Goal: Answer question/provide support: Share knowledge or assist other users

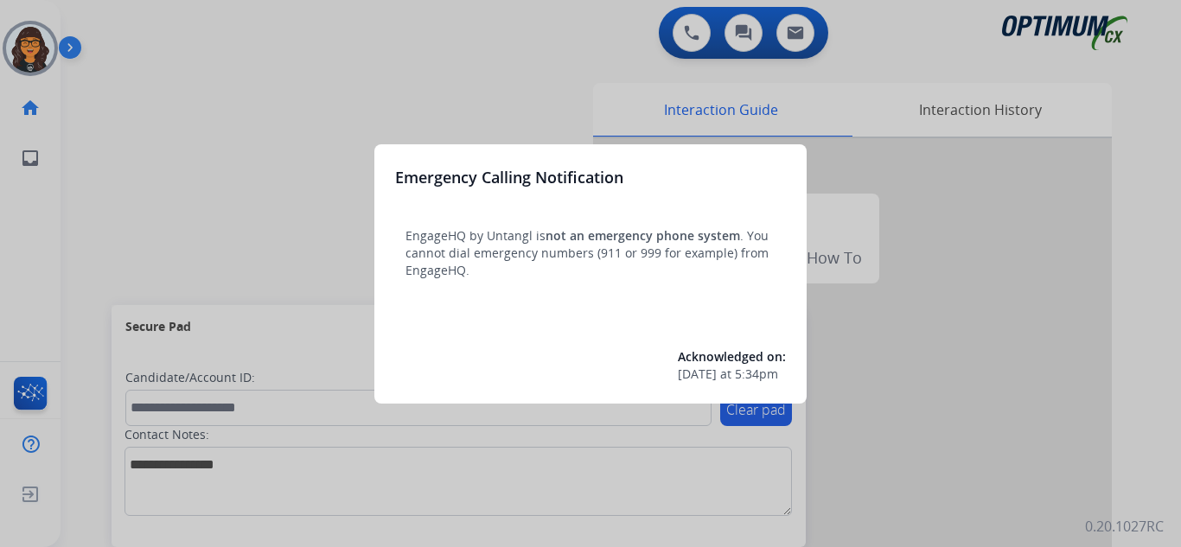
click at [113, 23] on div at bounding box center [590, 273] width 1181 height 547
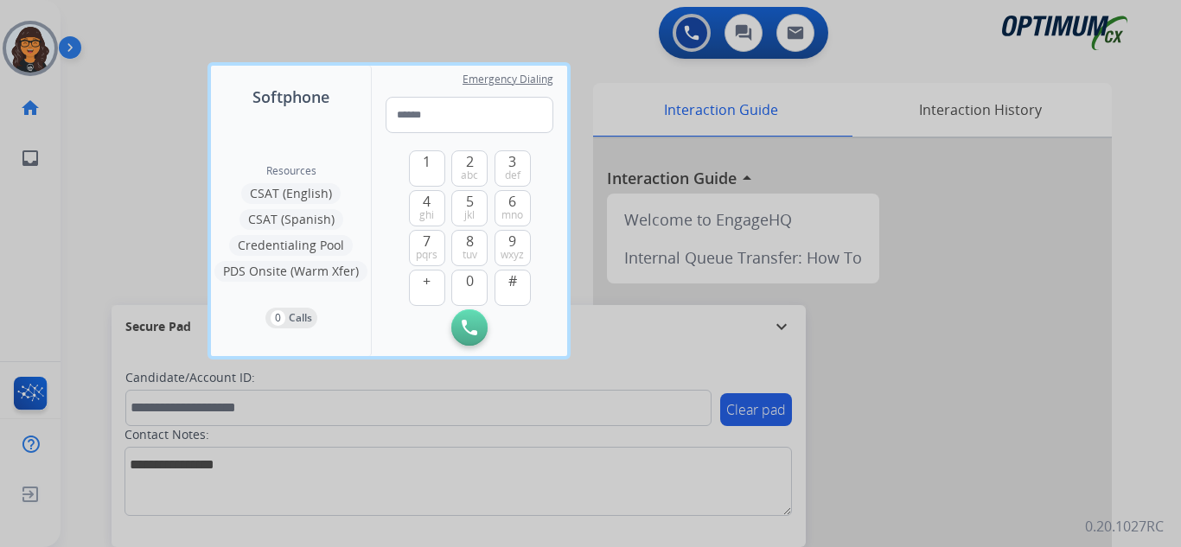
click at [112, 23] on div at bounding box center [590, 273] width 1181 height 547
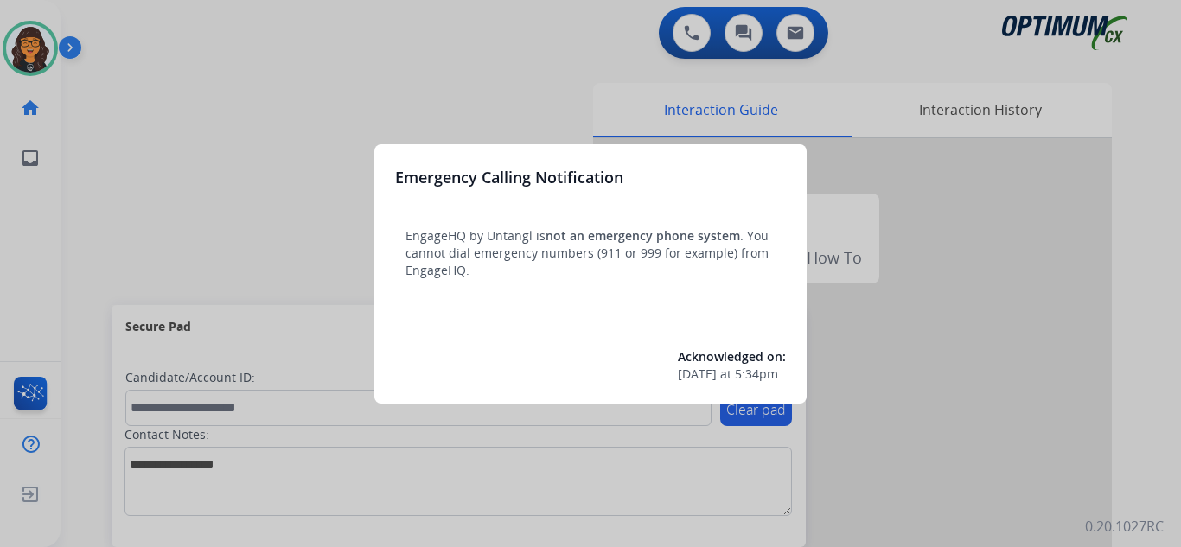
click at [128, 43] on div at bounding box center [590, 273] width 1181 height 547
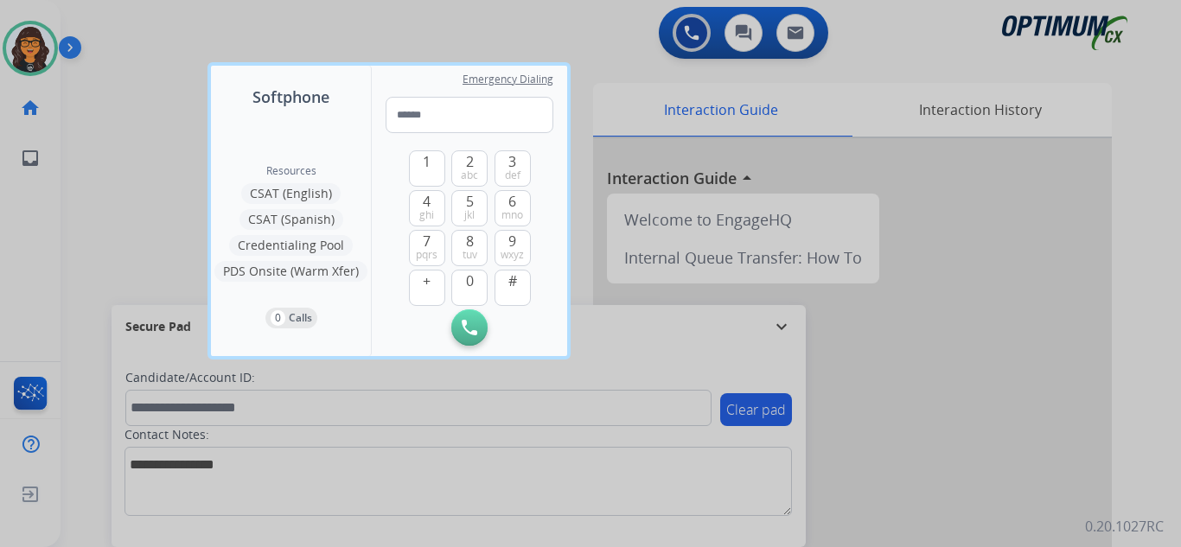
click at [110, 41] on div at bounding box center [590, 273] width 1181 height 547
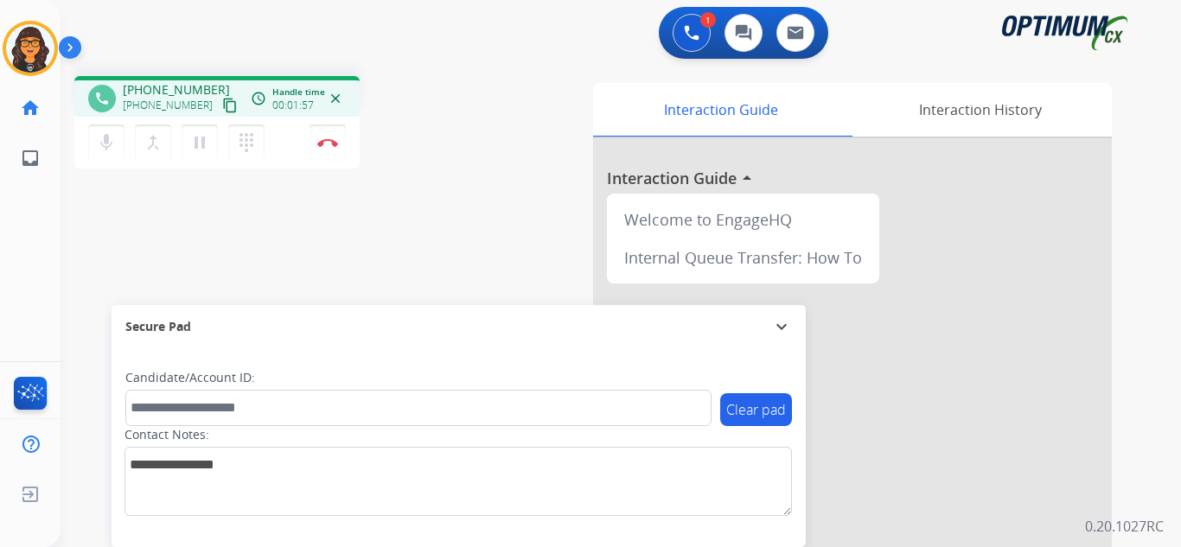
click at [222, 105] on mat-icon "content_copy" at bounding box center [230, 106] width 16 height 16
click at [322, 145] on img at bounding box center [327, 142] width 21 height 9
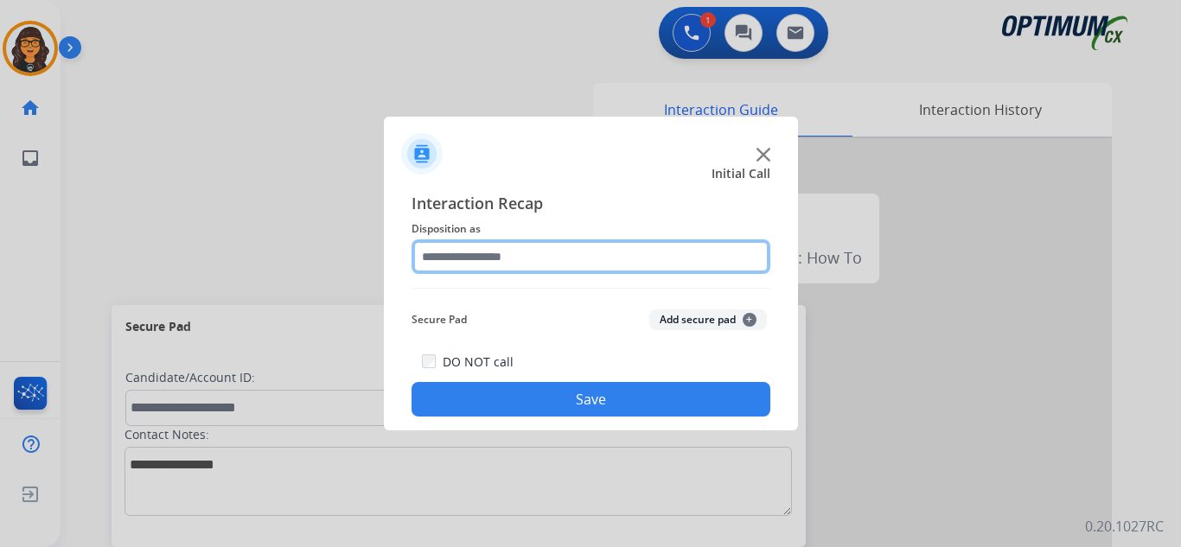
click at [472, 250] on input "text" at bounding box center [590, 256] width 359 height 35
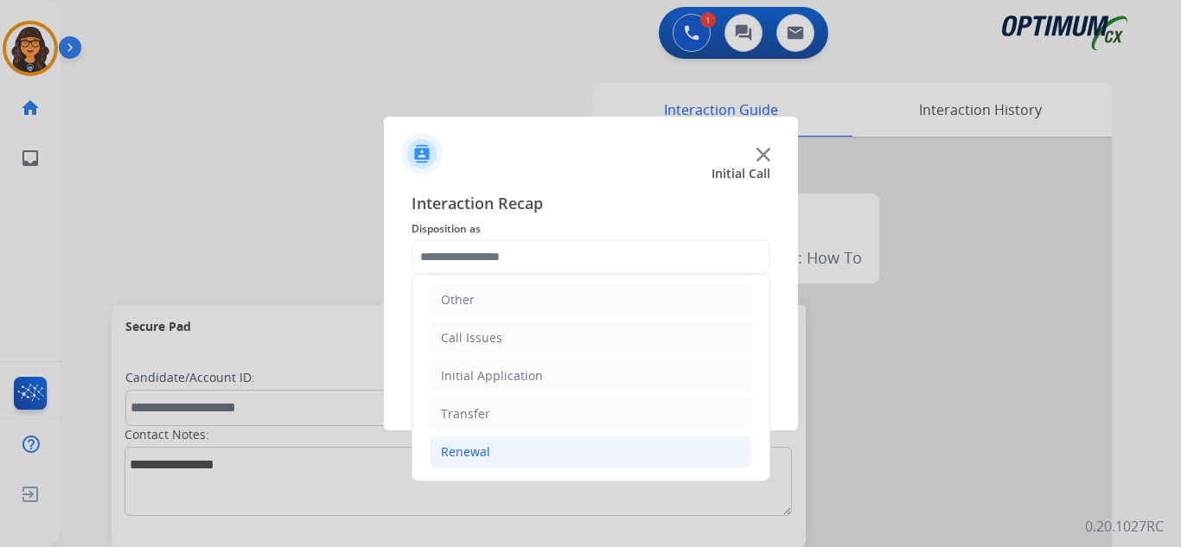
click at [483, 446] on div "Renewal" at bounding box center [465, 451] width 49 height 17
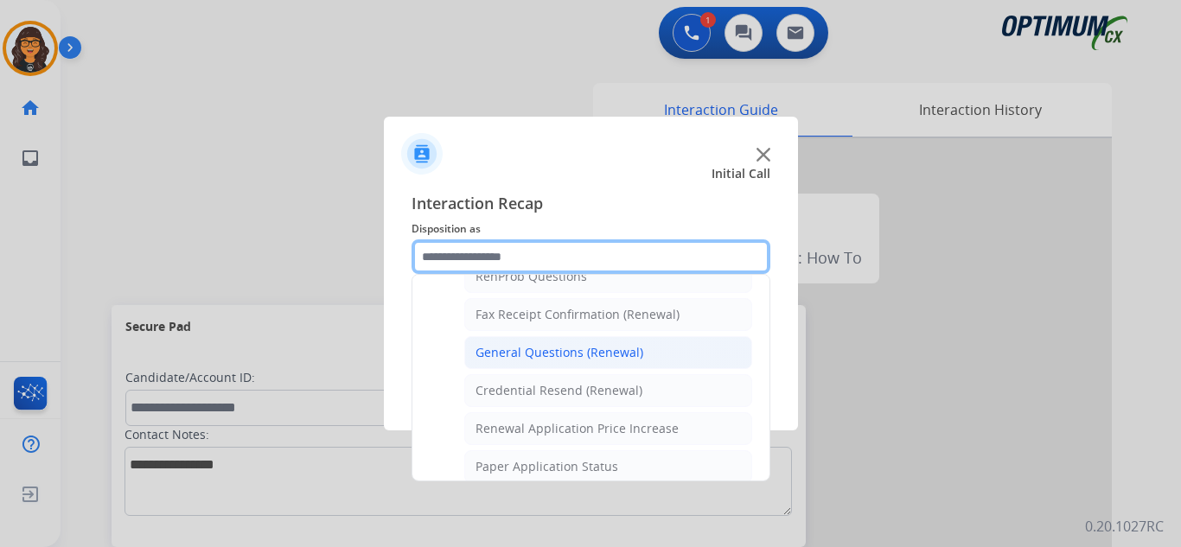
scroll to position [463, 0]
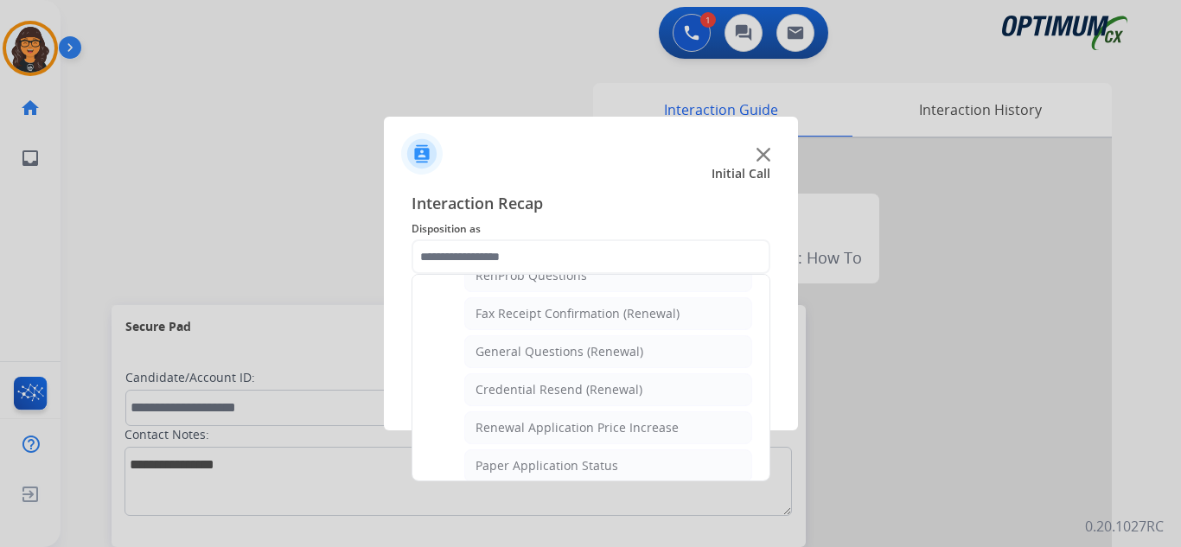
click at [576, 350] on div "General Questions (Renewal)" at bounding box center [559, 351] width 168 height 17
type input "**********"
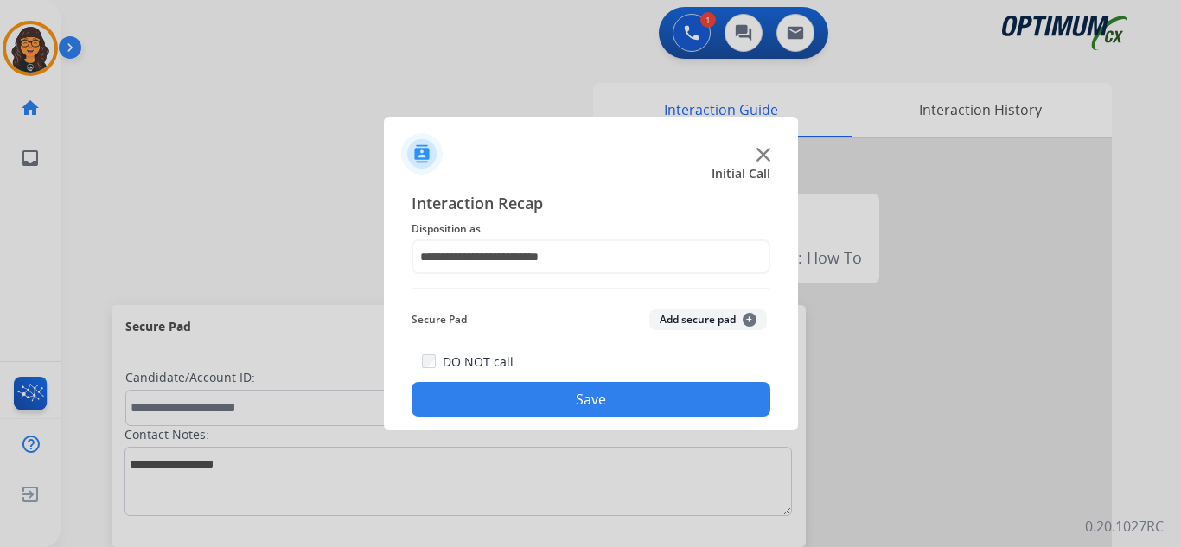
click at [578, 399] on button "Save" at bounding box center [590, 399] width 359 height 35
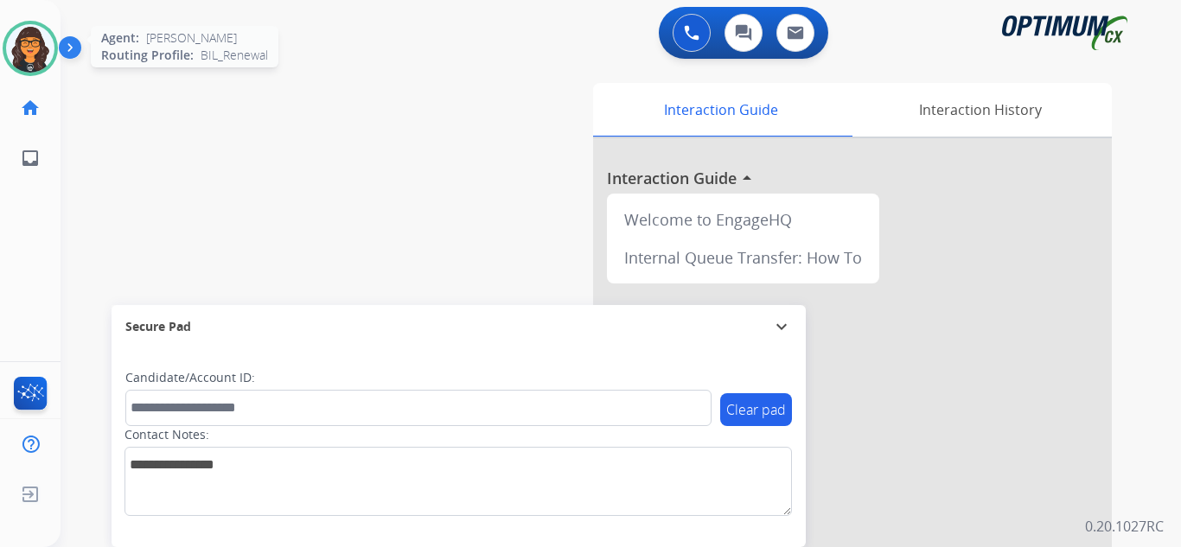
click at [41, 47] on img at bounding box center [30, 48] width 48 height 48
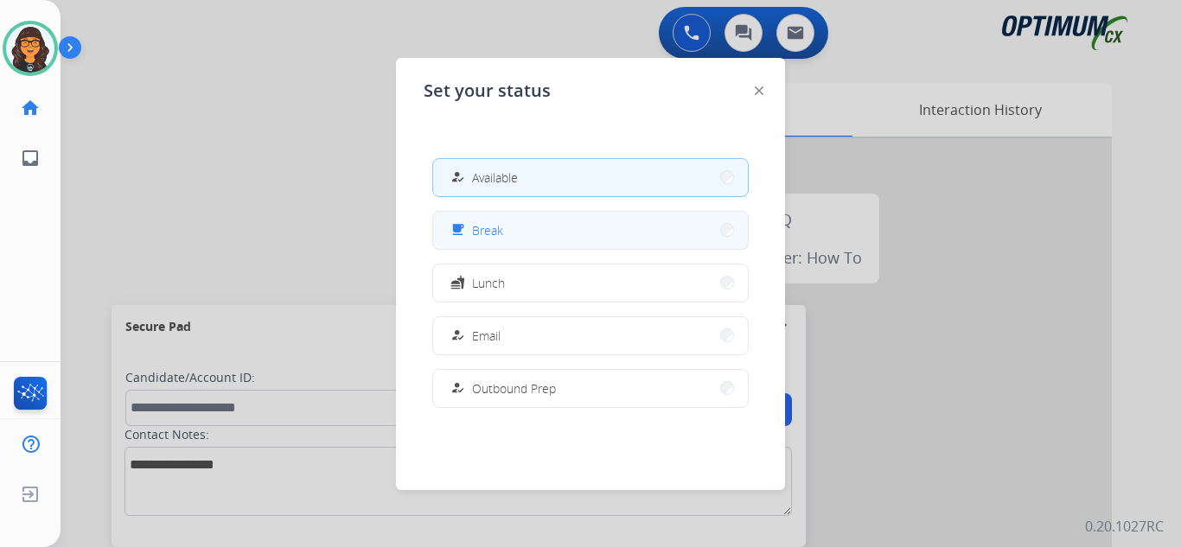
click at [586, 233] on button "free_breakfast Break" at bounding box center [590, 230] width 315 height 37
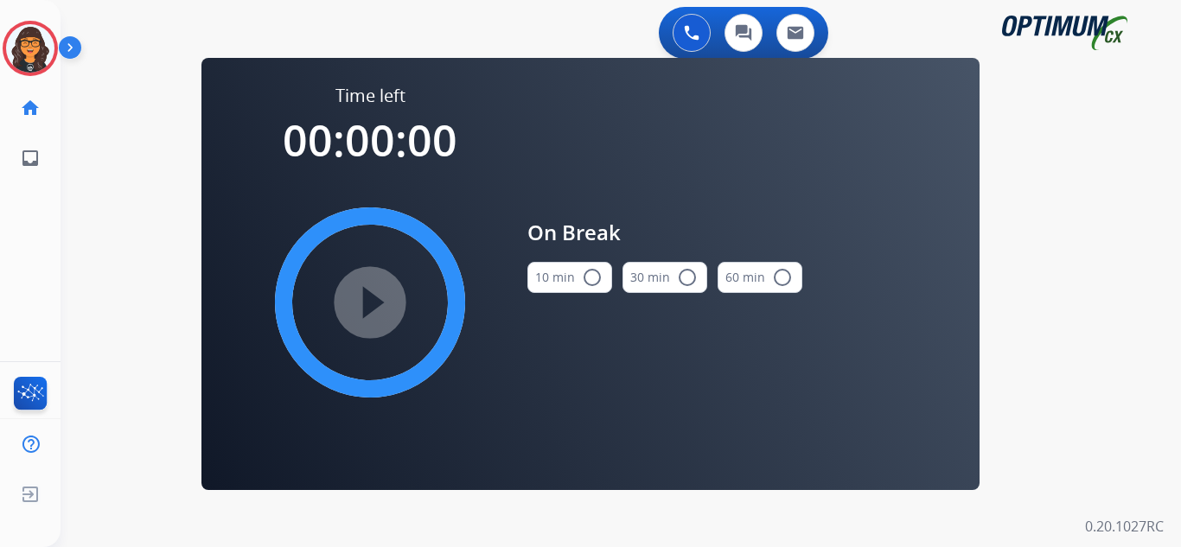
click at [539, 280] on button "10 min radio_button_unchecked" at bounding box center [569, 277] width 85 height 31
click at [380, 302] on mat-icon "play_circle_filled" at bounding box center [370, 302] width 21 height 21
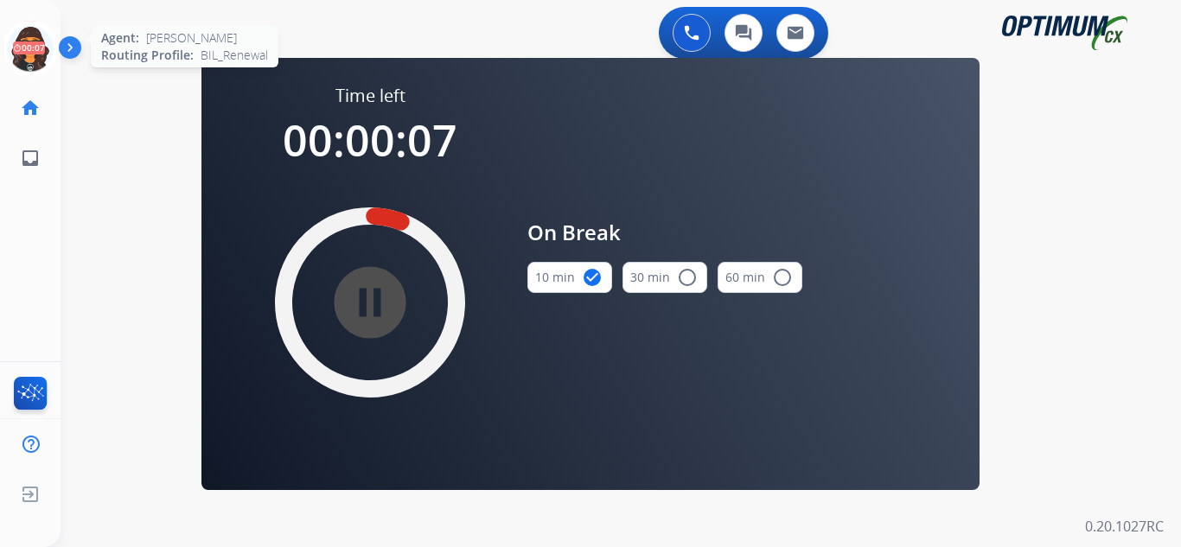
click at [33, 46] on icon at bounding box center [31, 49] width 56 height 56
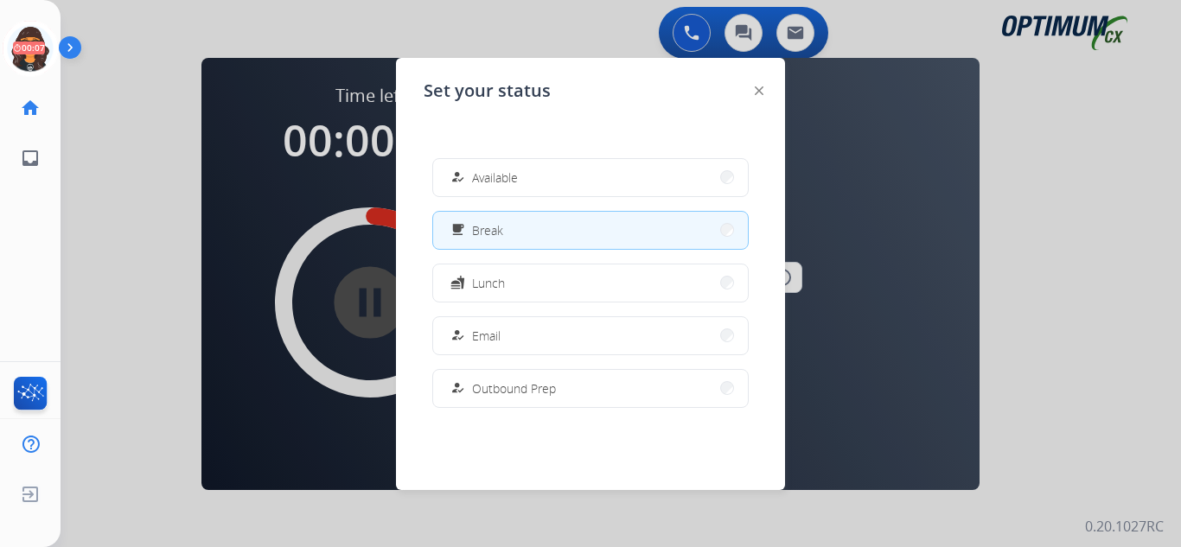
click at [462, 169] on div "how_to_reg" at bounding box center [459, 177] width 25 height 21
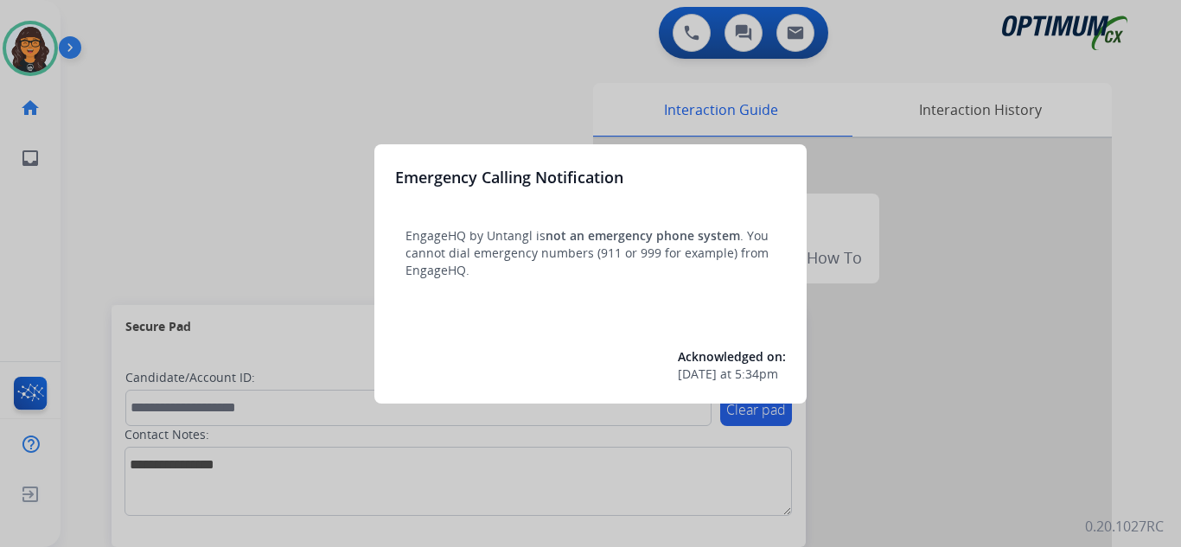
click at [112, 43] on div at bounding box center [590, 273] width 1181 height 547
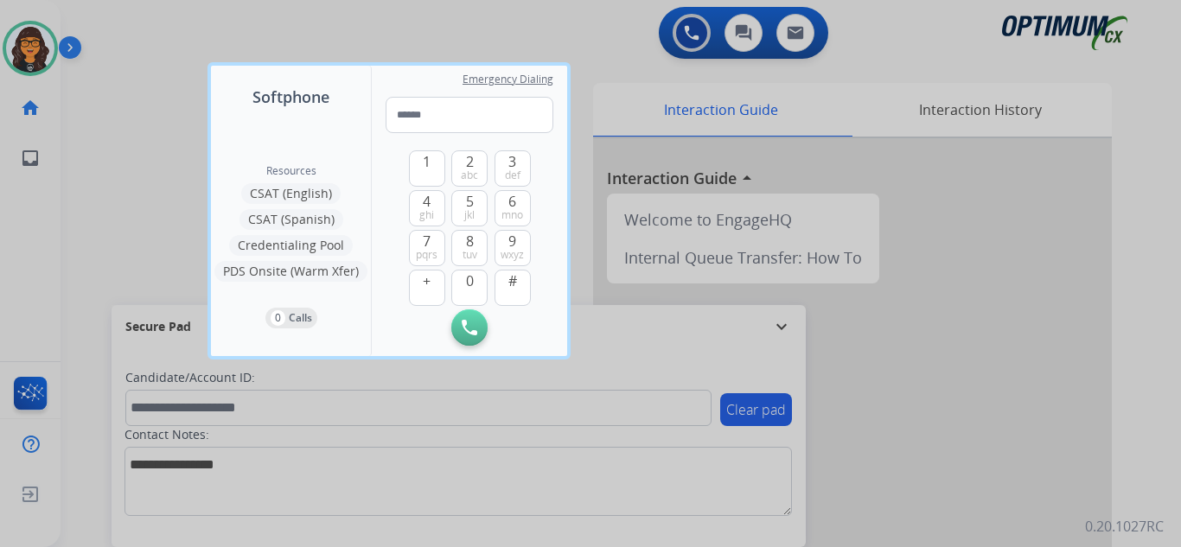
click at [112, 43] on div at bounding box center [590, 273] width 1181 height 547
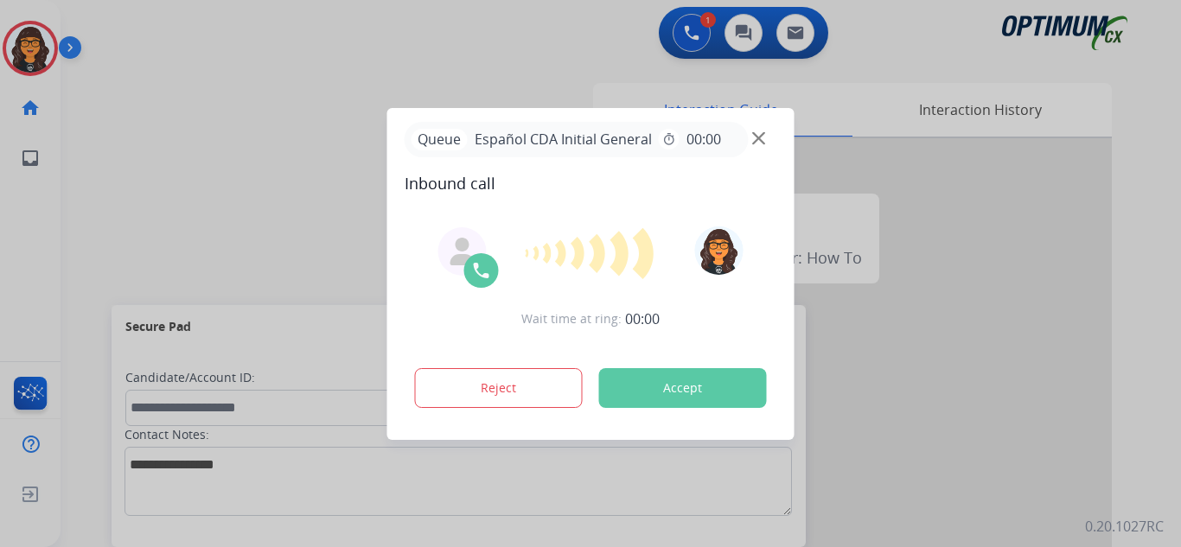
click at [666, 386] on button "Accept" at bounding box center [683, 388] width 168 height 40
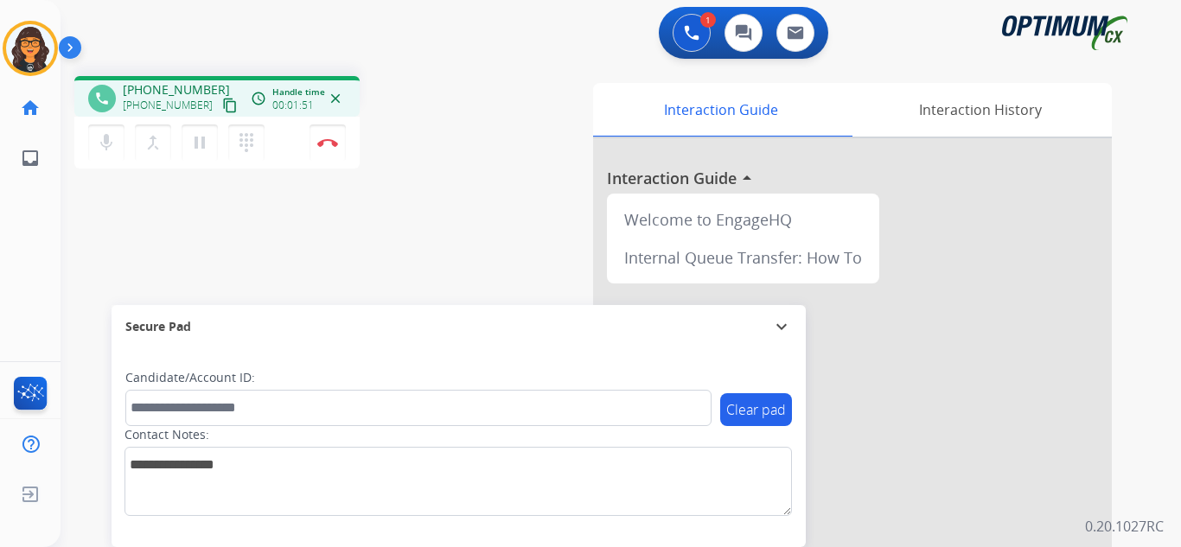
click at [222, 105] on mat-icon "content_copy" at bounding box center [230, 106] width 16 height 16
click at [323, 153] on button "Disconnect" at bounding box center [327, 142] width 36 height 36
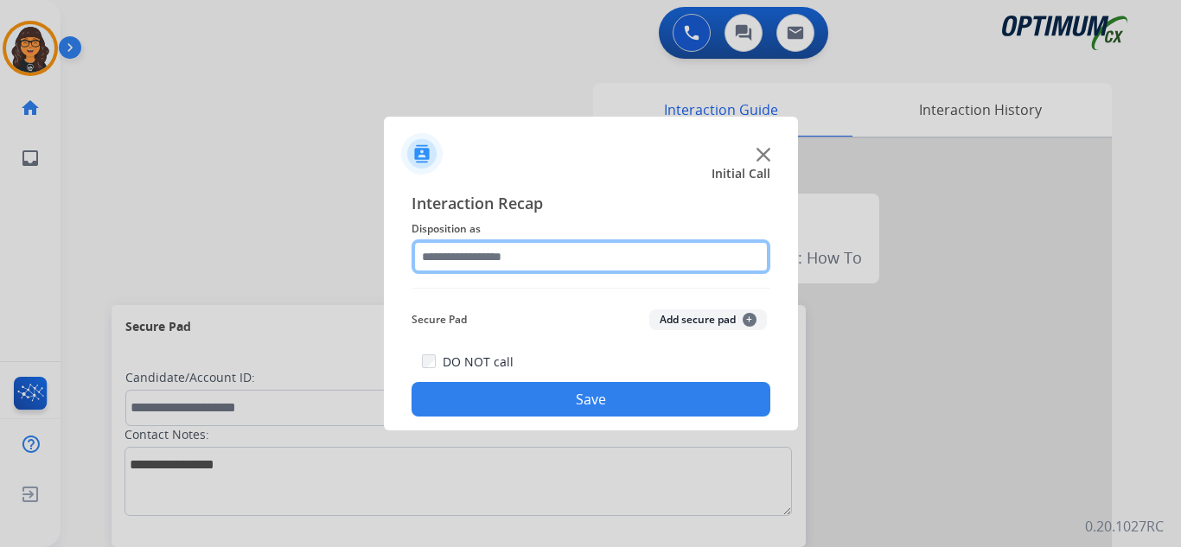
click at [472, 256] on input "text" at bounding box center [590, 256] width 359 height 35
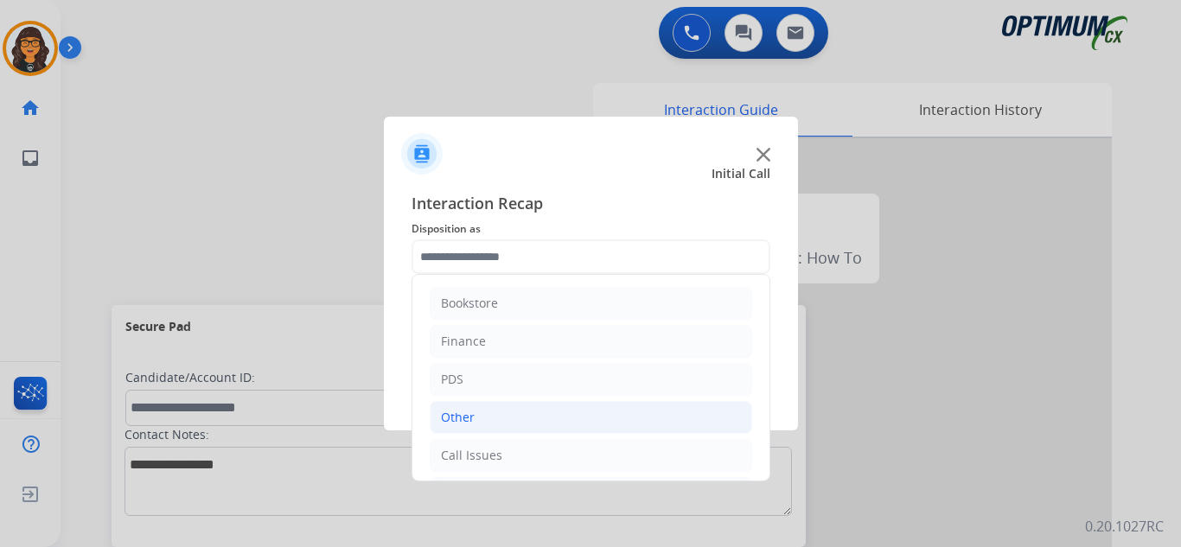
click at [484, 414] on li "Other" at bounding box center [591, 417] width 322 height 33
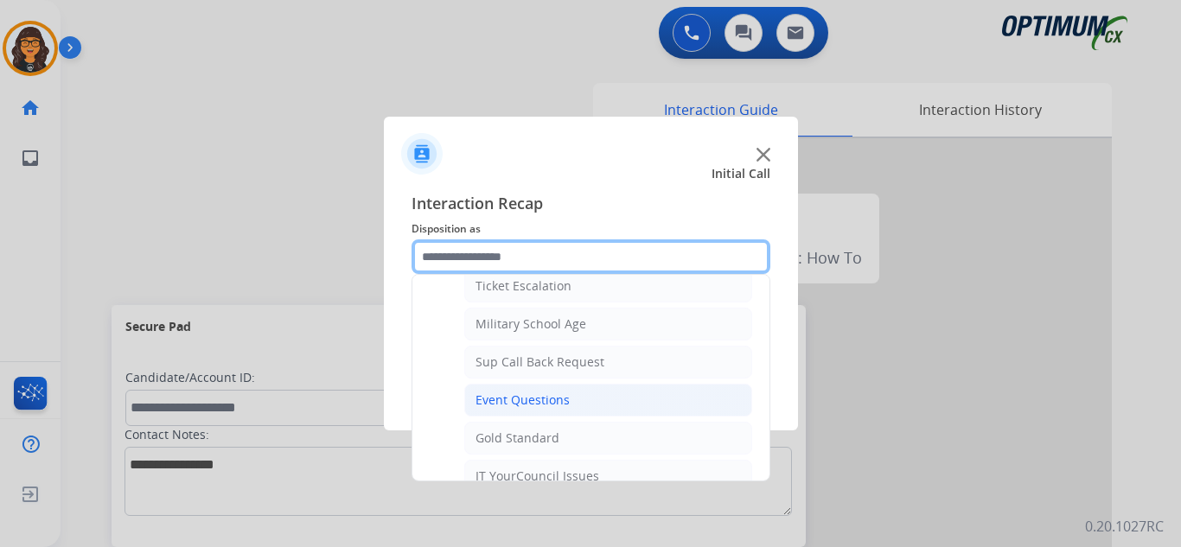
scroll to position [173, 0]
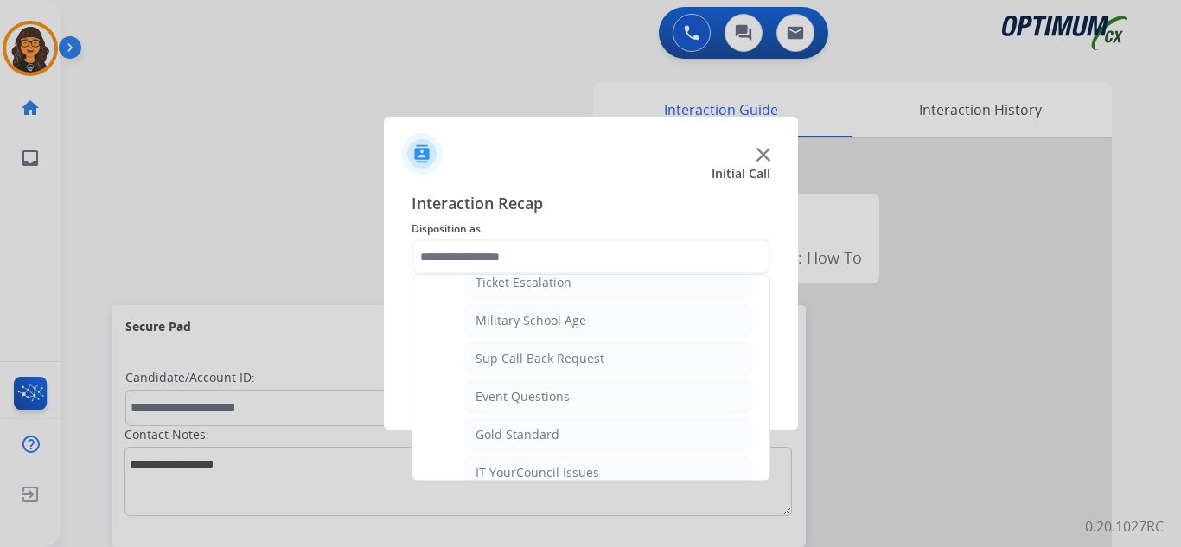
click at [532, 473] on div "IT YourCouncil Issues" at bounding box center [537, 472] width 124 height 17
type input "**********"
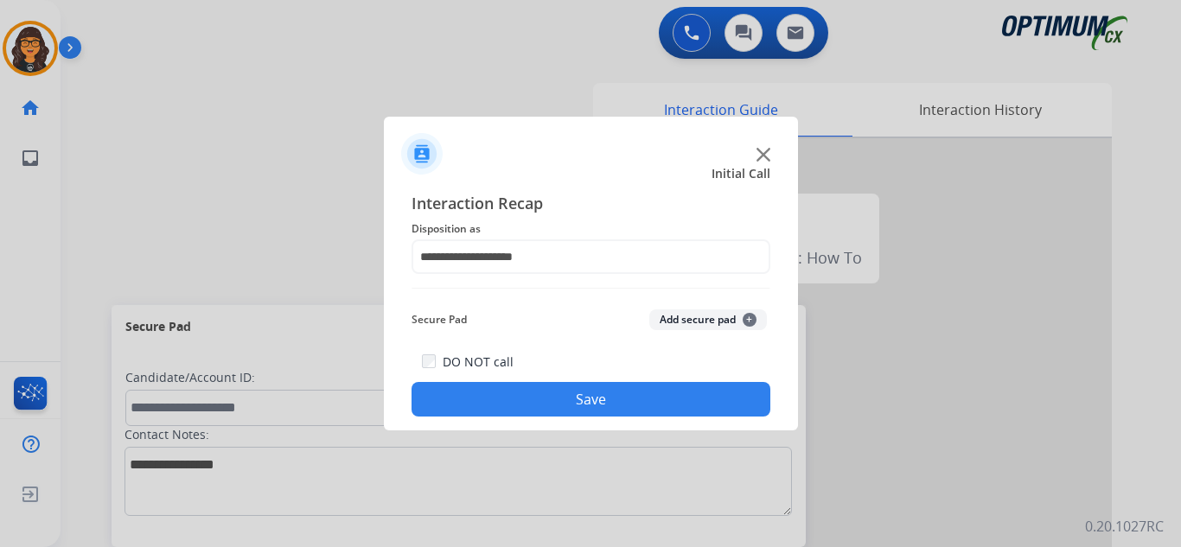
click at [577, 397] on button "Save" at bounding box center [590, 399] width 359 height 35
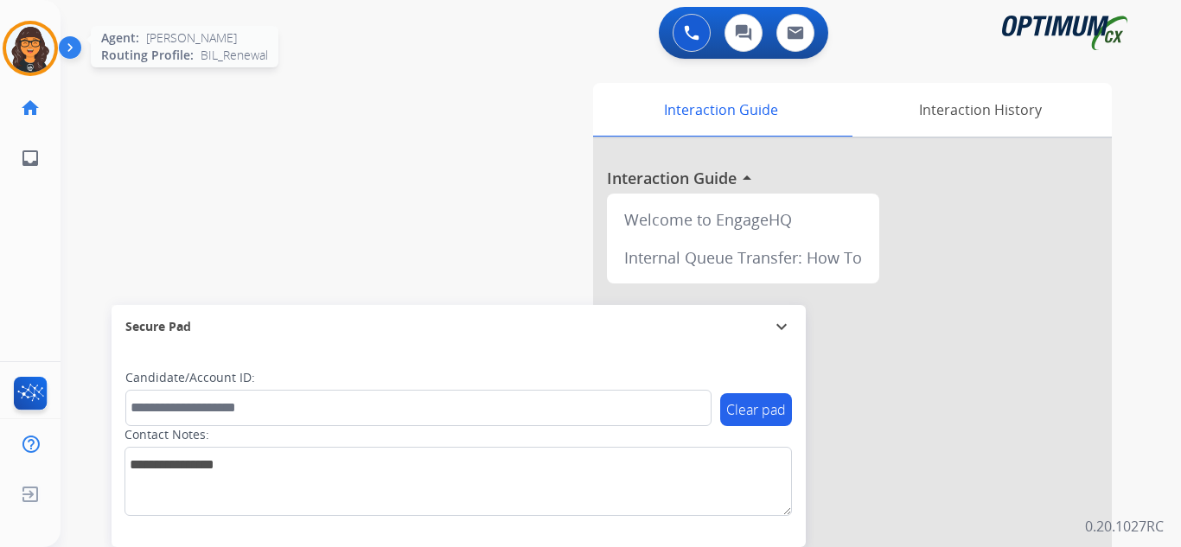
click at [37, 42] on img at bounding box center [30, 48] width 48 height 48
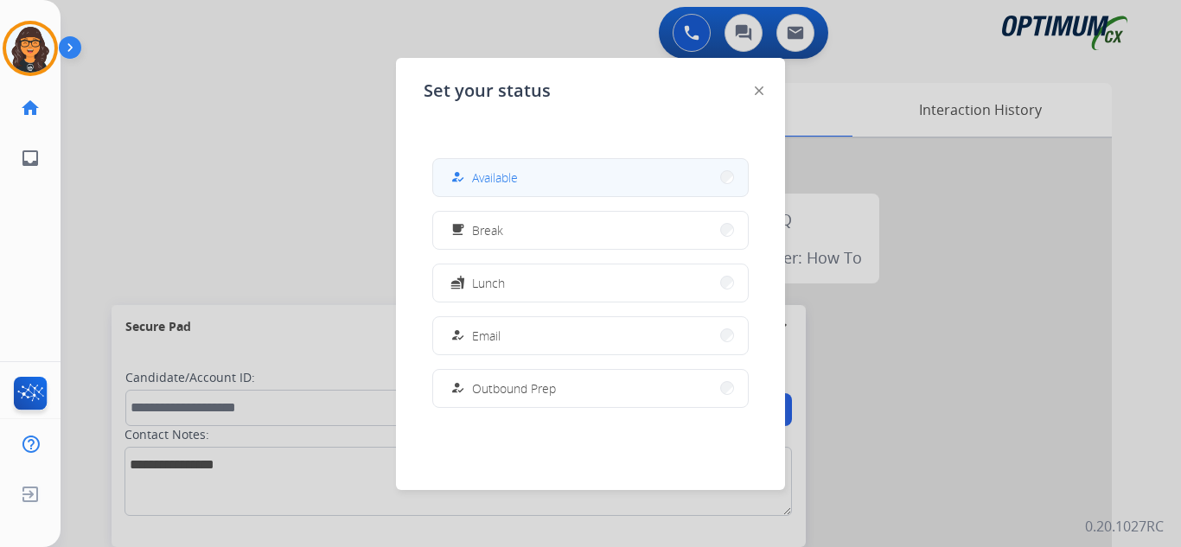
click at [480, 180] on span "Available" at bounding box center [495, 178] width 46 height 18
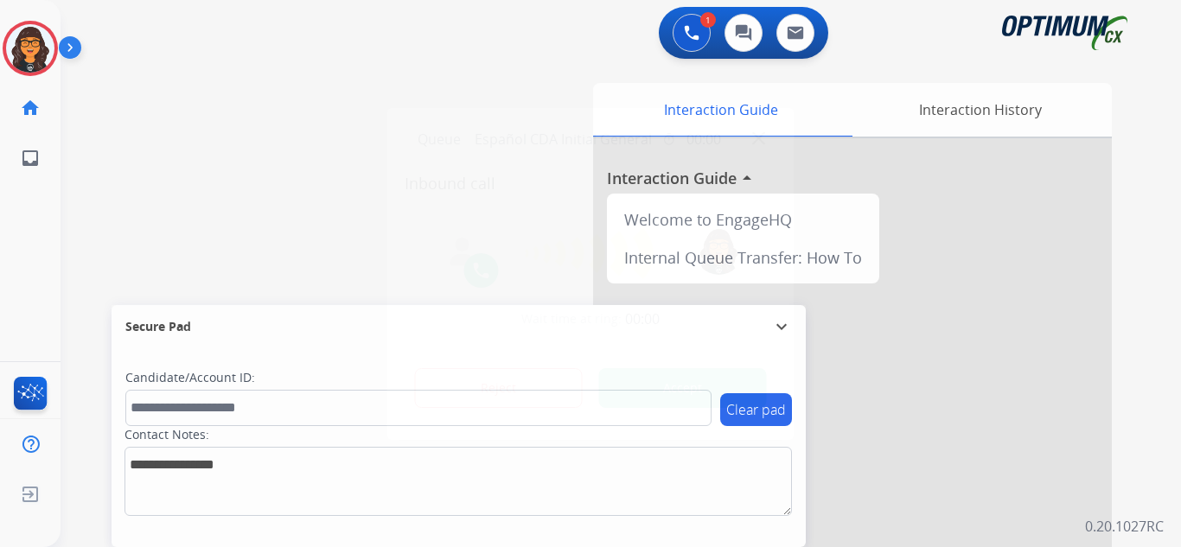
click at [690, 387] on button "Accept" at bounding box center [683, 388] width 168 height 40
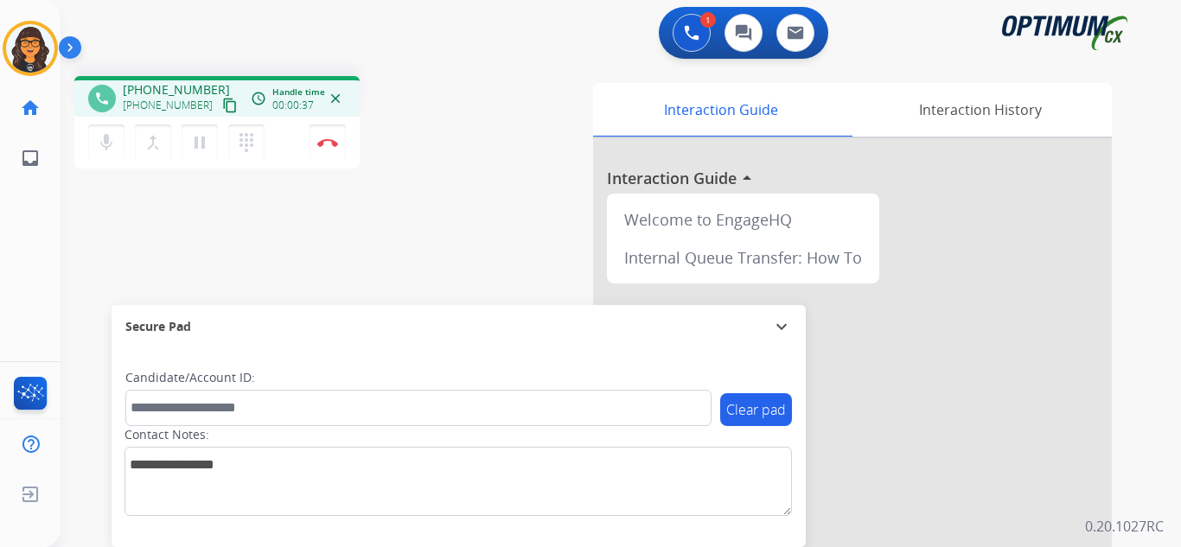
click at [222, 102] on mat-icon "content_copy" at bounding box center [230, 106] width 16 height 16
click at [324, 148] on button "Disconnect" at bounding box center [327, 142] width 36 height 36
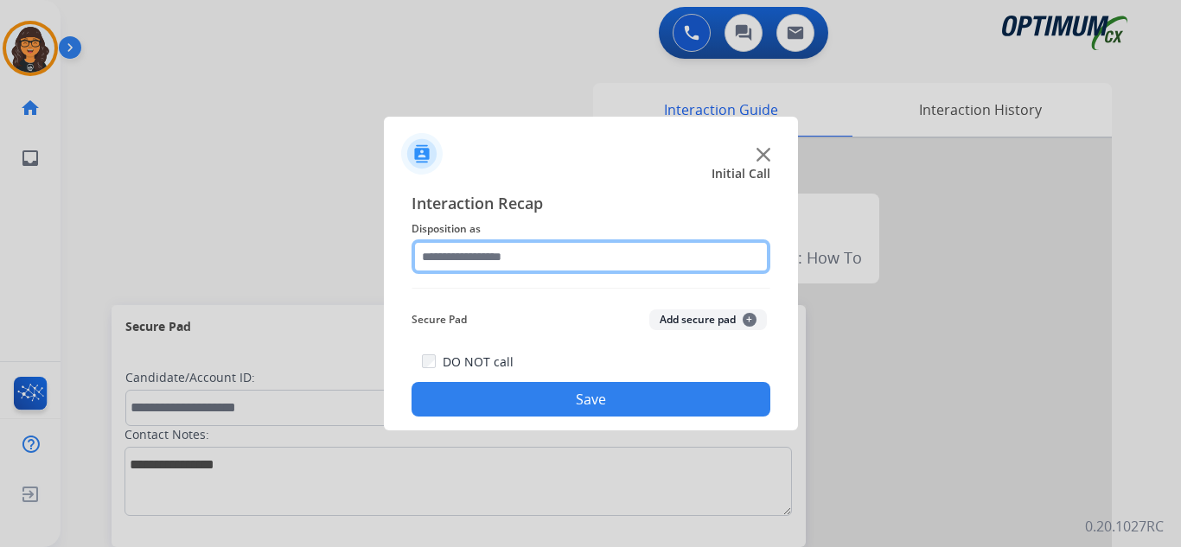
click at [450, 249] on input "text" at bounding box center [590, 256] width 359 height 35
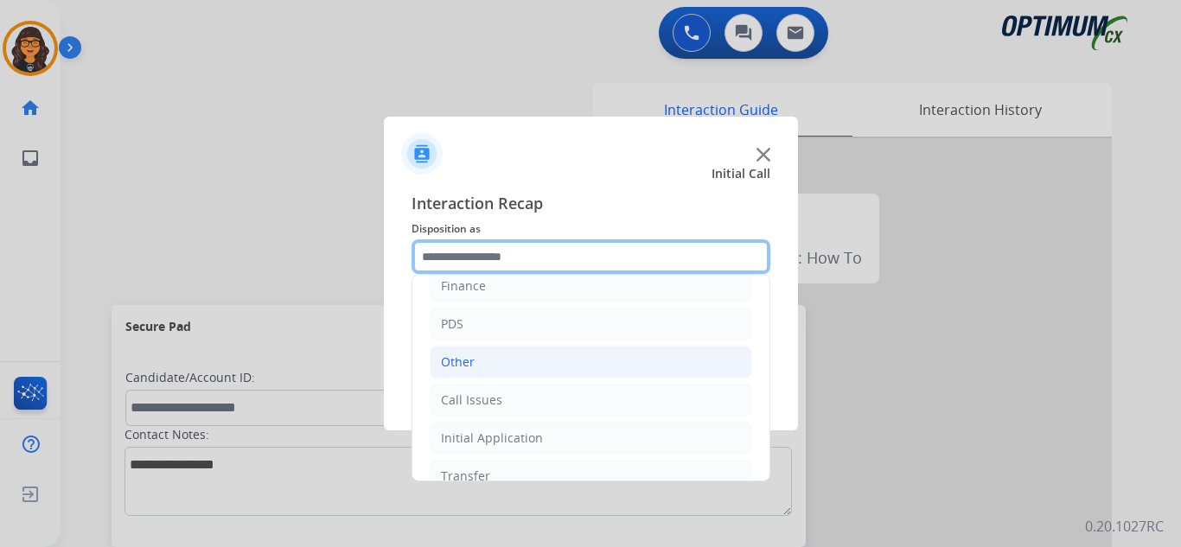
scroll to position [86, 0]
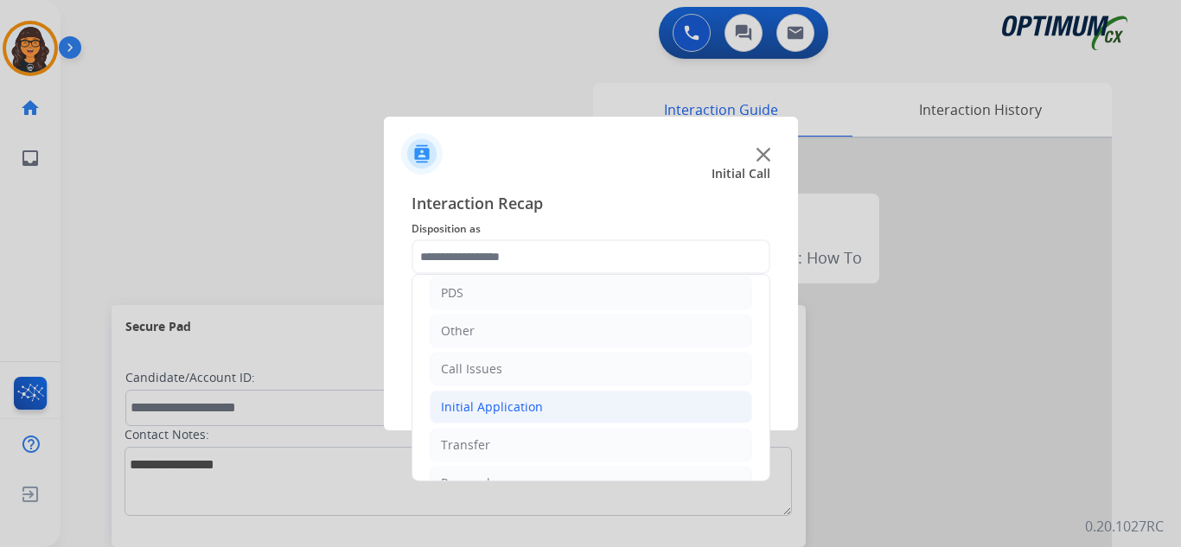
click at [512, 399] on div "Initial Application" at bounding box center [492, 407] width 102 height 17
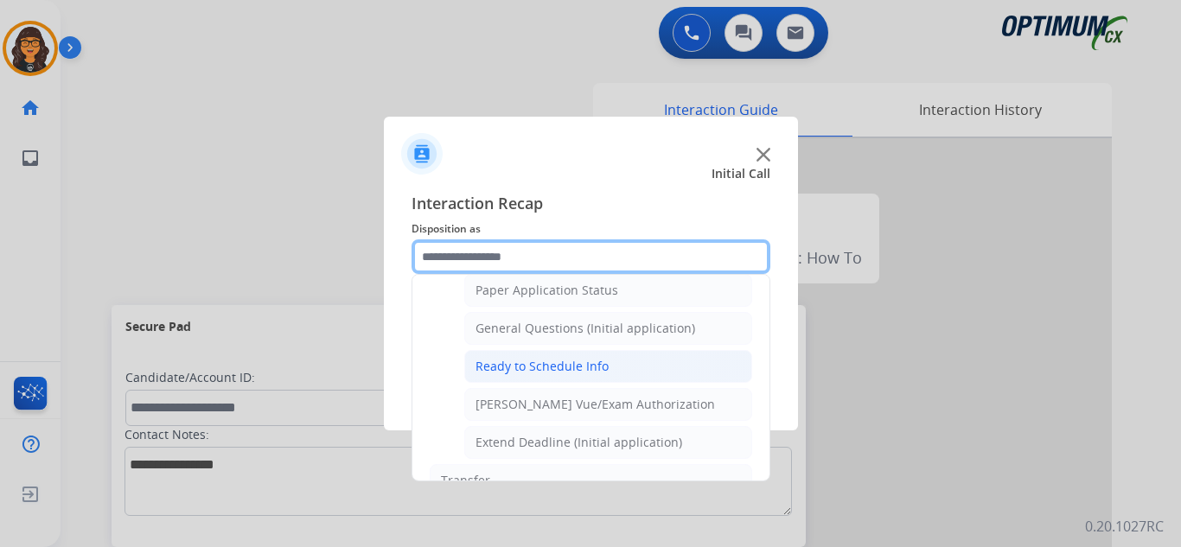
scroll to position [951, 0]
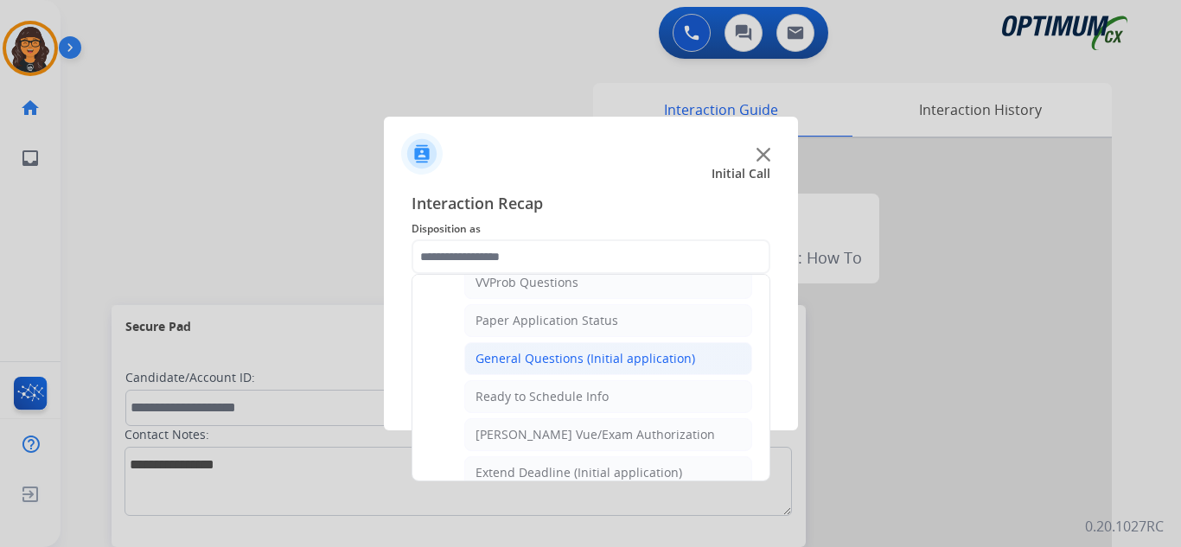
click at [576, 360] on div "General Questions (Initial application)" at bounding box center [585, 358] width 220 height 17
type input "**********"
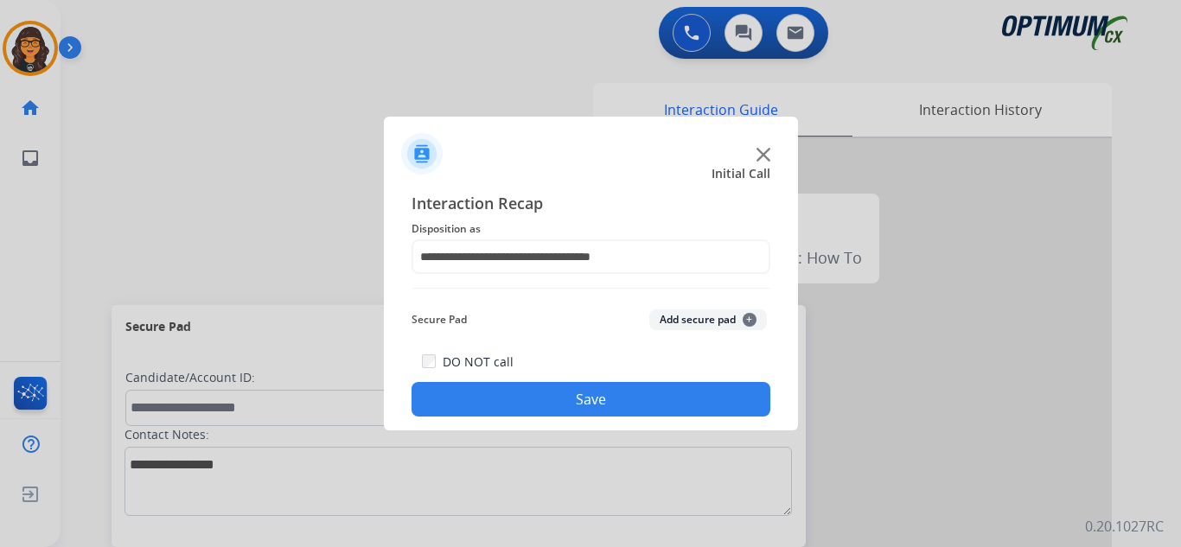
click at [571, 390] on button "Save" at bounding box center [590, 399] width 359 height 35
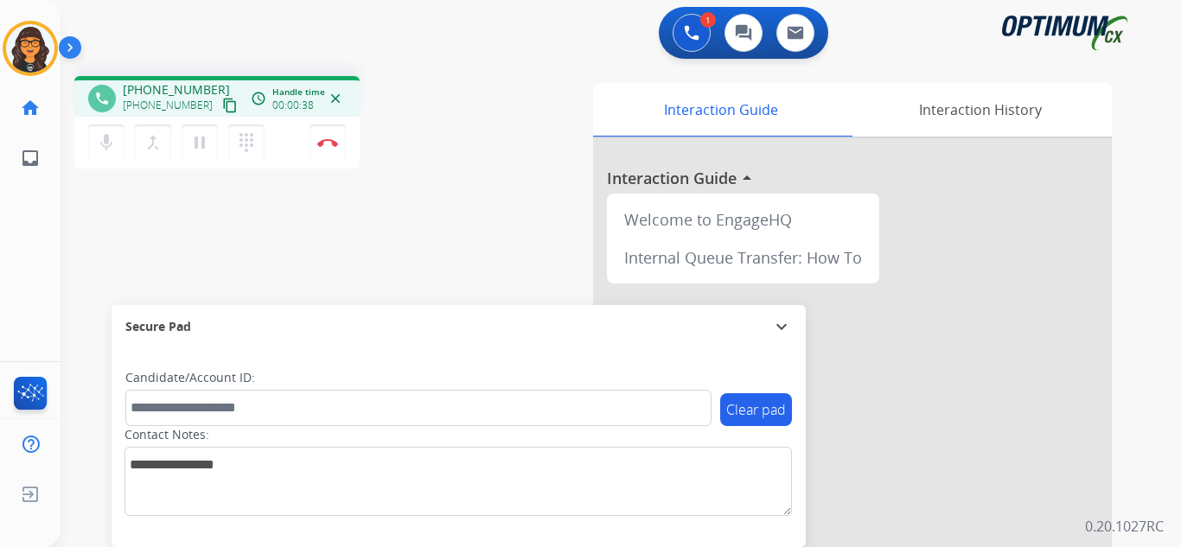
click at [222, 101] on mat-icon "content_copy" at bounding box center [230, 106] width 16 height 16
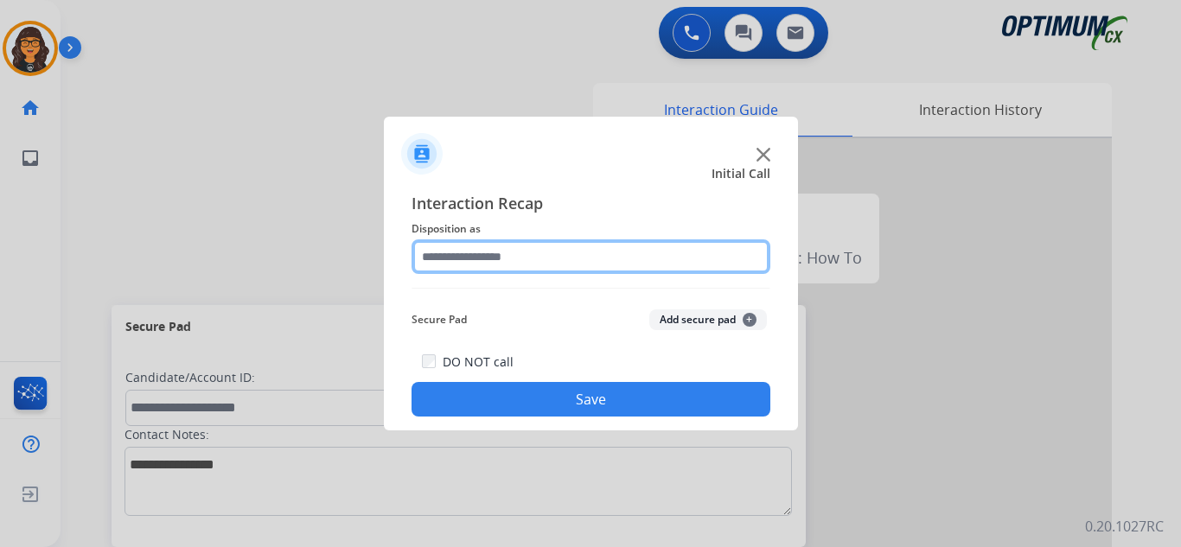
click at [494, 254] on input "text" at bounding box center [590, 256] width 359 height 35
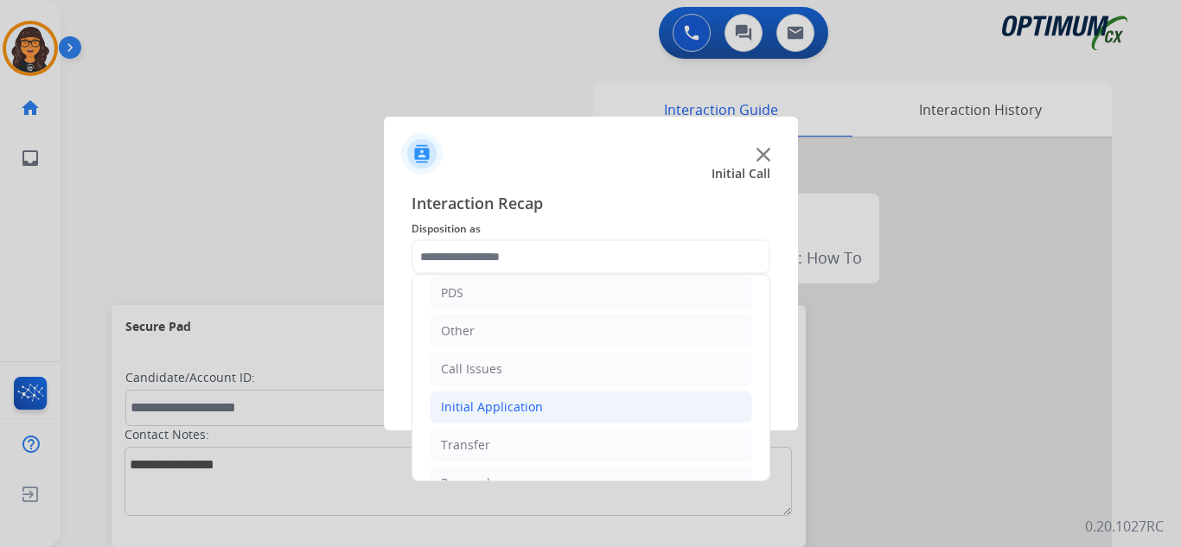
click at [469, 411] on div "Initial Application" at bounding box center [492, 407] width 102 height 17
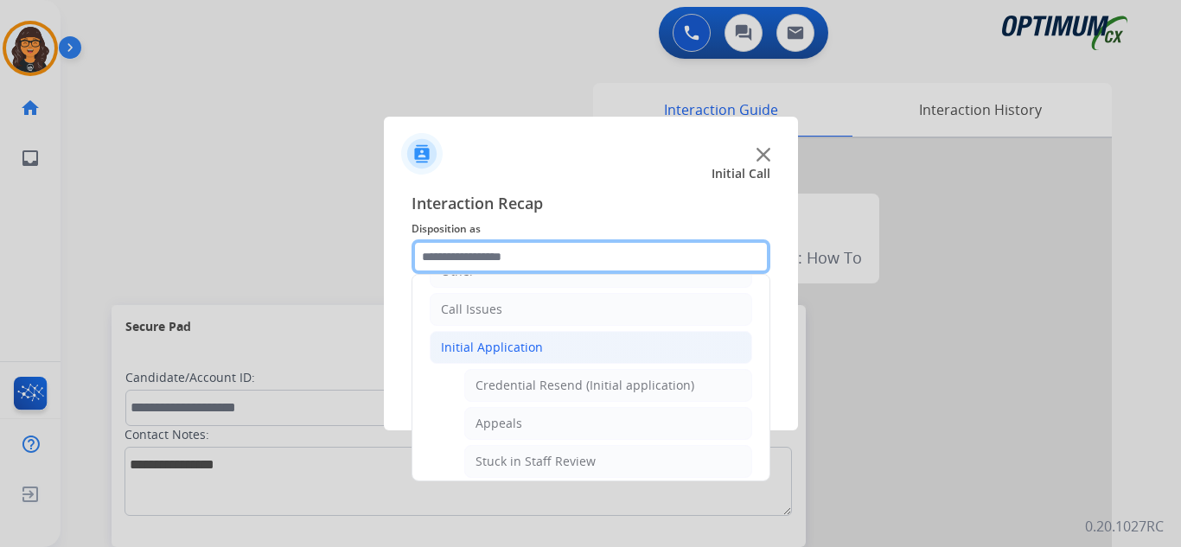
scroll to position [173, 0]
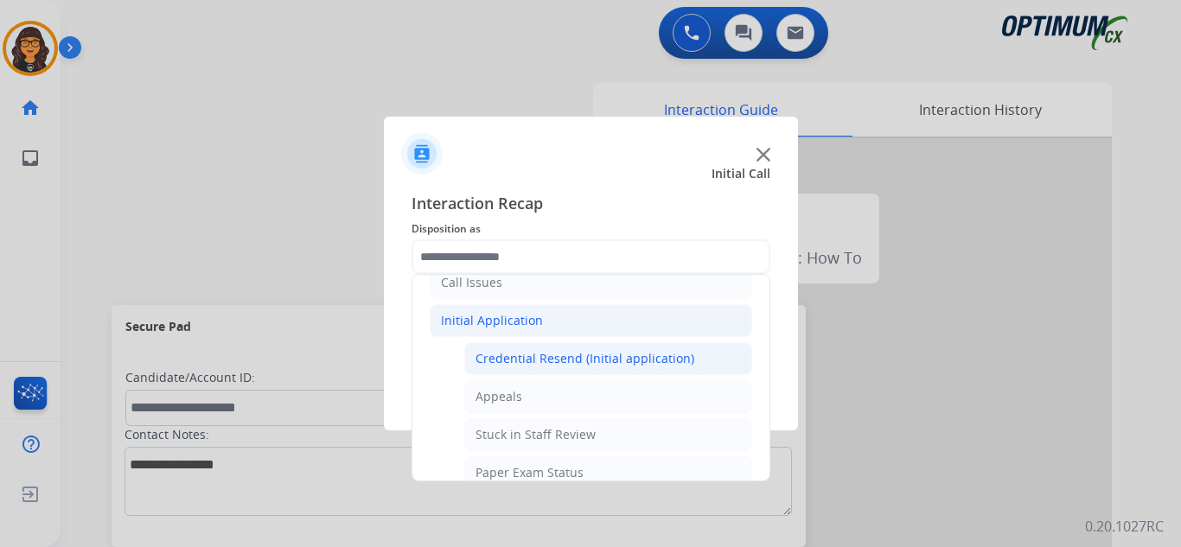
click at [545, 357] on div "Credential Resend (Initial application)" at bounding box center [584, 358] width 219 height 17
type input "**********"
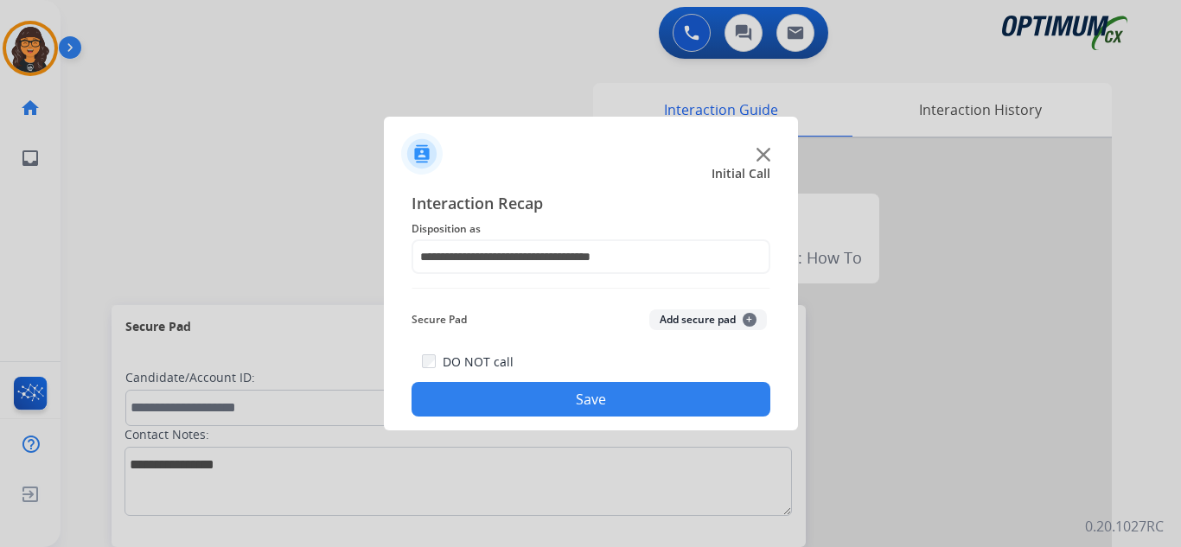
click at [544, 405] on button "Save" at bounding box center [590, 399] width 359 height 35
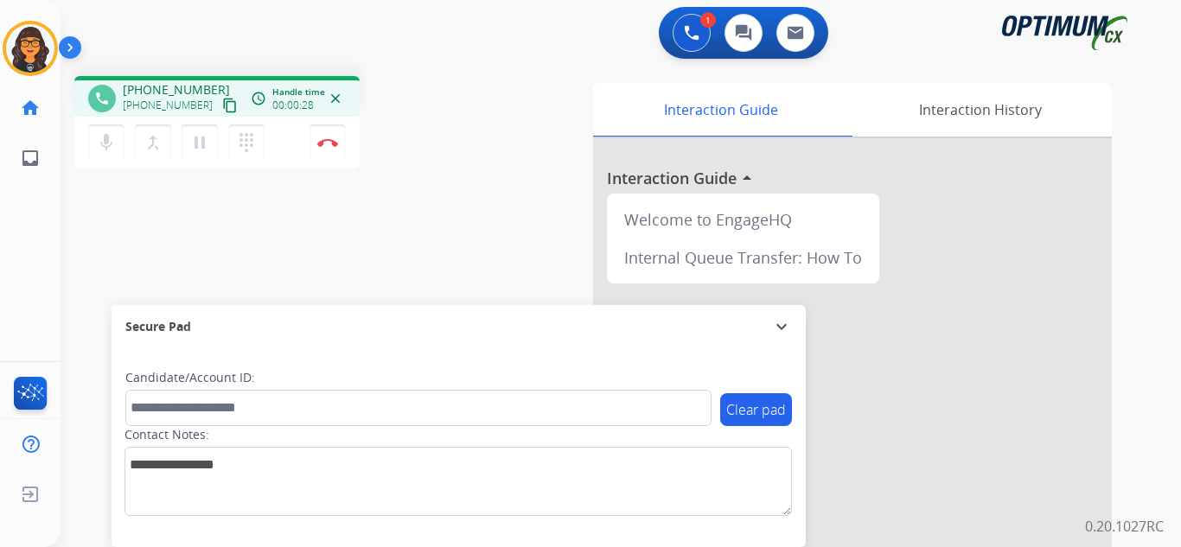
click at [222, 101] on mat-icon "content_copy" at bounding box center [230, 106] width 16 height 16
click at [222, 110] on mat-icon "content_copy" at bounding box center [230, 106] width 16 height 16
click at [328, 146] on img at bounding box center [327, 142] width 21 height 9
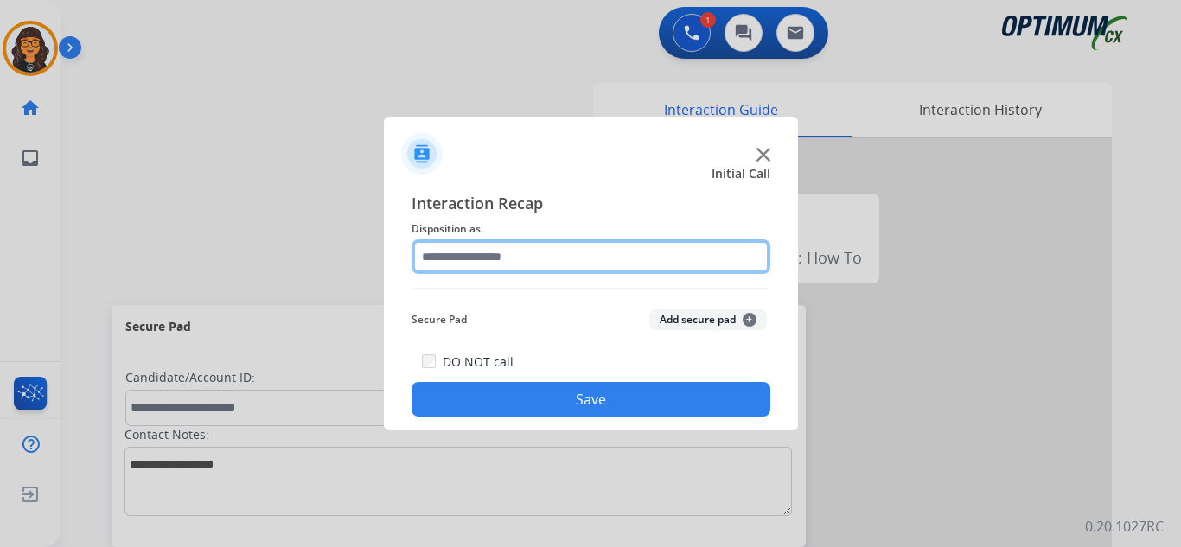
click at [464, 272] on input "text" at bounding box center [590, 256] width 359 height 35
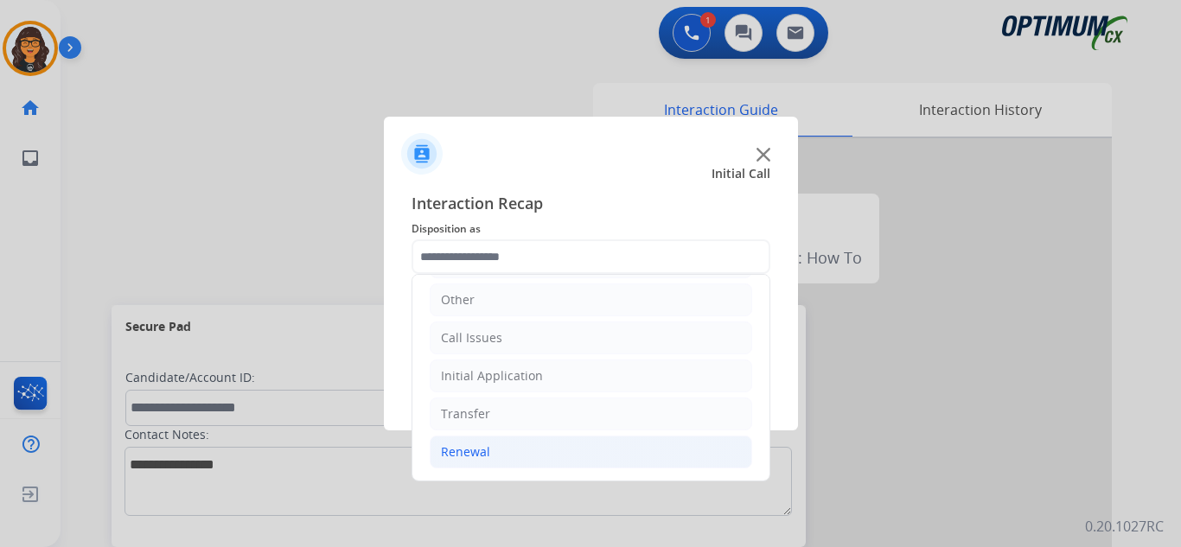
drag, startPoint x: 463, startPoint y: 448, endPoint x: 517, endPoint y: 454, distance: 53.9
click at [464, 448] on div "Renewal" at bounding box center [465, 451] width 49 height 17
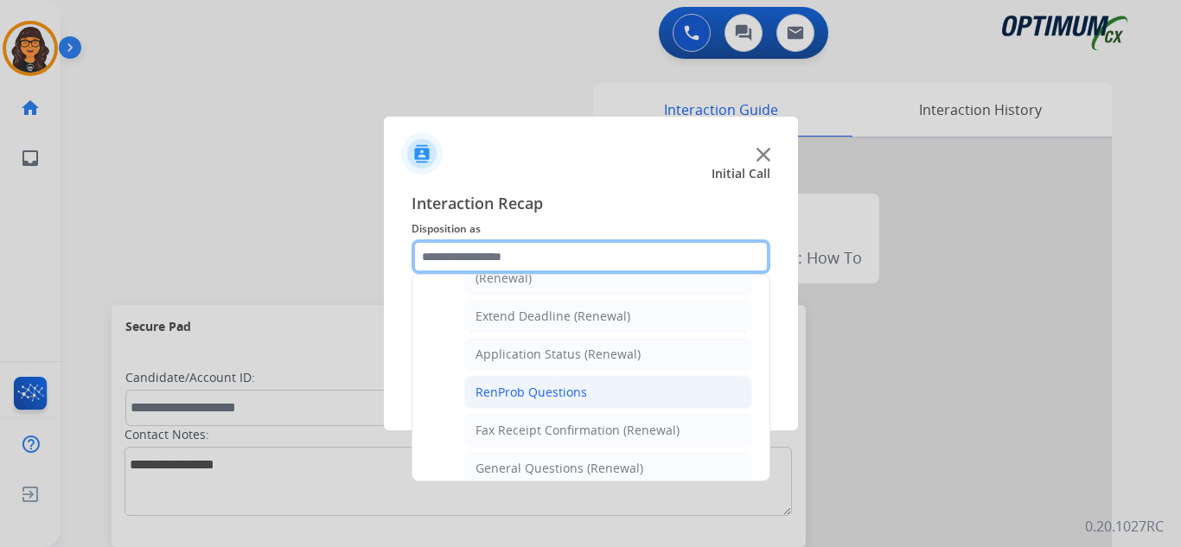
scroll to position [377, 0]
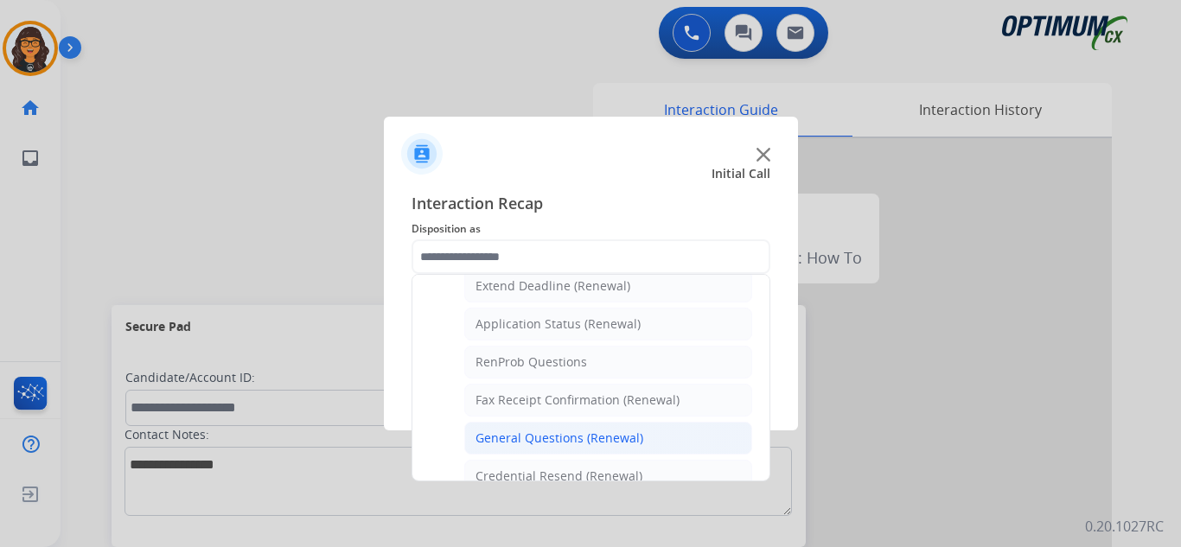
click at [526, 430] on div "General Questions (Renewal)" at bounding box center [559, 438] width 168 height 17
type input "**********"
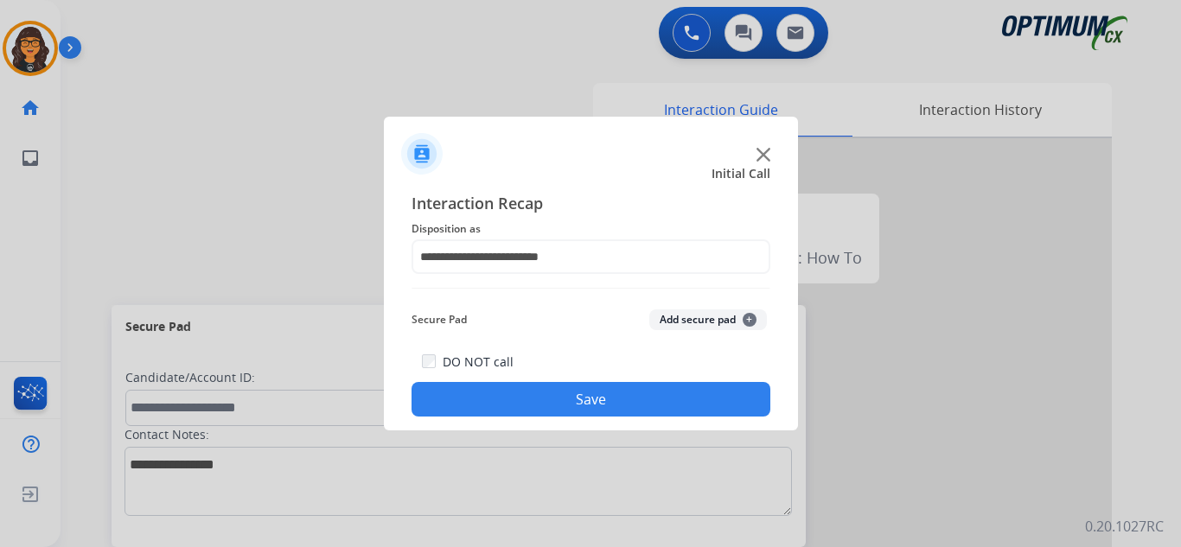
drag, startPoint x: 554, startPoint y: 398, endPoint x: 439, endPoint y: 277, distance: 166.3
click at [554, 398] on button "Save" at bounding box center [590, 399] width 359 height 35
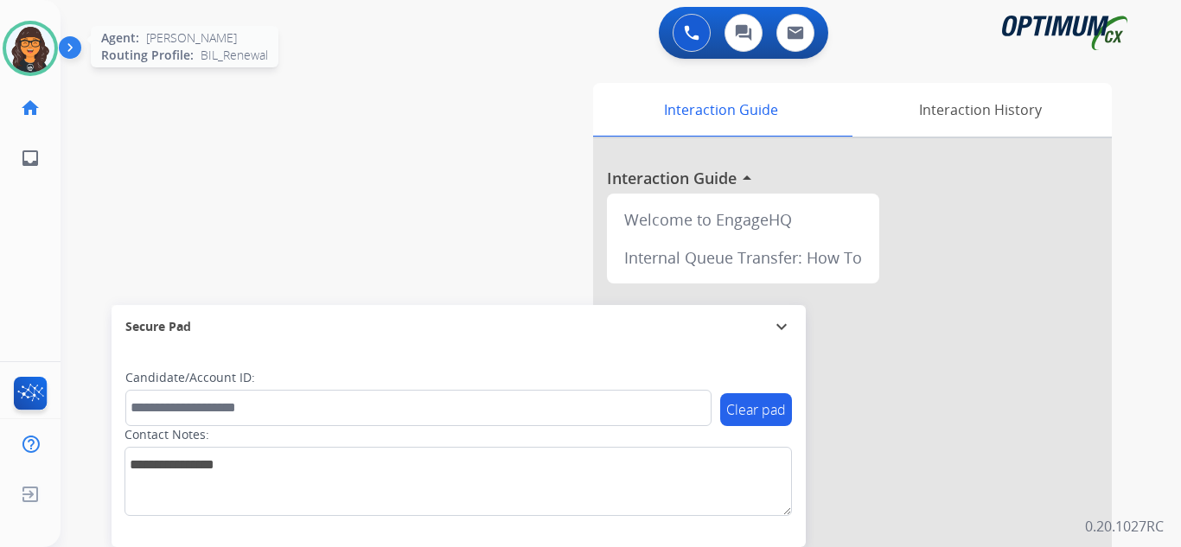
click at [22, 68] on img at bounding box center [30, 48] width 48 height 48
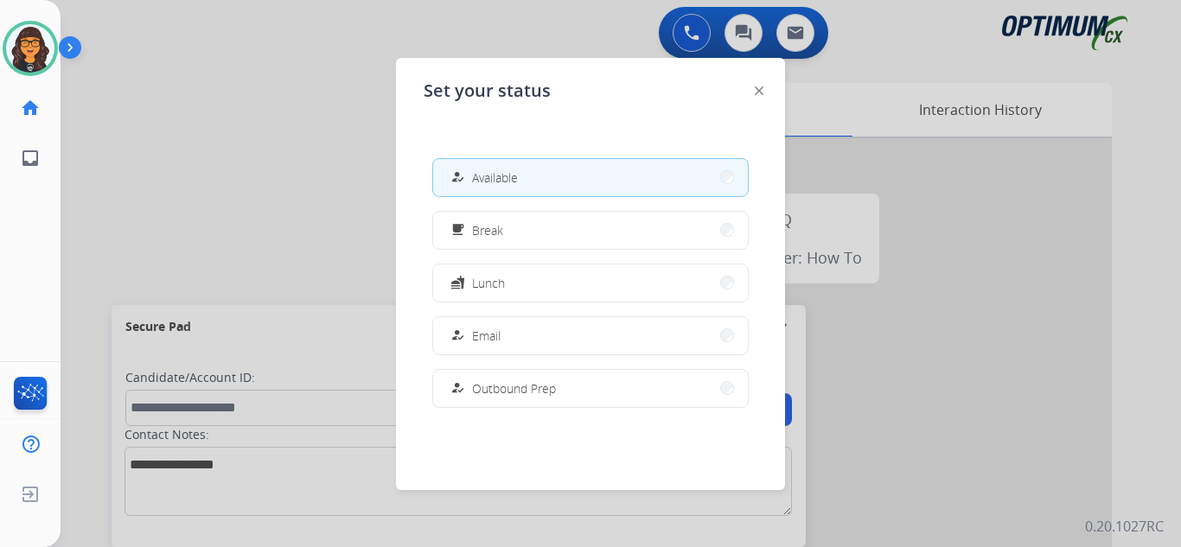
drag, startPoint x: 564, startPoint y: 234, endPoint x: 564, endPoint y: 252, distance: 18.2
click at [564, 233] on button "free_breakfast Break" at bounding box center [590, 230] width 315 height 37
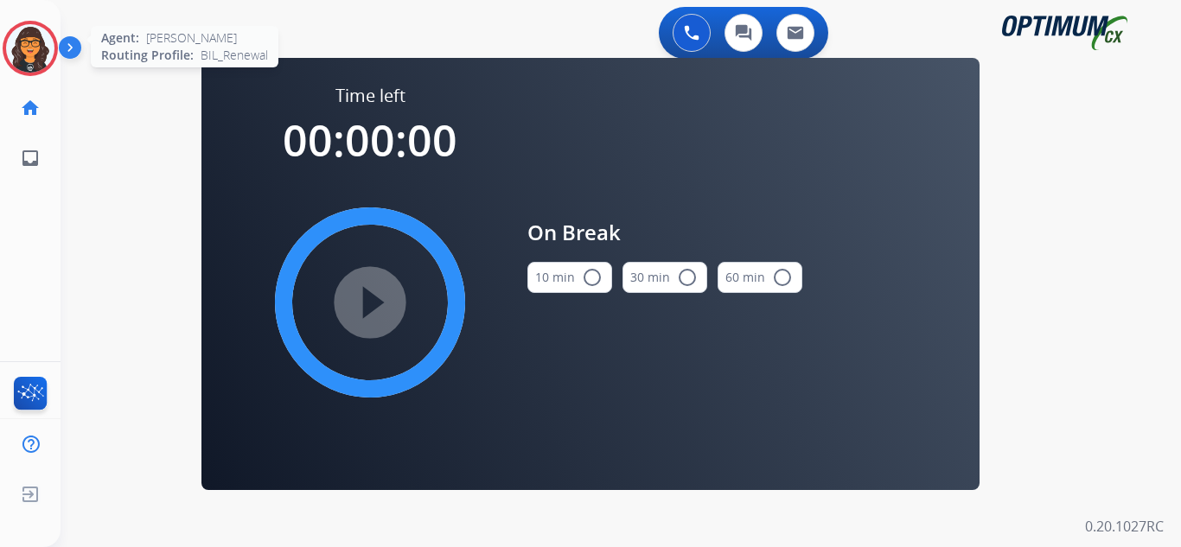
click at [54, 43] on img at bounding box center [30, 48] width 48 height 48
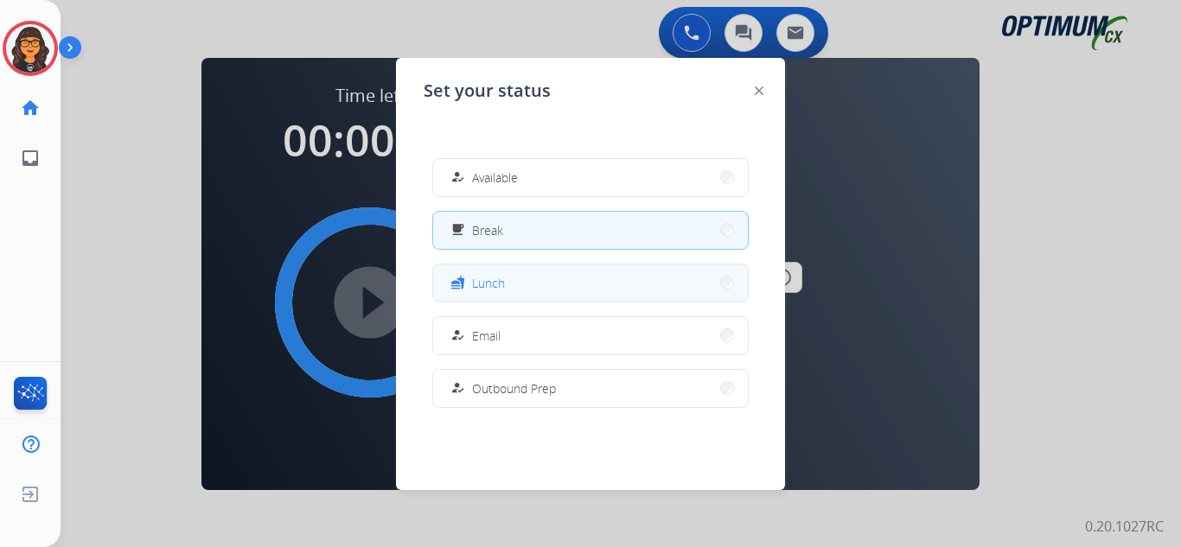
click at [492, 277] on span "Lunch" at bounding box center [488, 283] width 33 height 18
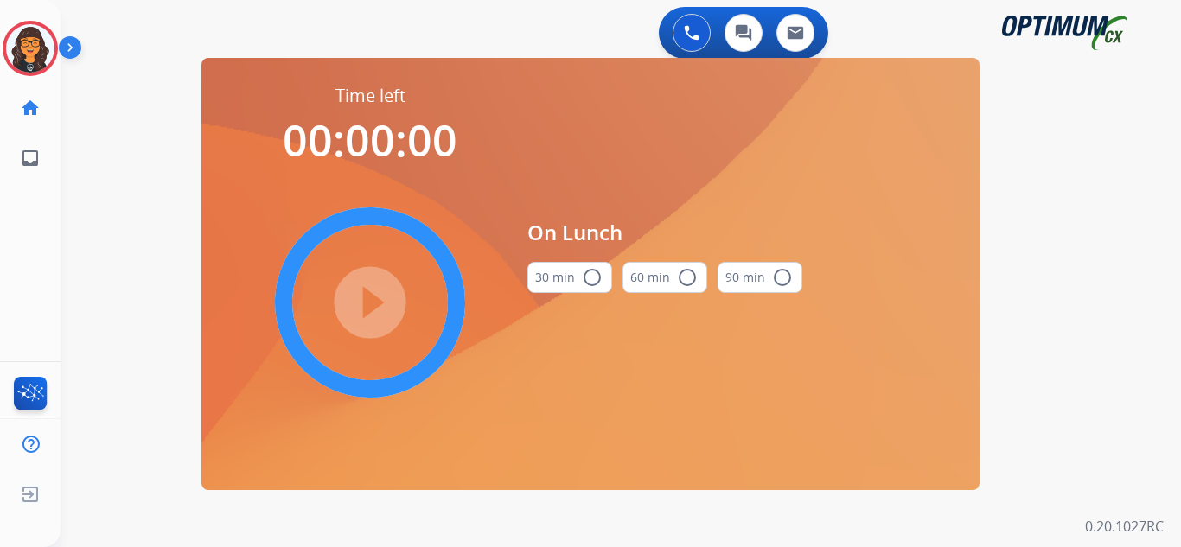
drag, startPoint x: 583, startPoint y: 278, endPoint x: 562, endPoint y: 290, distance: 24.4
click at [583, 278] on mat-icon "radio_button_unchecked" at bounding box center [592, 277] width 21 height 21
click at [380, 292] on mat-icon "play_circle_filled" at bounding box center [370, 302] width 21 height 21
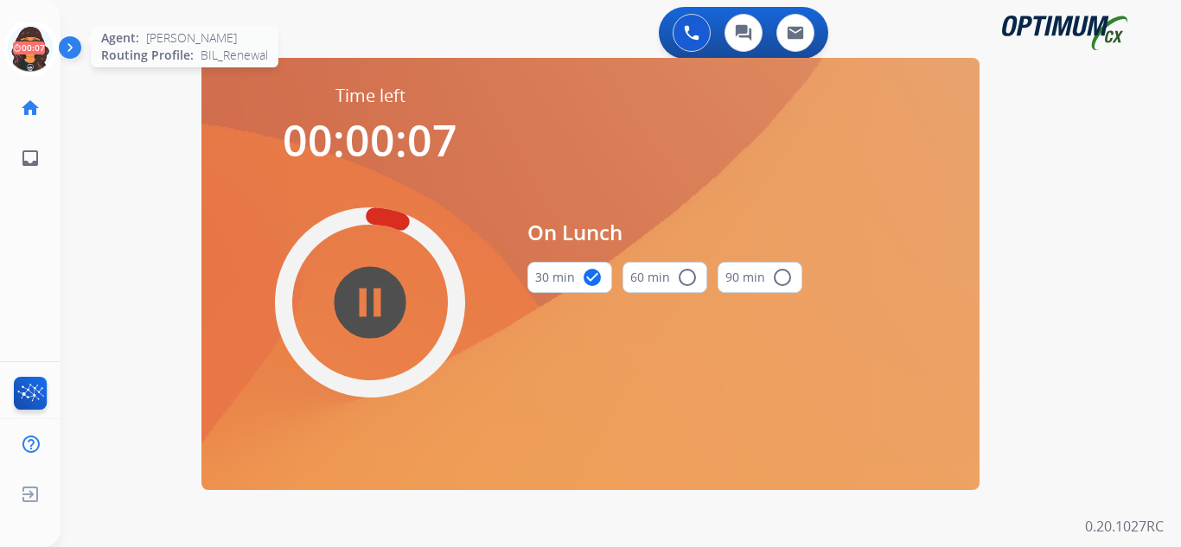
click at [21, 41] on icon at bounding box center [31, 49] width 56 height 56
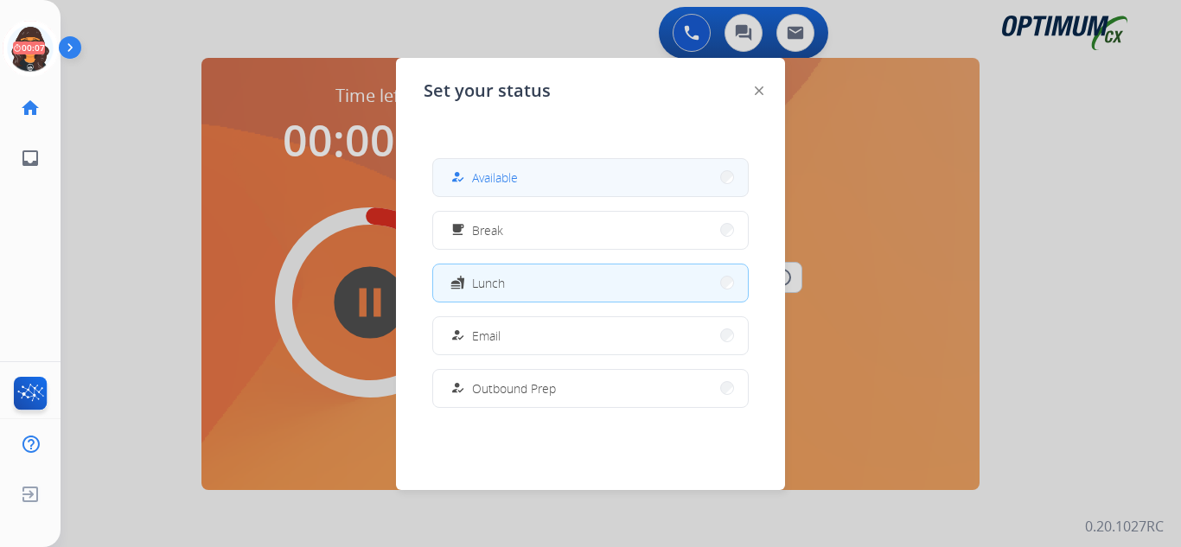
click at [485, 175] on span "Available" at bounding box center [495, 178] width 46 height 18
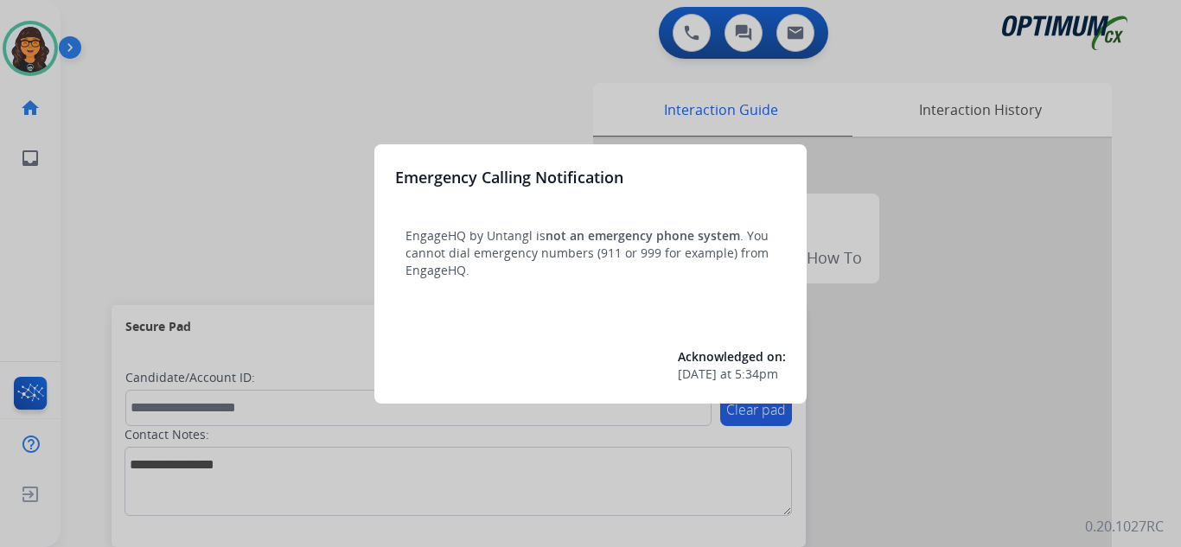
click at [123, 17] on div at bounding box center [590, 273] width 1181 height 547
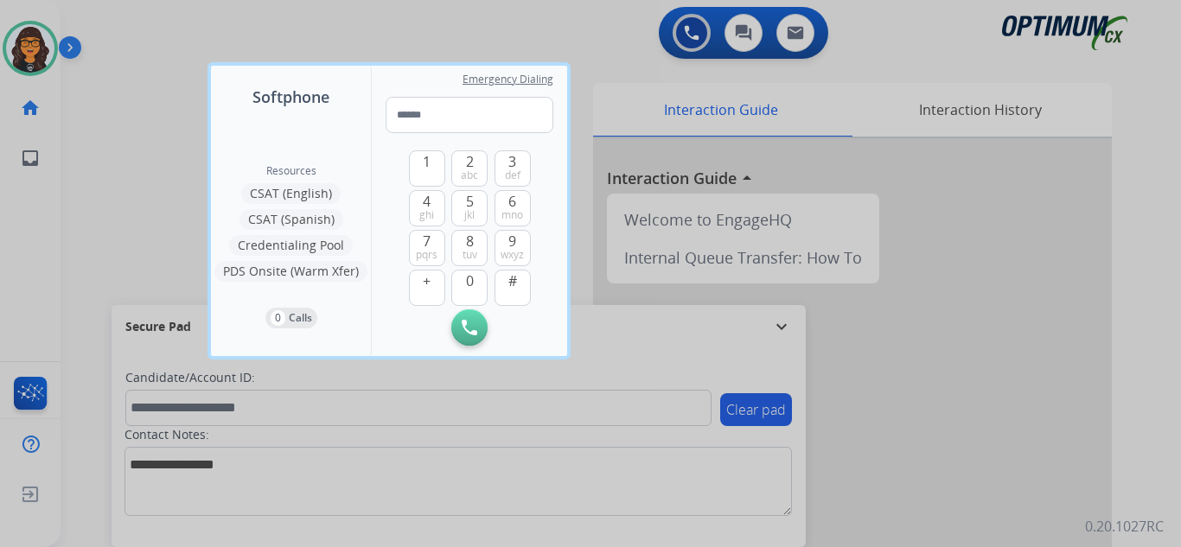
click at [115, 22] on div at bounding box center [590, 273] width 1181 height 547
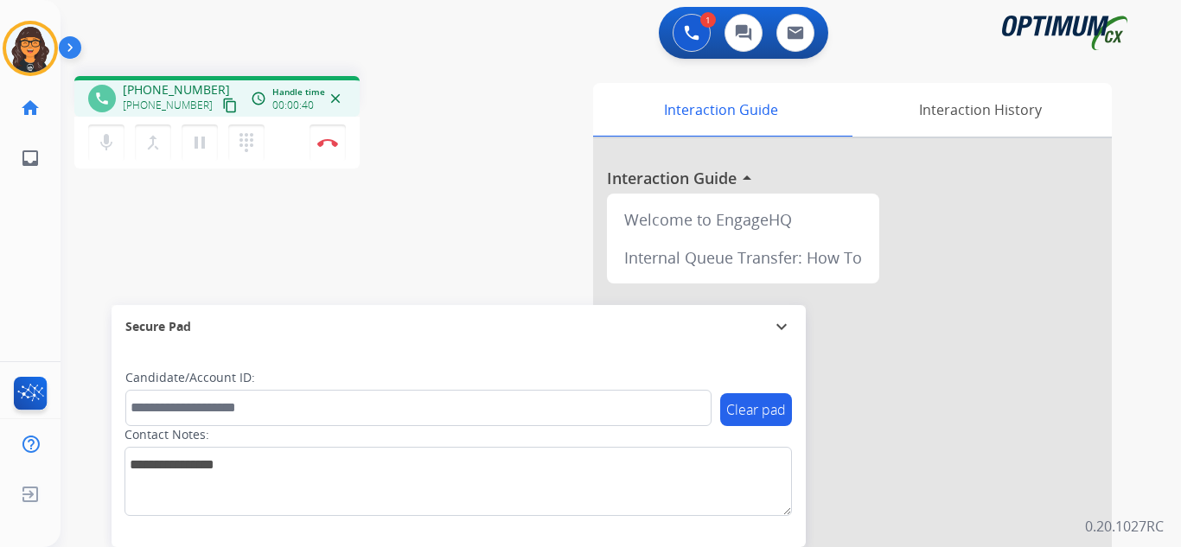
click at [222, 105] on mat-icon "content_copy" at bounding box center [230, 106] width 16 height 16
click at [320, 134] on button "Disconnect" at bounding box center [327, 142] width 36 height 36
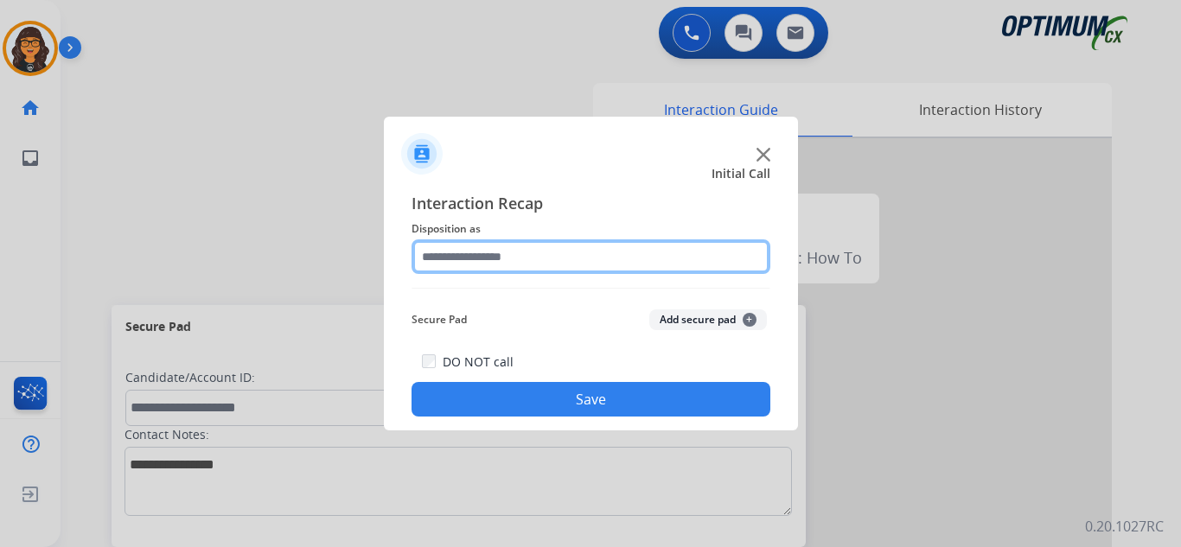
click at [489, 259] on input "text" at bounding box center [590, 256] width 359 height 35
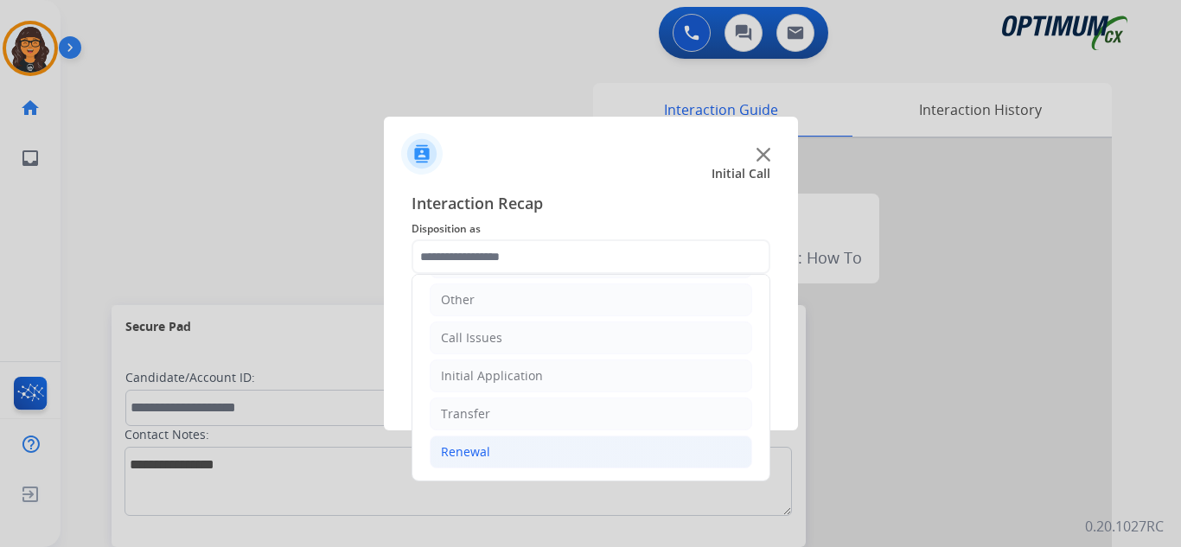
drag, startPoint x: 469, startPoint y: 461, endPoint x: 545, endPoint y: 425, distance: 83.9
click at [470, 461] on div "Renewal" at bounding box center [465, 451] width 49 height 17
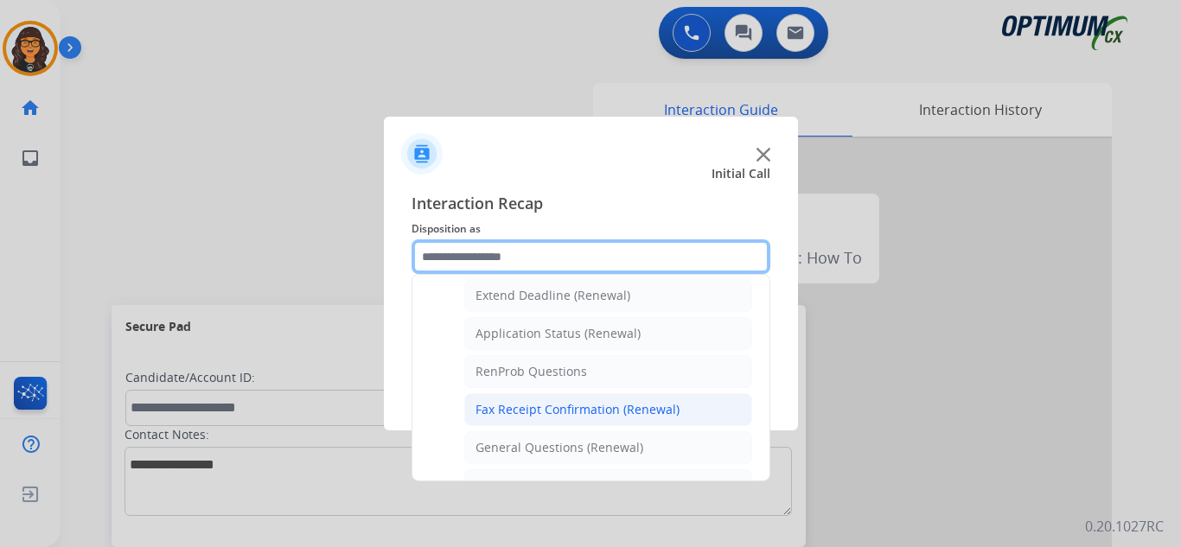
scroll to position [377, 0]
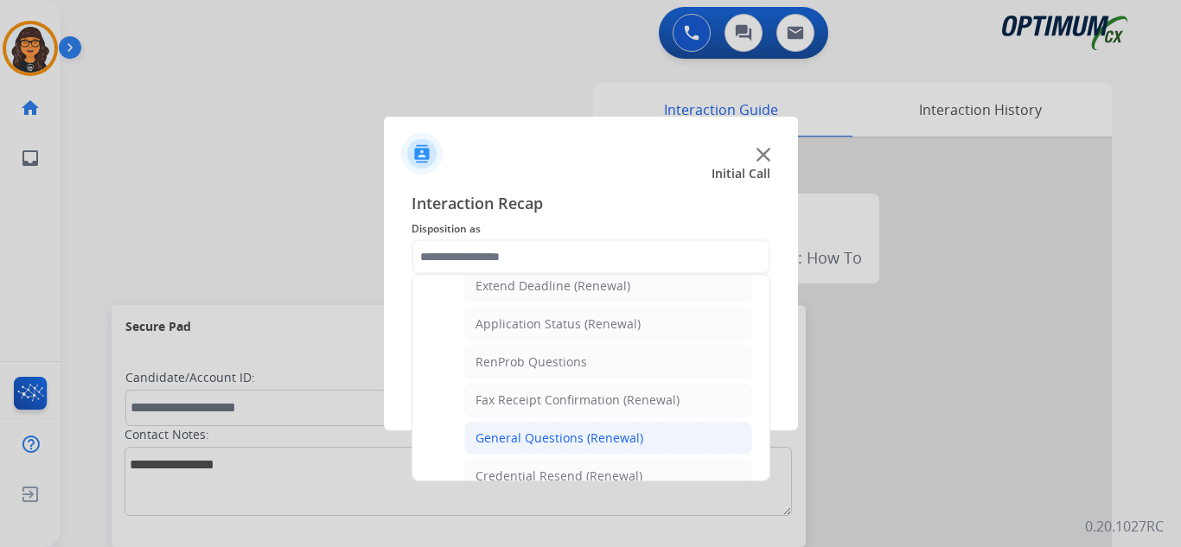
click at [556, 436] on div "General Questions (Renewal)" at bounding box center [559, 438] width 168 height 17
type input "**********"
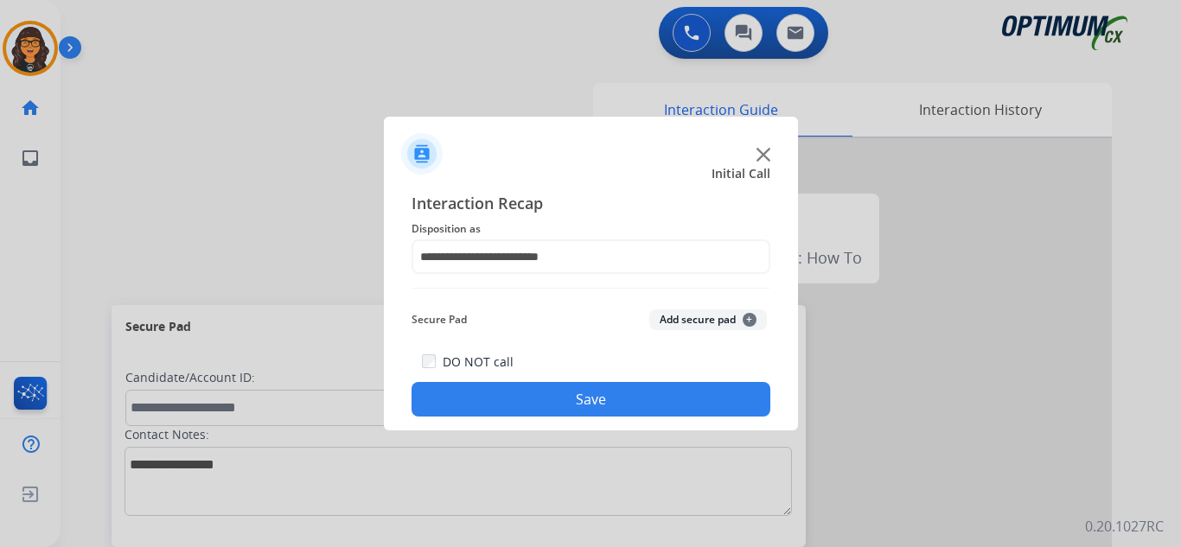
click at [552, 401] on button "Save" at bounding box center [590, 399] width 359 height 35
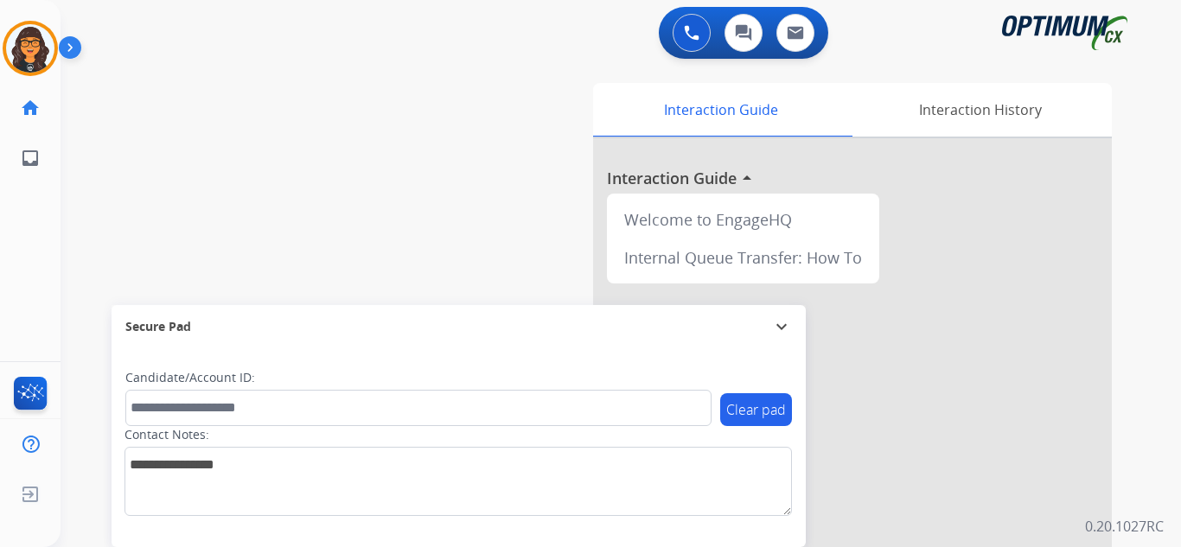
drag, startPoint x: 31, startPoint y: 43, endPoint x: 86, endPoint y: 47, distance: 54.6
click at [33, 42] on img at bounding box center [30, 48] width 48 height 48
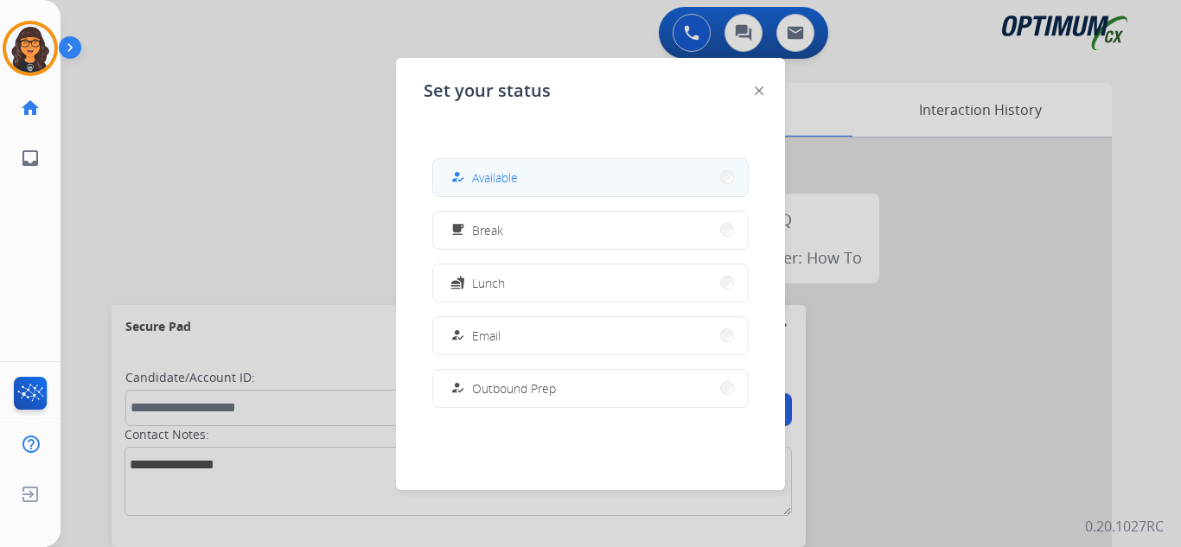
click at [565, 172] on button "how_to_reg Available" at bounding box center [590, 177] width 315 height 37
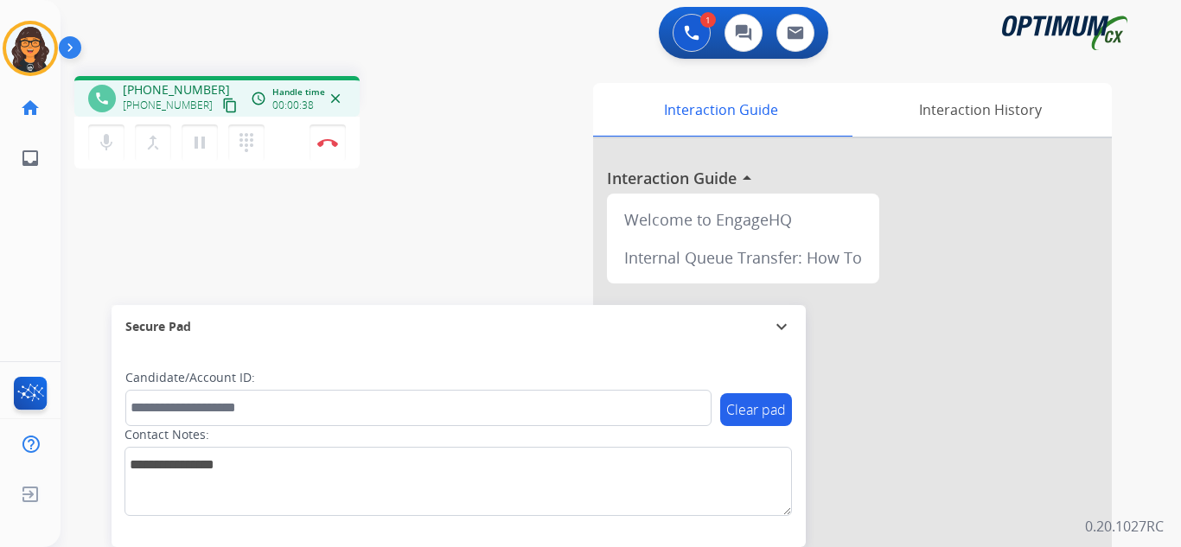
click at [222, 101] on mat-icon "content_copy" at bounding box center [230, 106] width 16 height 16
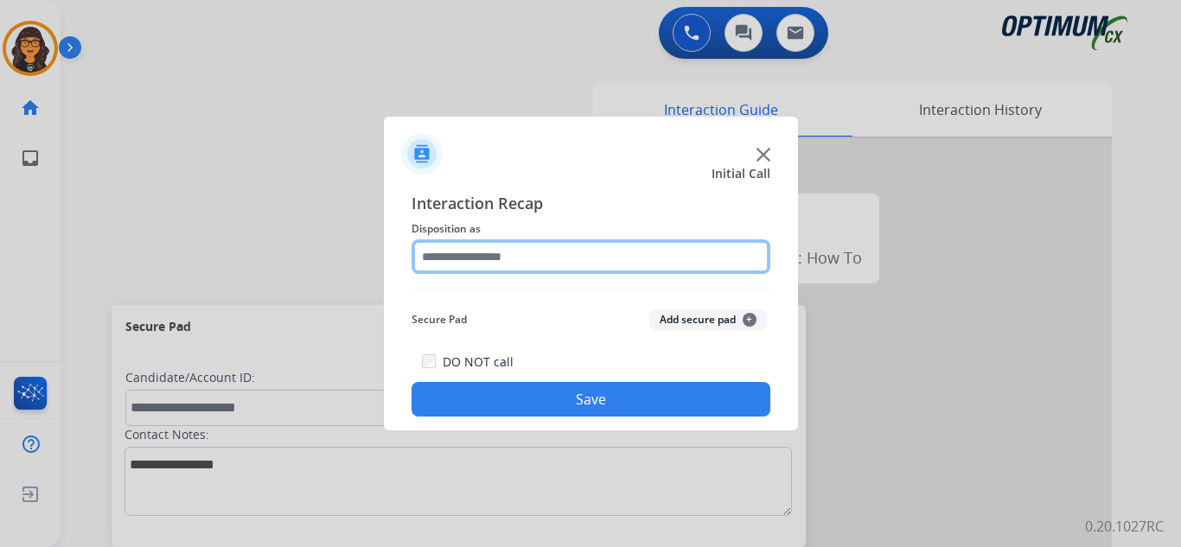
click at [466, 261] on input "text" at bounding box center [590, 256] width 359 height 35
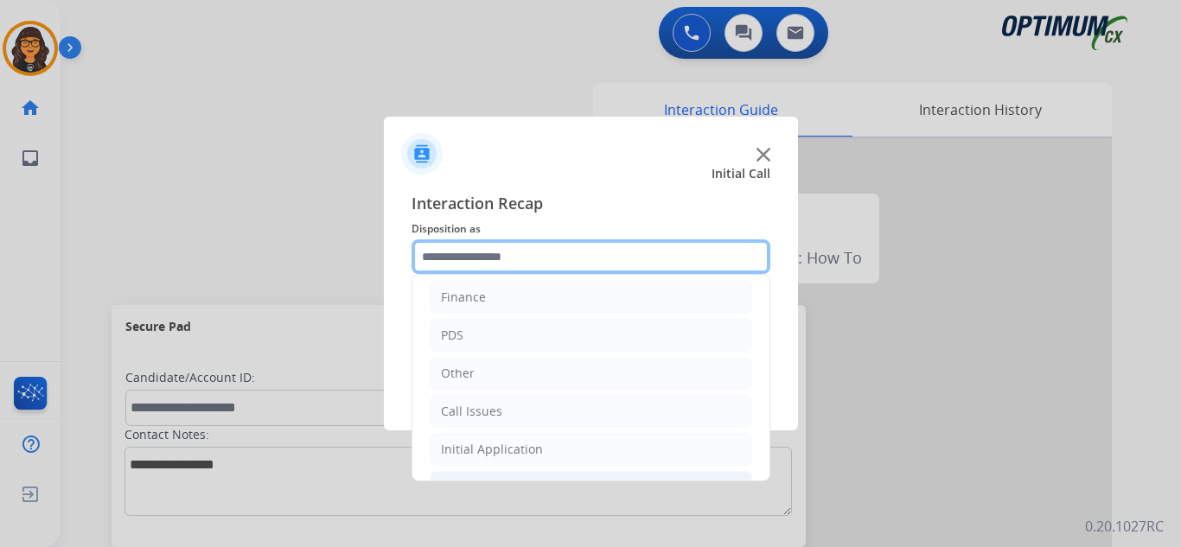
scroll to position [118, 0]
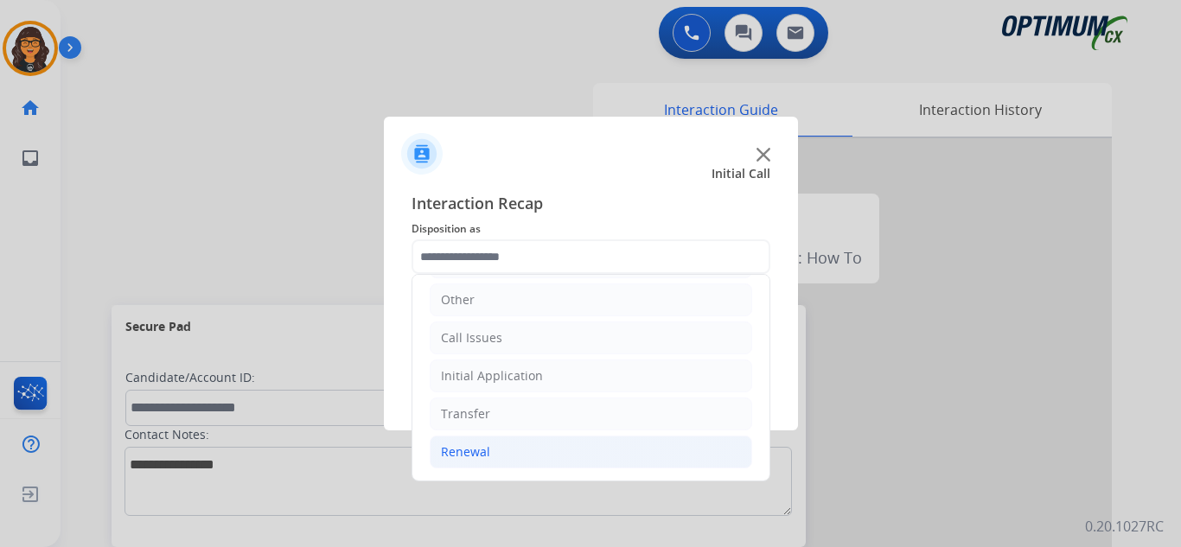
click at [463, 460] on div "Renewal" at bounding box center [465, 451] width 49 height 17
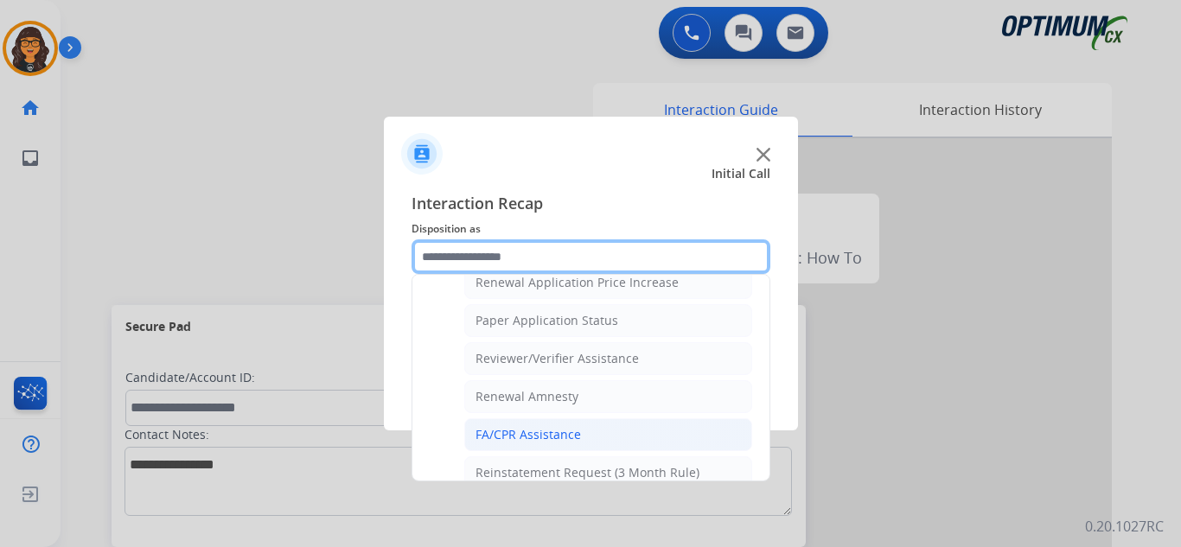
scroll to position [636, 0]
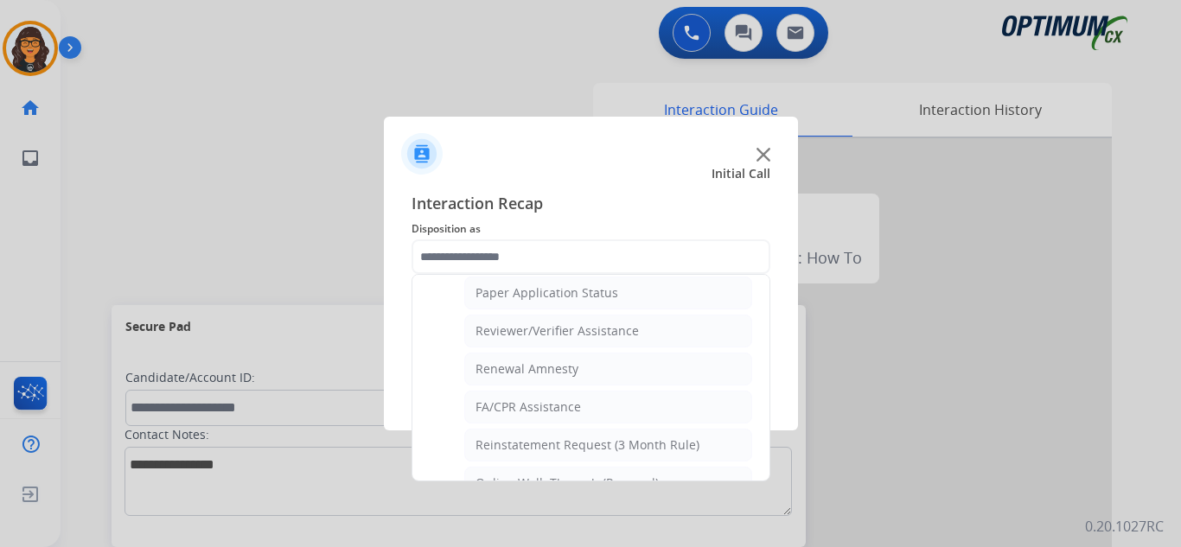
click at [564, 358] on li "Renewal Amnesty" at bounding box center [608, 369] width 288 height 33
type input "**********"
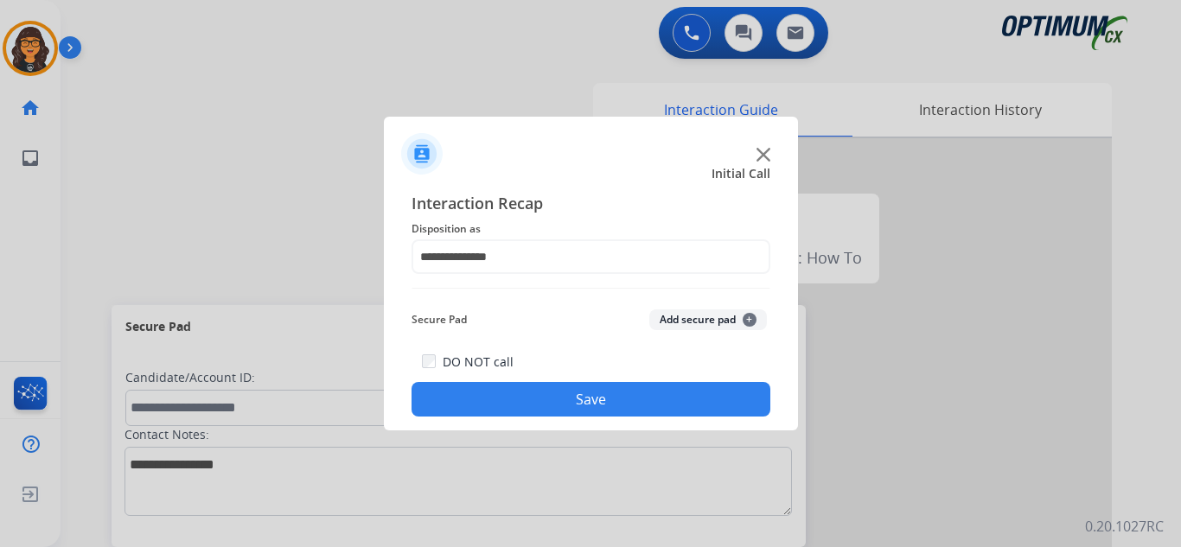
click at [566, 395] on button "Save" at bounding box center [590, 399] width 359 height 35
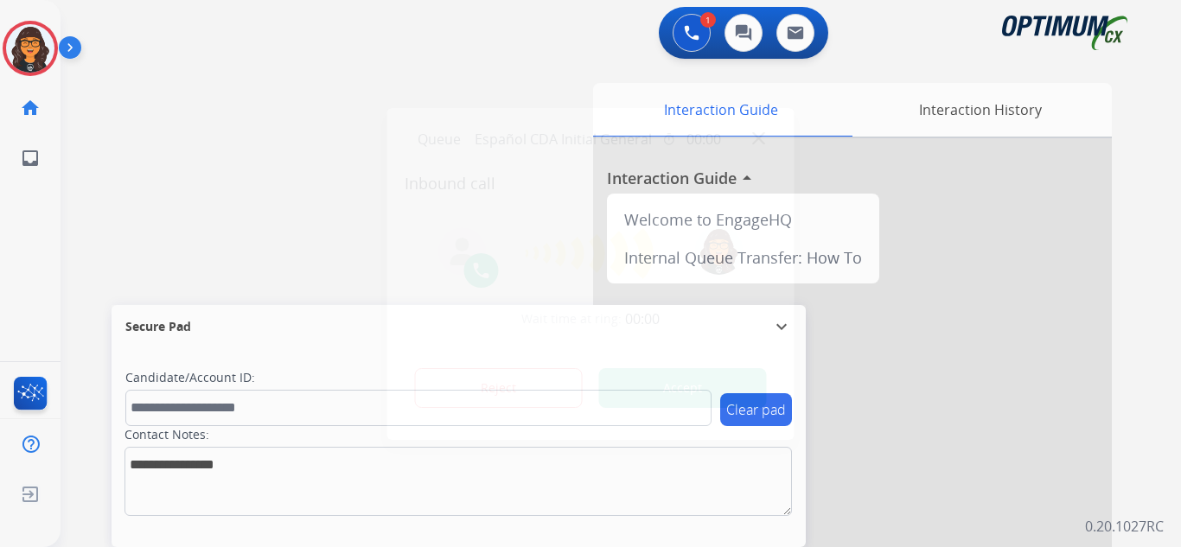
click at [705, 376] on button "Accept" at bounding box center [683, 388] width 168 height 40
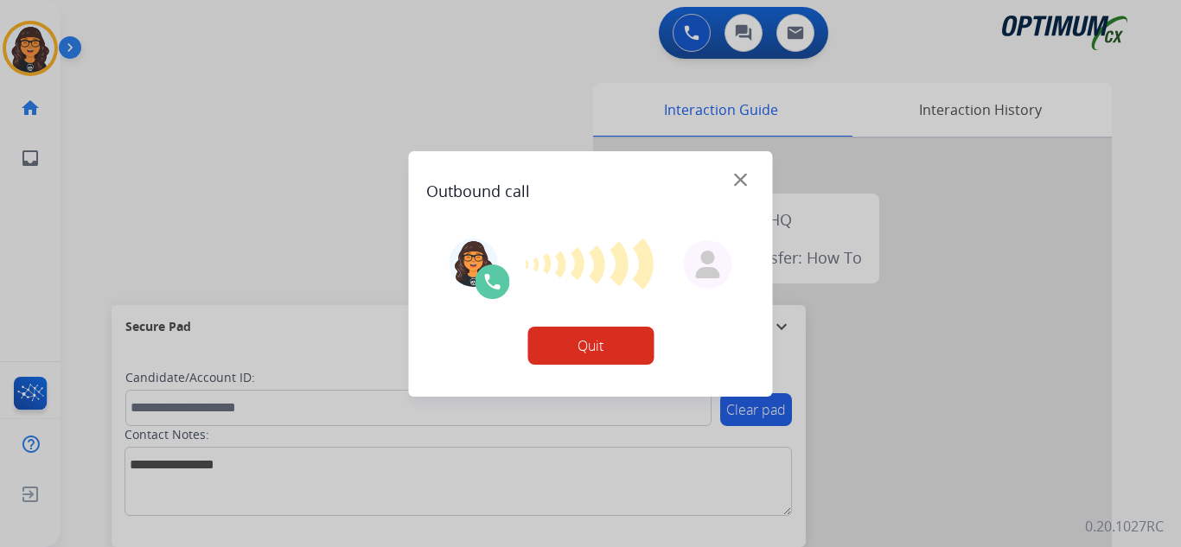
click at [587, 349] on button "Quit" at bounding box center [590, 346] width 126 height 38
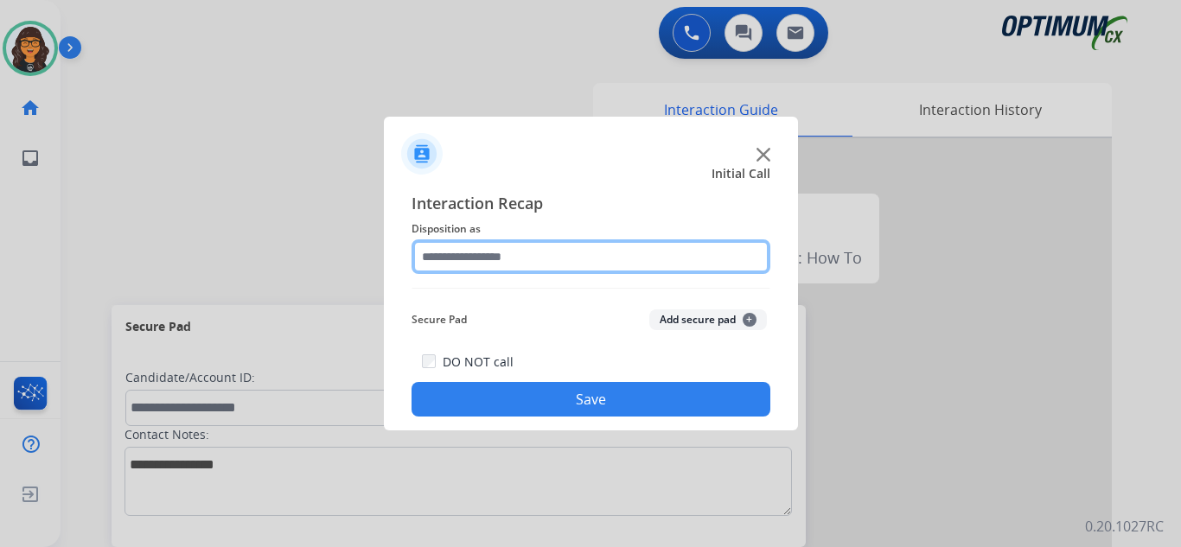
click at [463, 264] on input "text" at bounding box center [590, 256] width 359 height 35
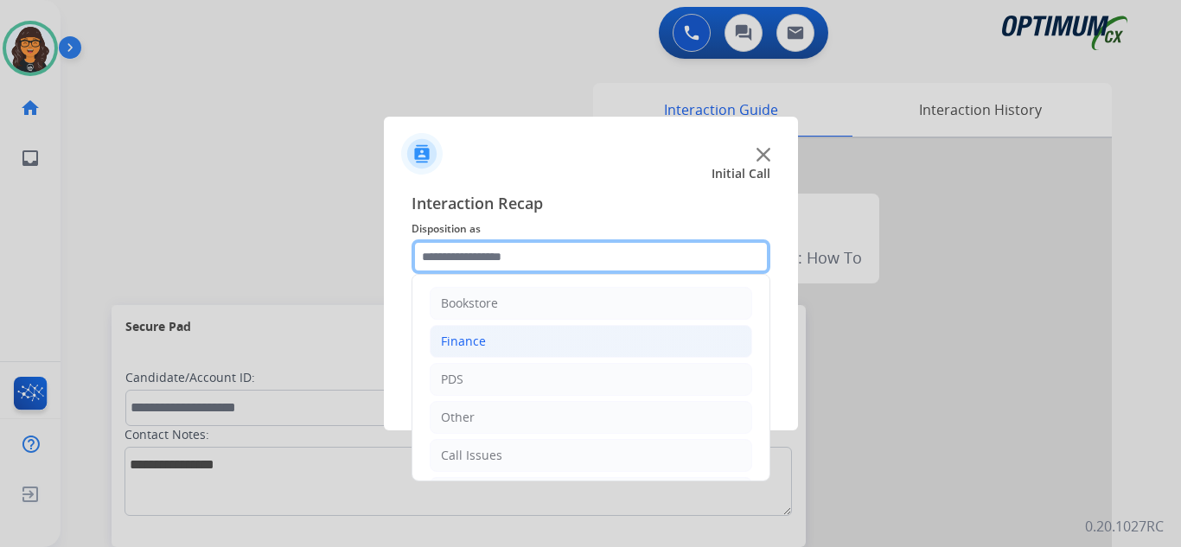
scroll to position [86, 0]
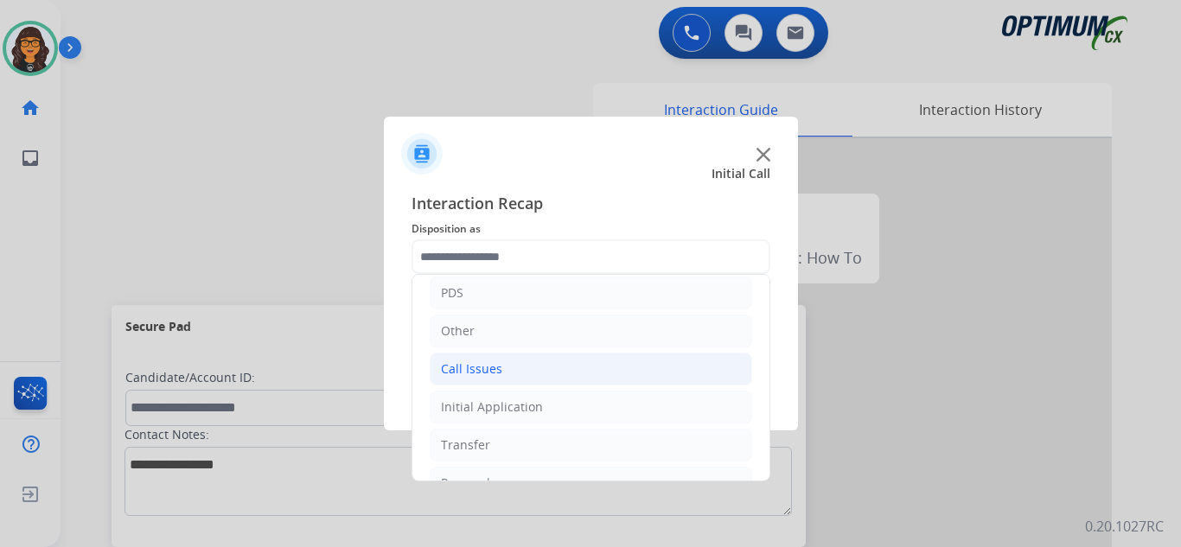
click at [477, 364] on div "Call Issues" at bounding box center [471, 368] width 61 height 17
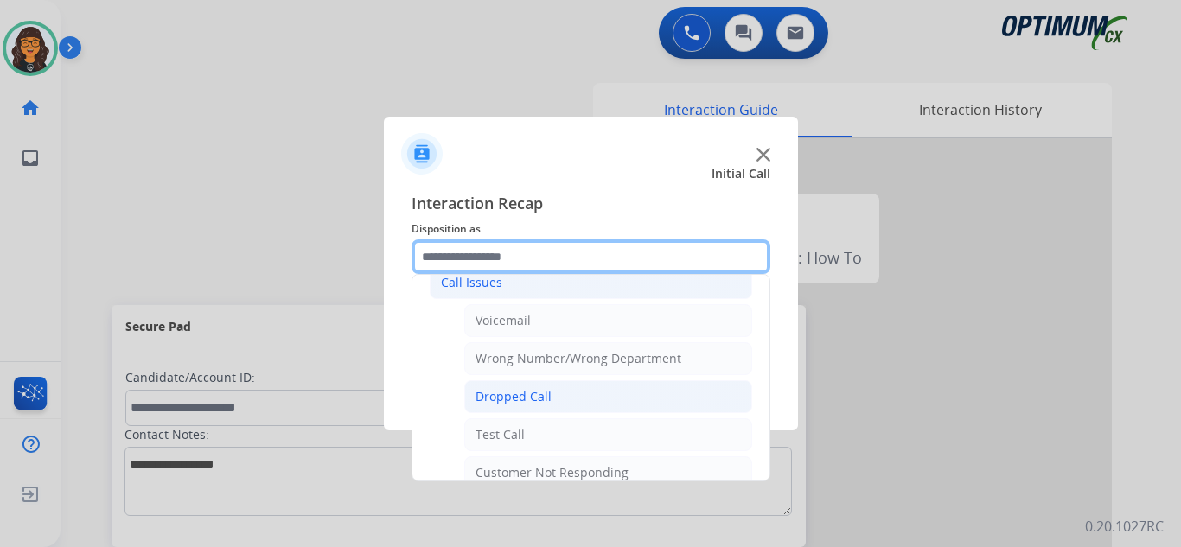
scroll to position [259, 0]
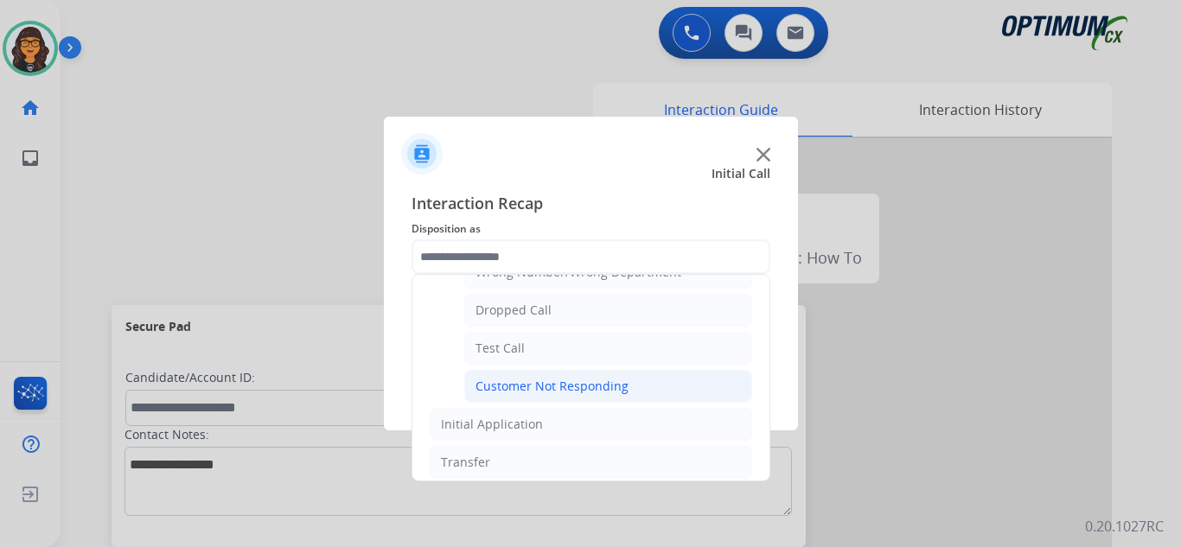
click at [608, 393] on div "Customer Not Responding" at bounding box center [551, 386] width 153 height 17
type input "**********"
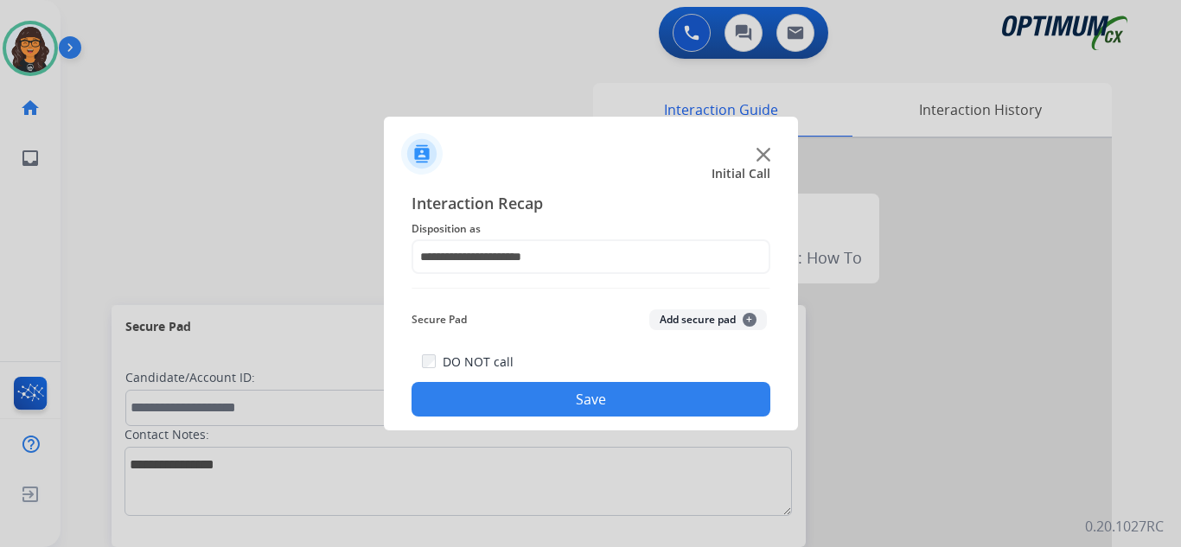
click at [595, 405] on button "Save" at bounding box center [590, 399] width 359 height 35
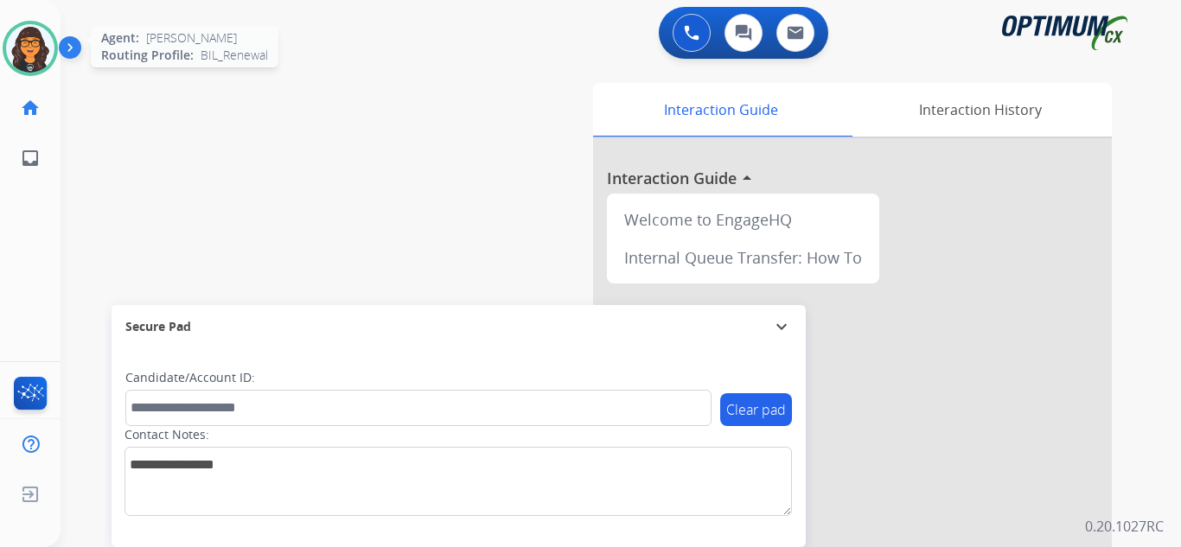
click at [31, 44] on img at bounding box center [30, 48] width 48 height 48
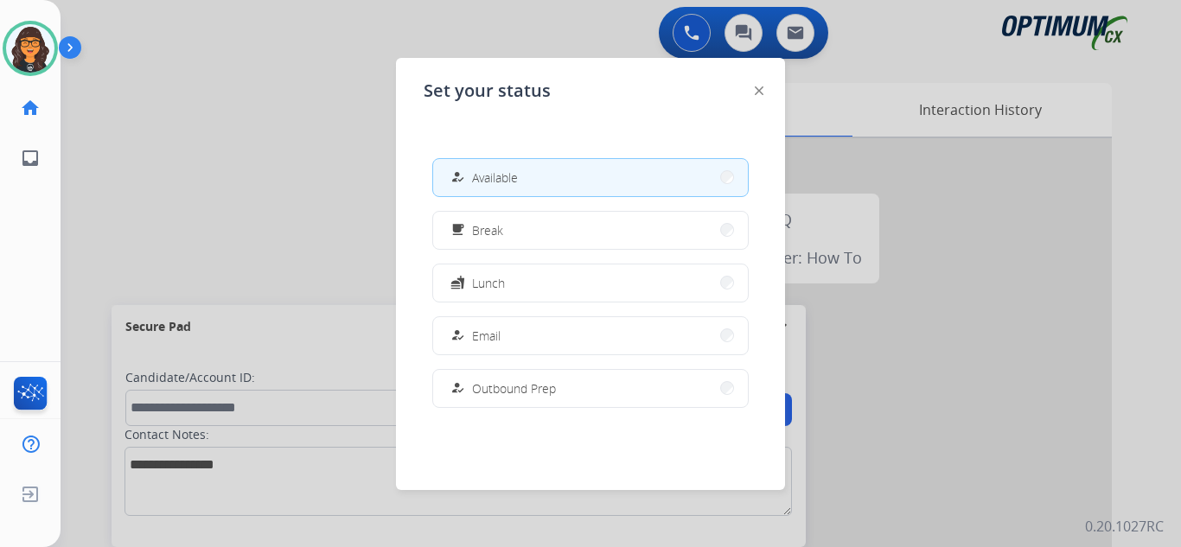
click at [761, 85] on div at bounding box center [759, 90] width 9 height 21
click at [762, 90] on img at bounding box center [759, 90] width 9 height 9
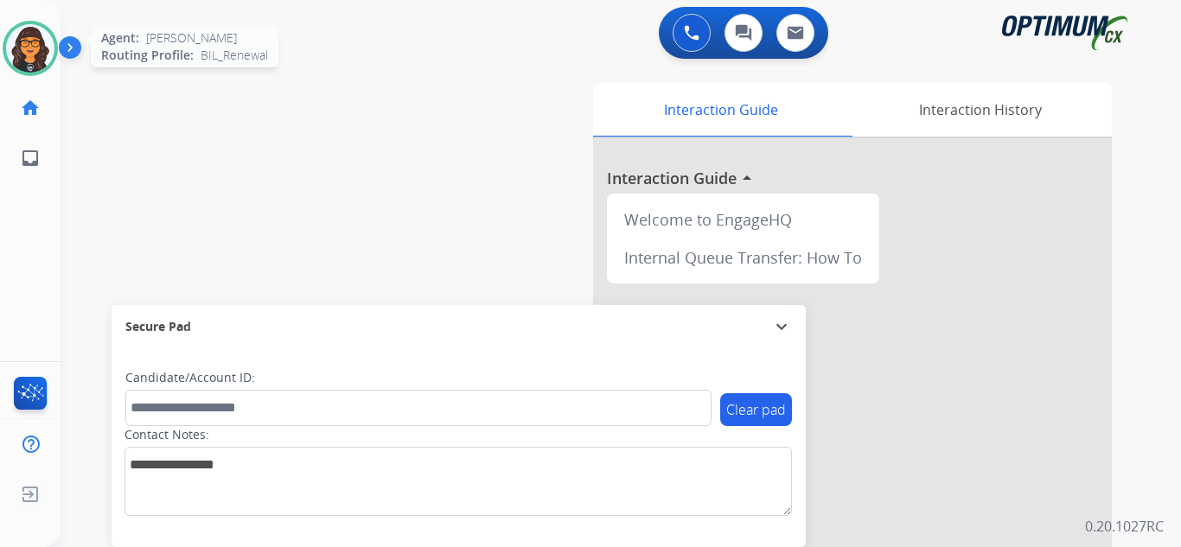
click at [33, 61] on img at bounding box center [30, 48] width 48 height 48
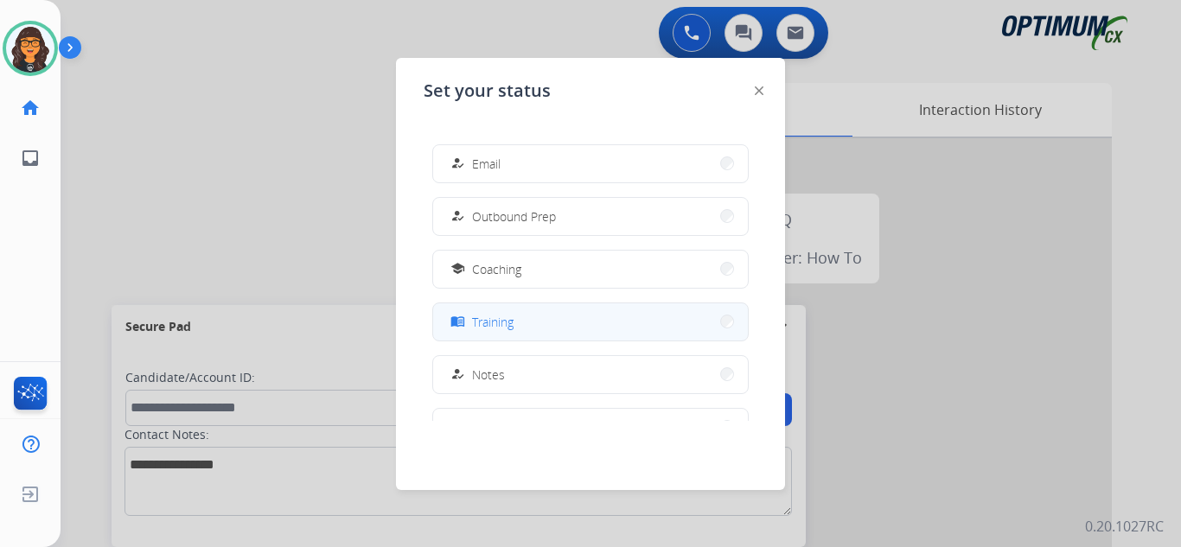
scroll to position [173, 0]
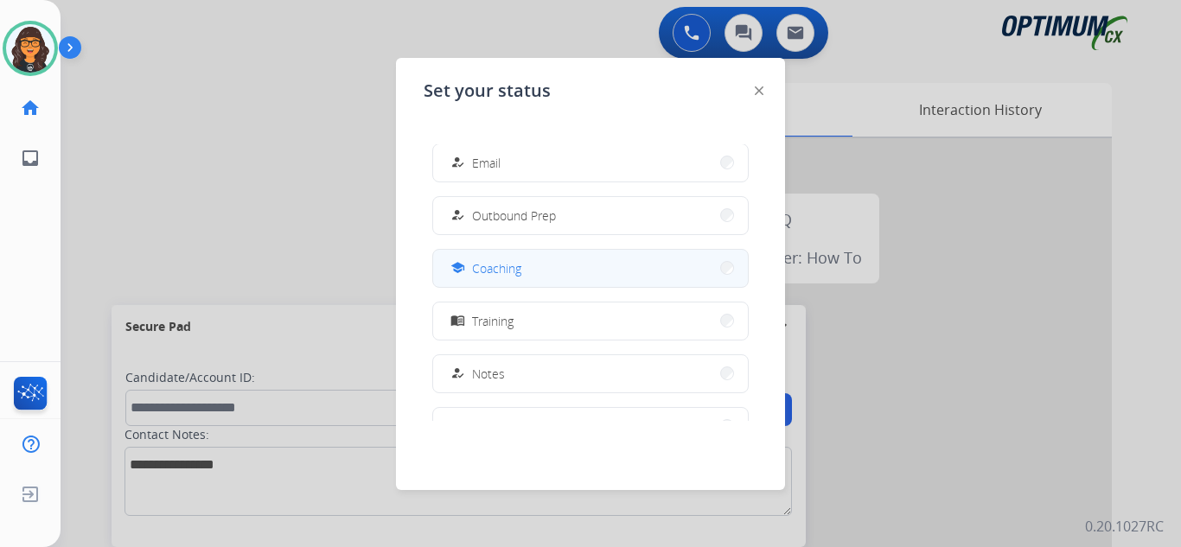
click at [497, 273] on span "Coaching" at bounding box center [496, 268] width 49 height 18
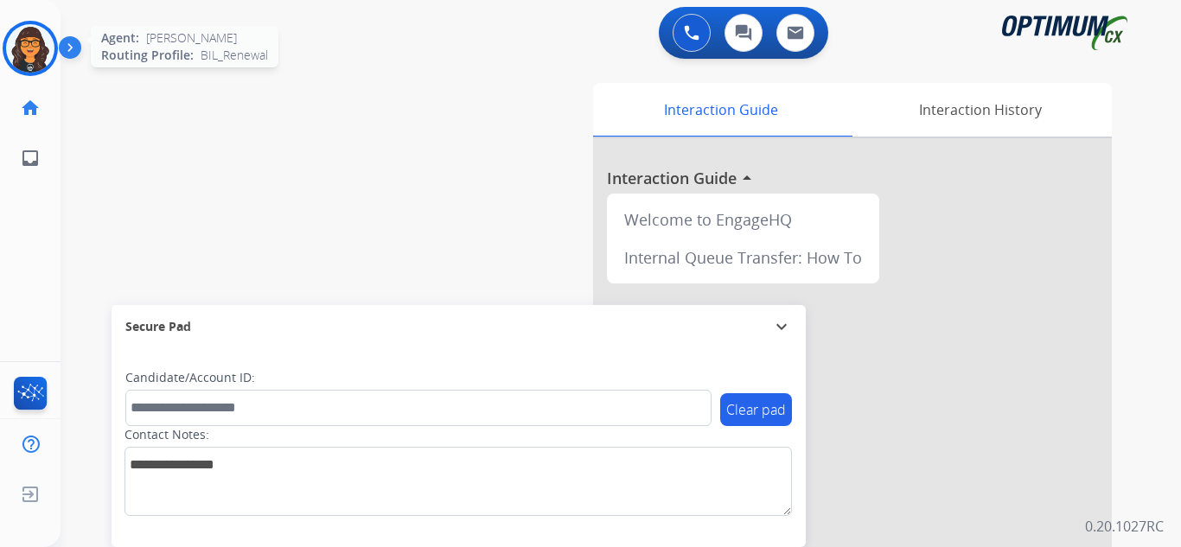
click at [38, 47] on img at bounding box center [30, 48] width 48 height 48
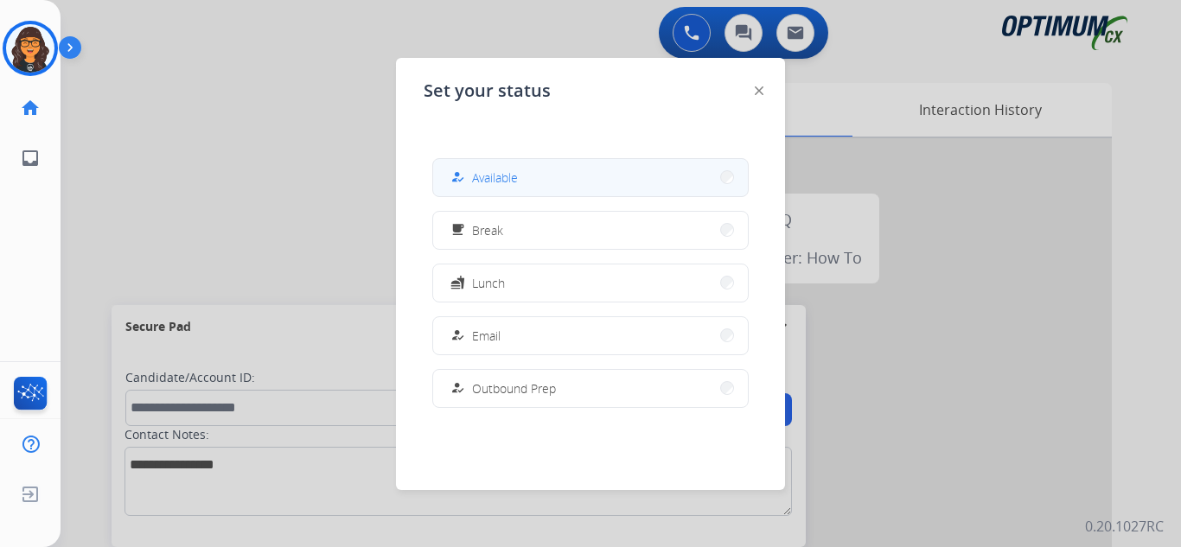
click at [524, 167] on button "how_to_reg Available" at bounding box center [590, 177] width 315 height 37
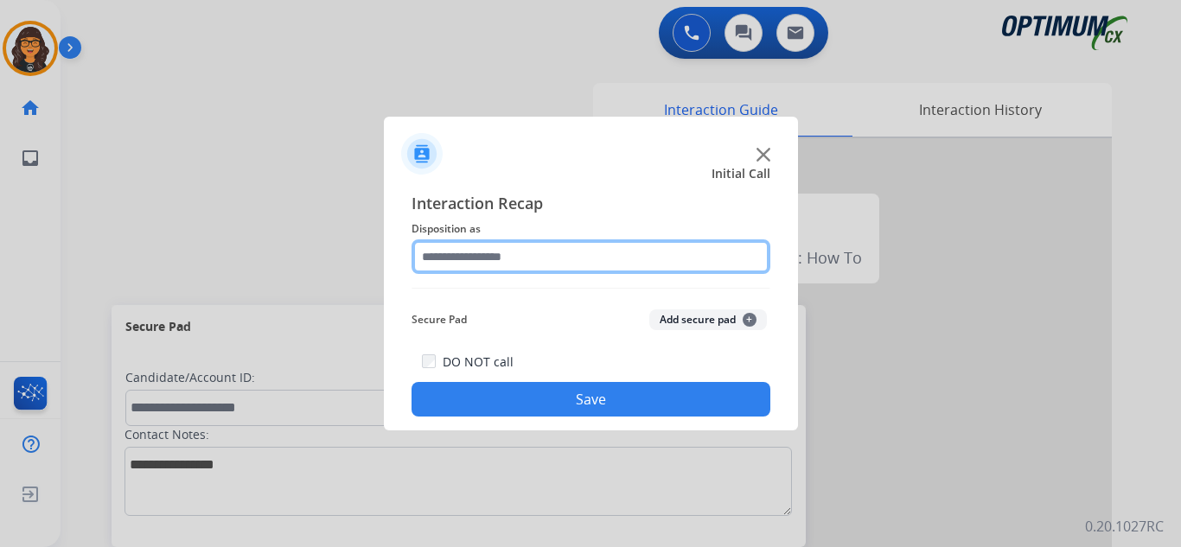
click at [473, 260] on input "text" at bounding box center [590, 256] width 359 height 35
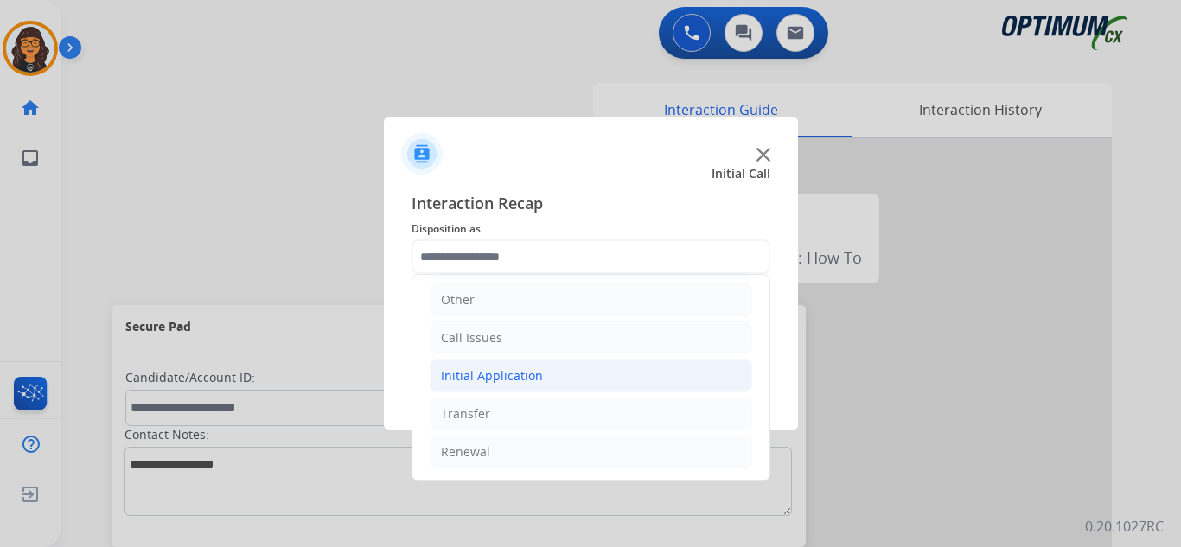
click at [488, 377] on div "Initial Application" at bounding box center [492, 375] width 102 height 17
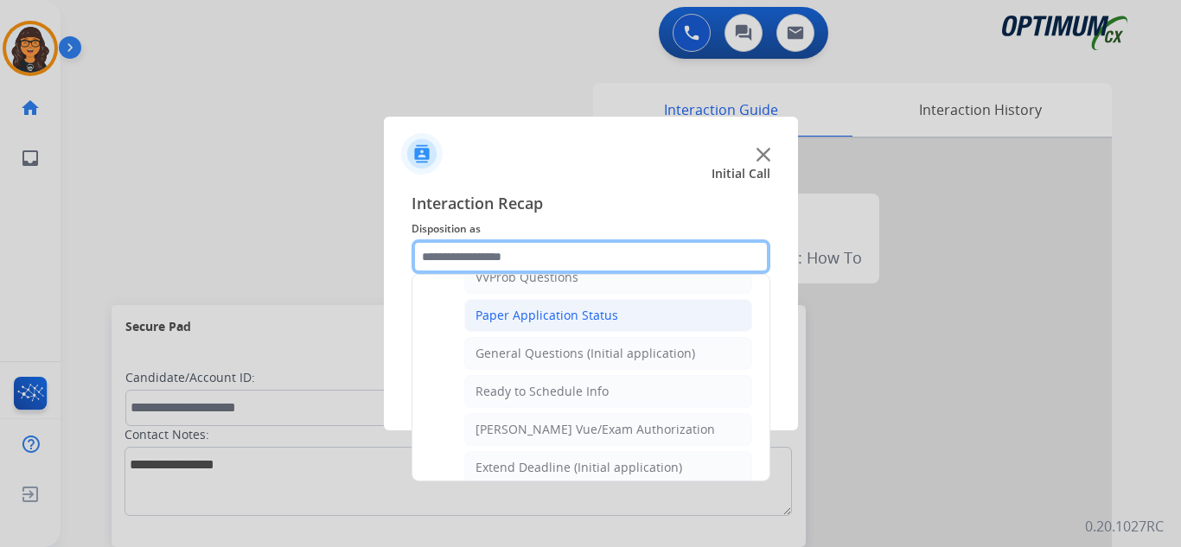
scroll to position [982, 0]
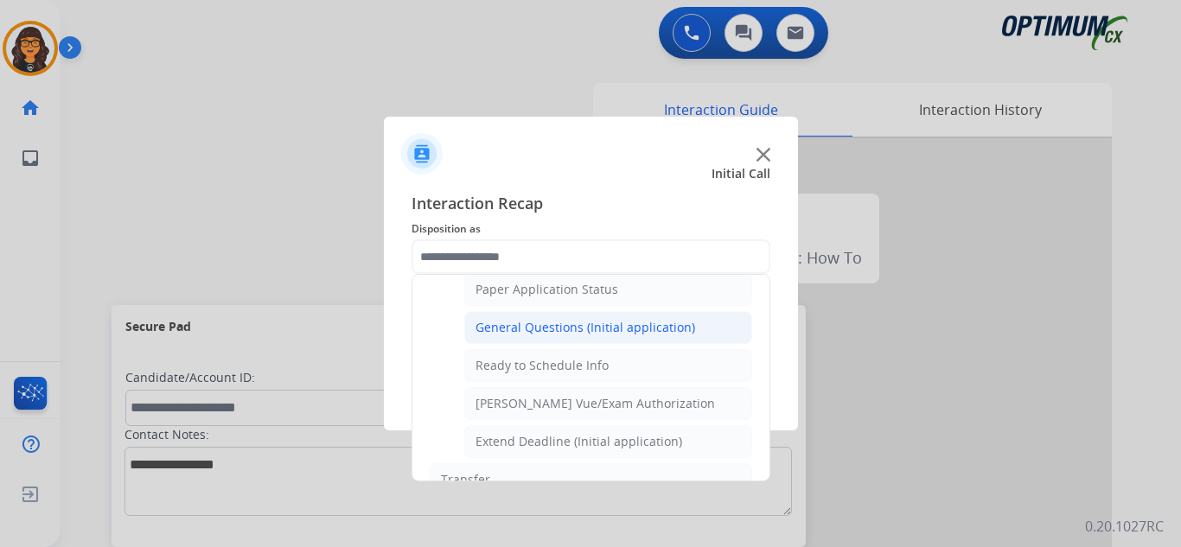
click at [586, 332] on div "General Questions (Initial application)" at bounding box center [585, 327] width 220 height 17
type input "**********"
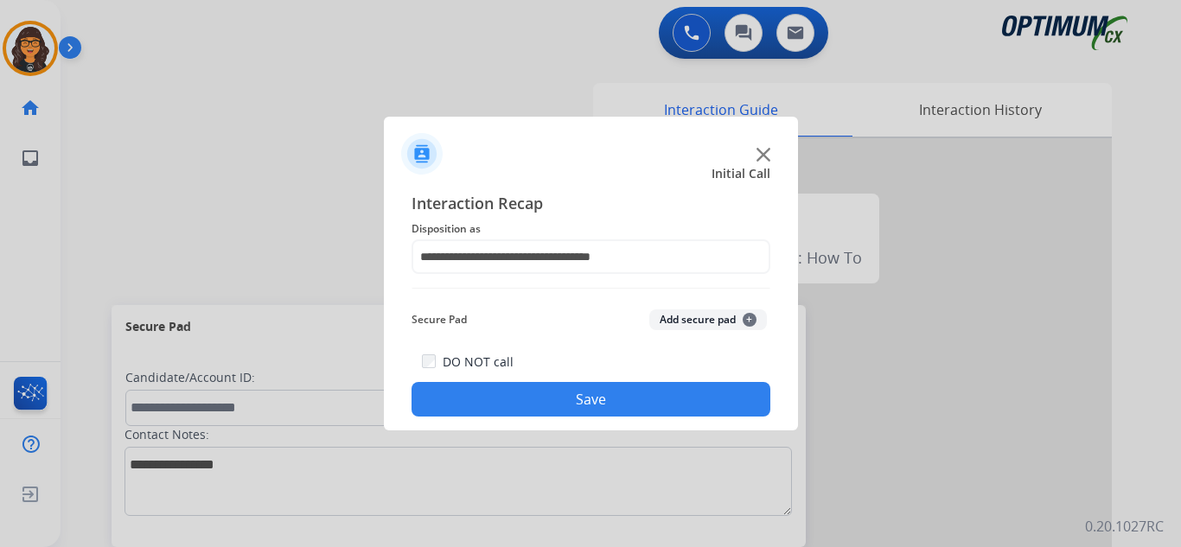
click at [586, 405] on button "Save" at bounding box center [590, 399] width 359 height 35
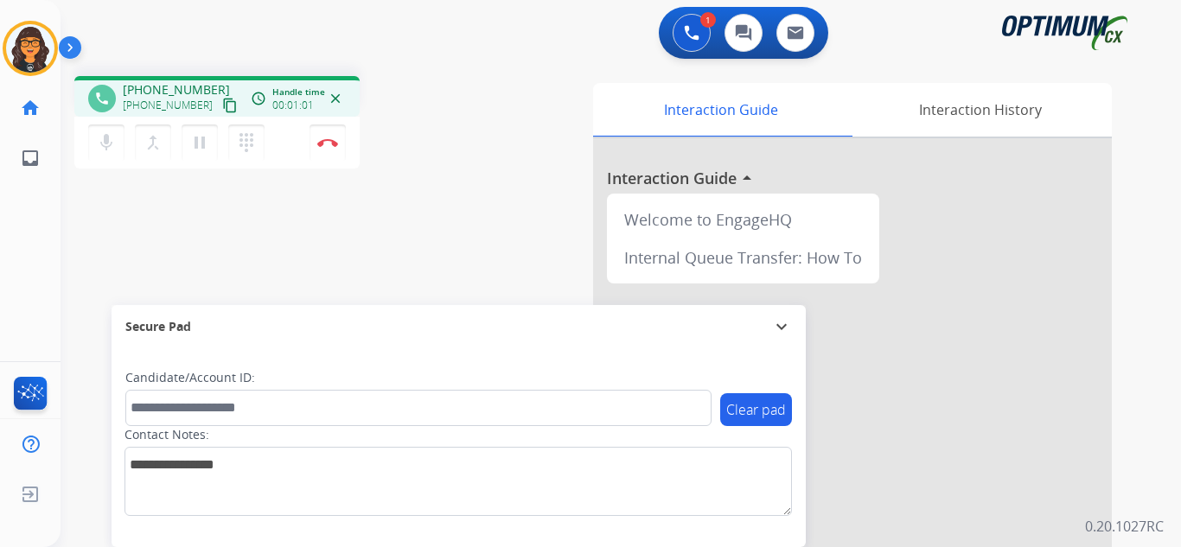
click at [222, 106] on mat-icon "content_copy" at bounding box center [230, 106] width 16 height 16
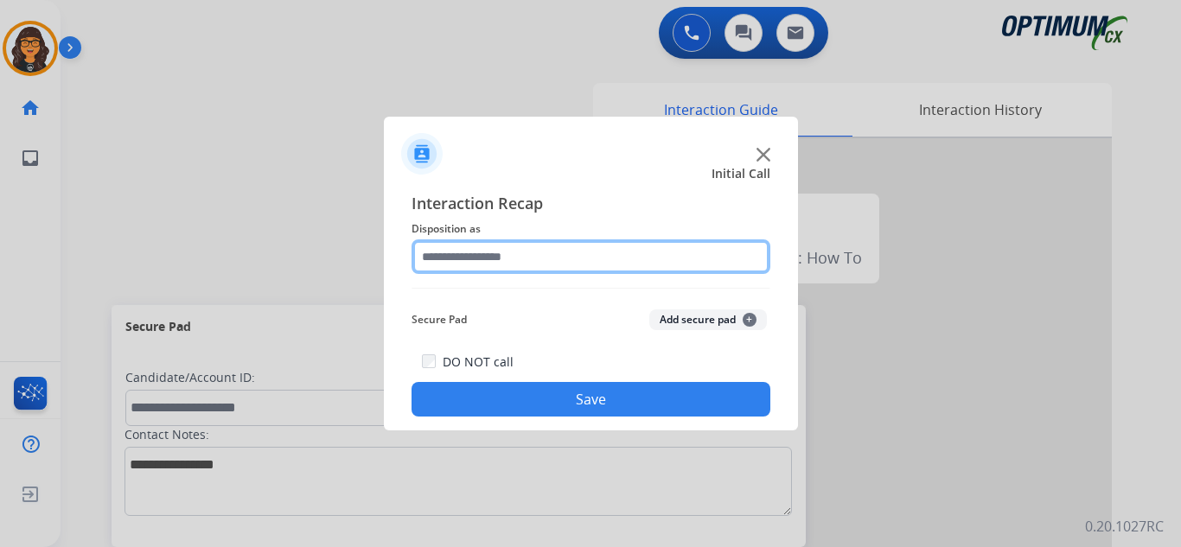
click at [430, 253] on input "text" at bounding box center [590, 256] width 359 height 35
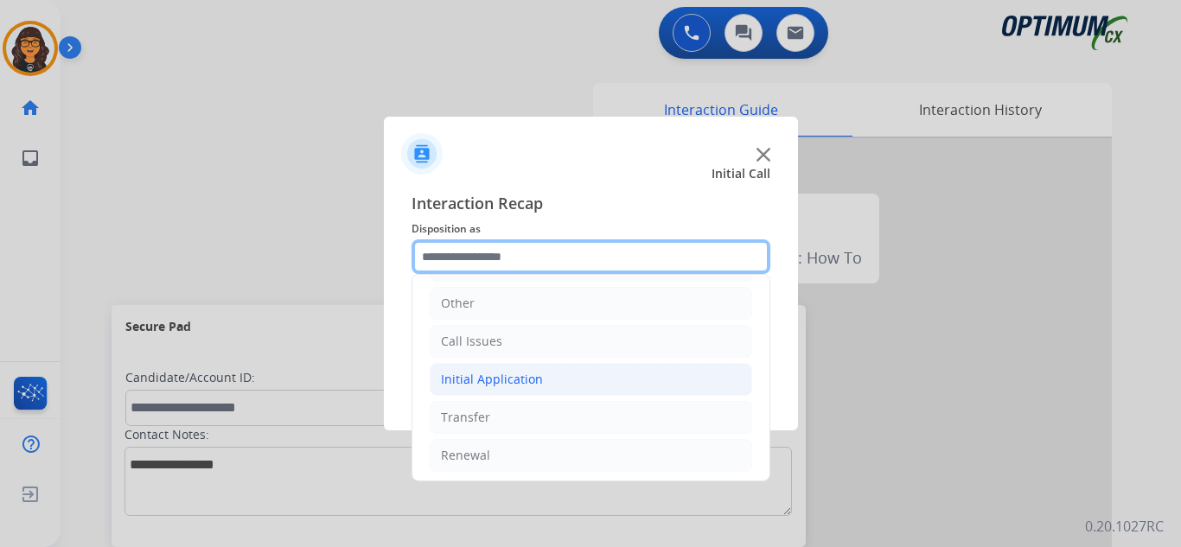
scroll to position [118, 0]
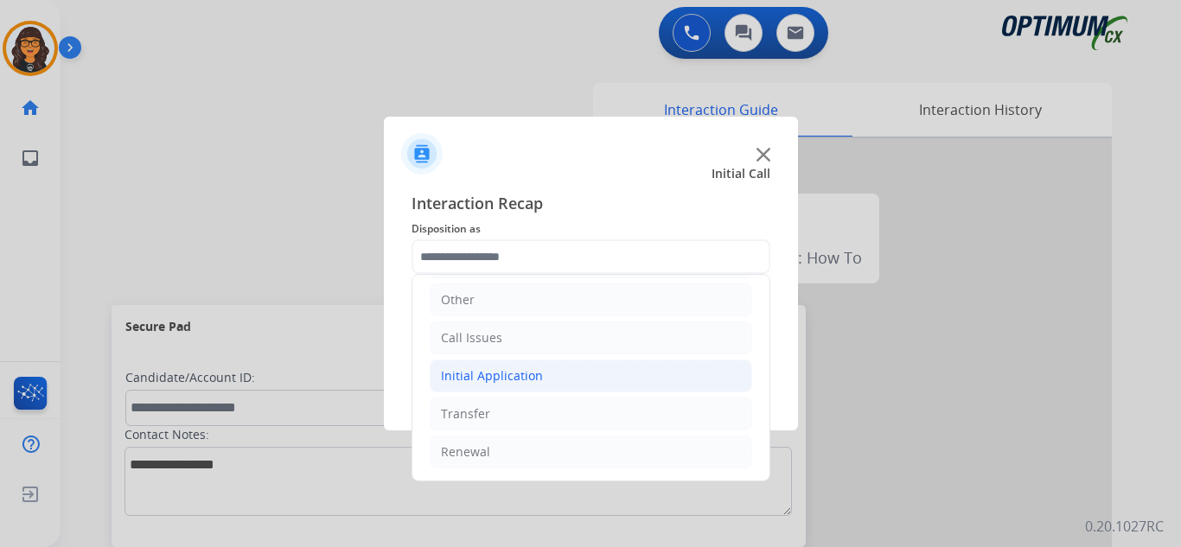
click at [518, 380] on div "Initial Application" at bounding box center [492, 375] width 102 height 17
click at [513, 378] on div "Initial Application" at bounding box center [492, 375] width 102 height 17
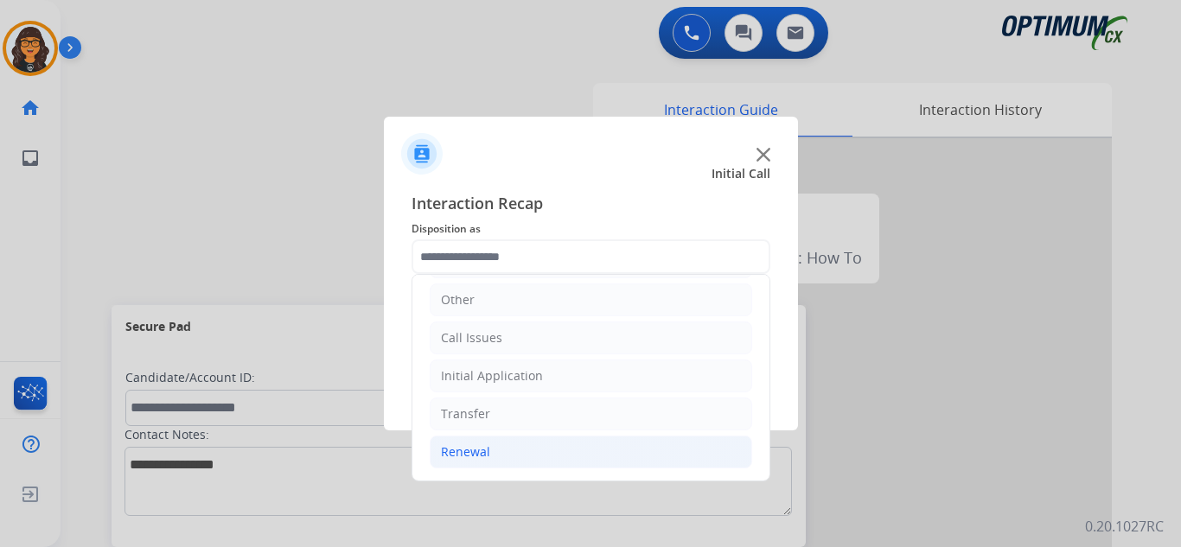
click at [470, 446] on div "Renewal" at bounding box center [465, 451] width 49 height 17
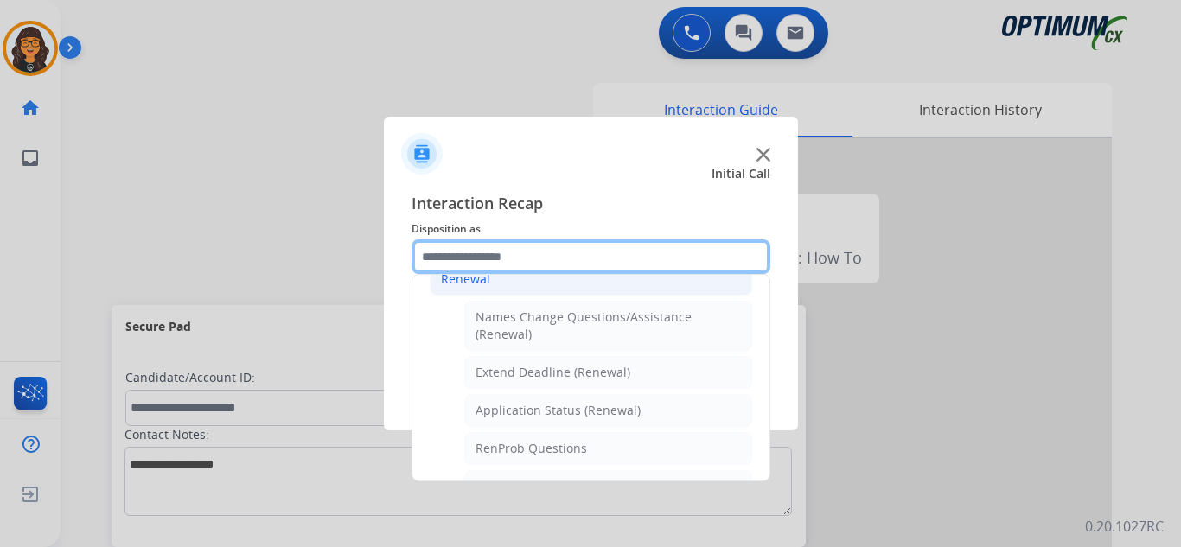
scroll to position [377, 0]
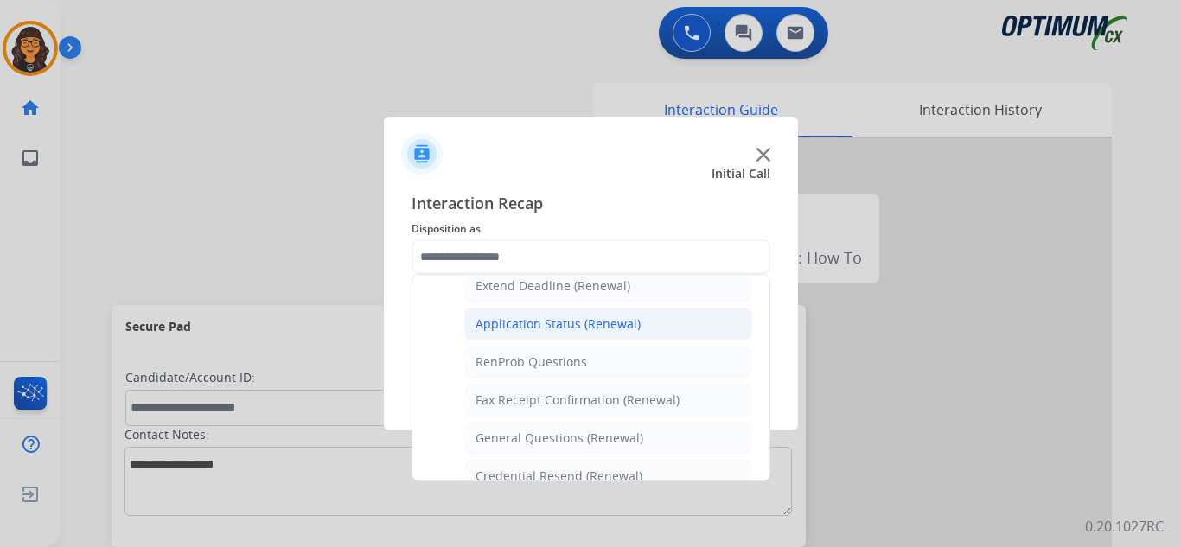
click at [608, 322] on div "Application Status (Renewal)" at bounding box center [557, 324] width 165 height 17
type input "**********"
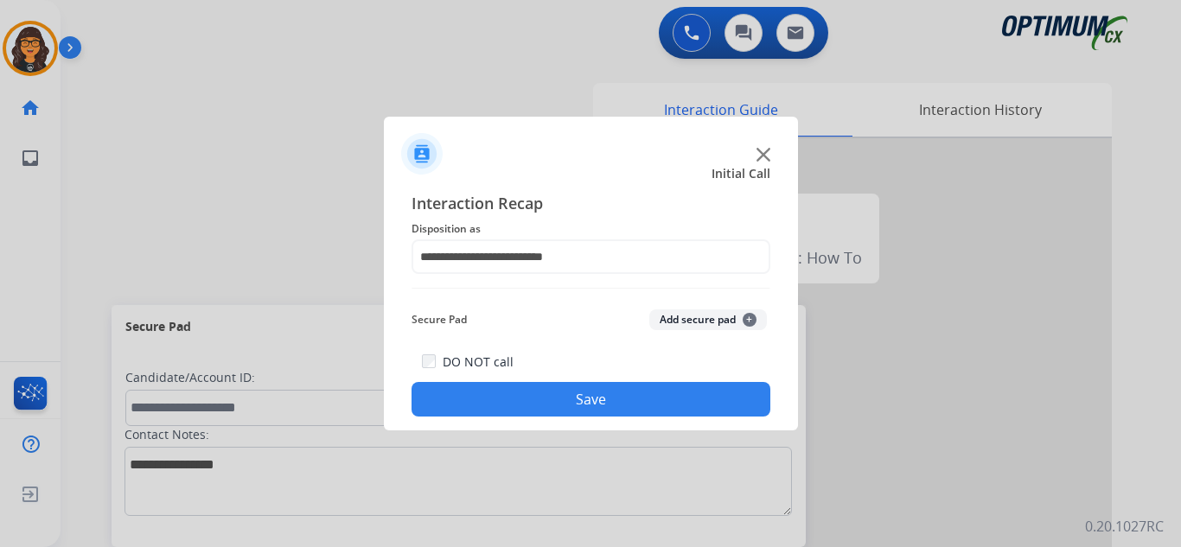
click at [593, 401] on button "Save" at bounding box center [590, 399] width 359 height 35
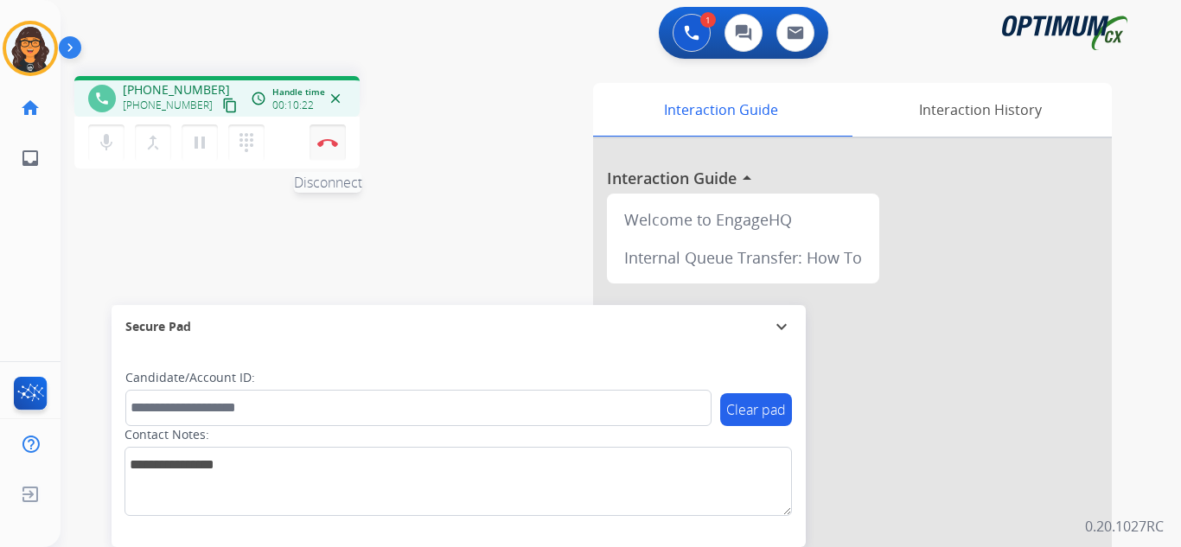
click at [322, 143] on img at bounding box center [327, 142] width 21 height 9
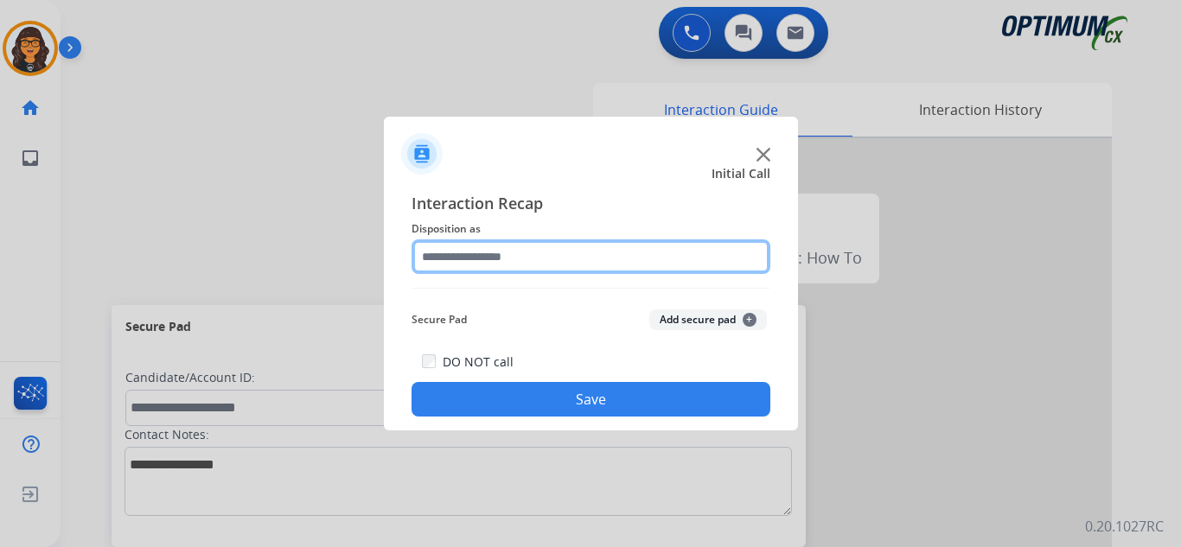
click at [496, 248] on input "text" at bounding box center [590, 256] width 359 height 35
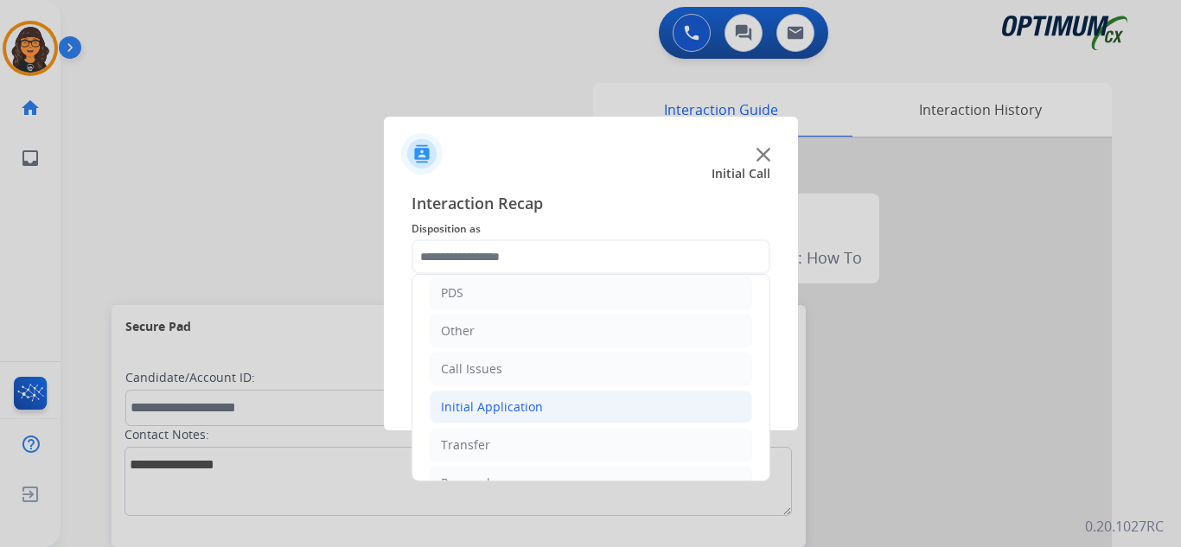
click at [479, 405] on div "Initial Application" at bounding box center [492, 407] width 102 height 17
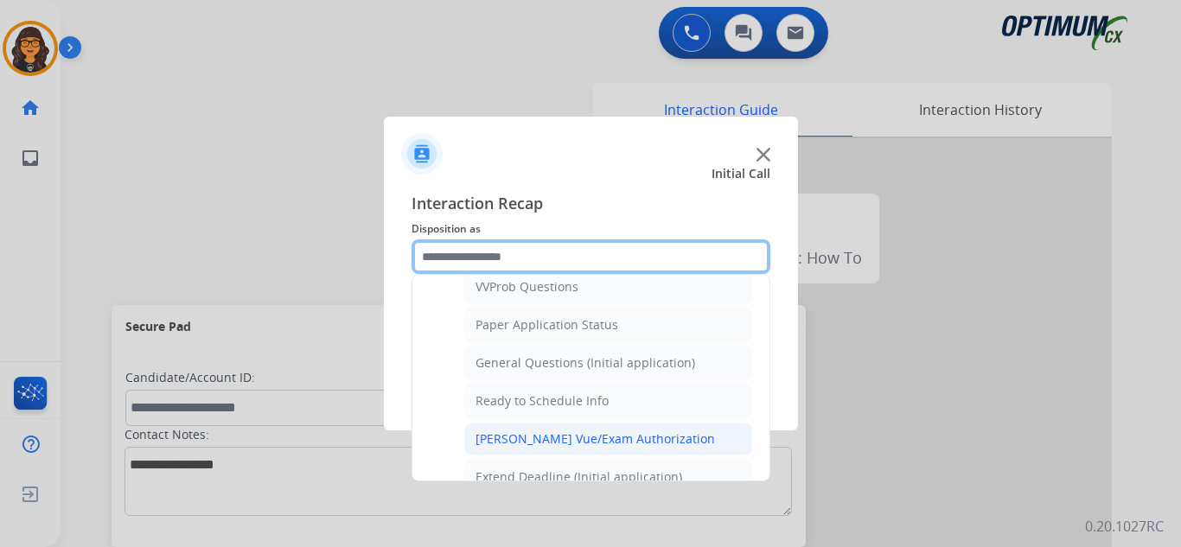
scroll to position [951, 0]
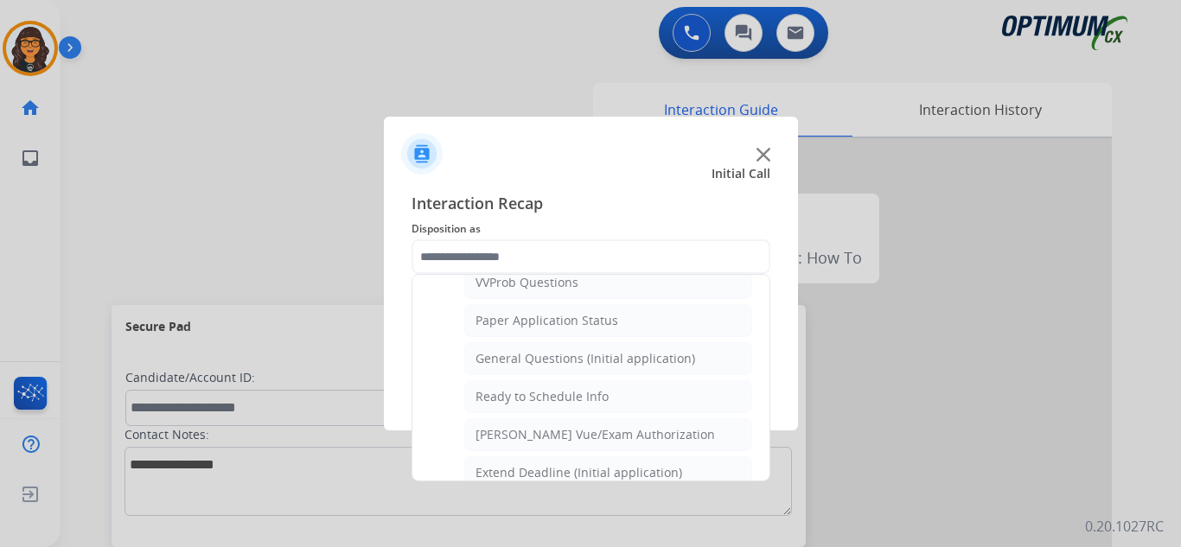
click at [575, 354] on div "General Questions (Initial application)" at bounding box center [585, 358] width 220 height 17
type input "**********"
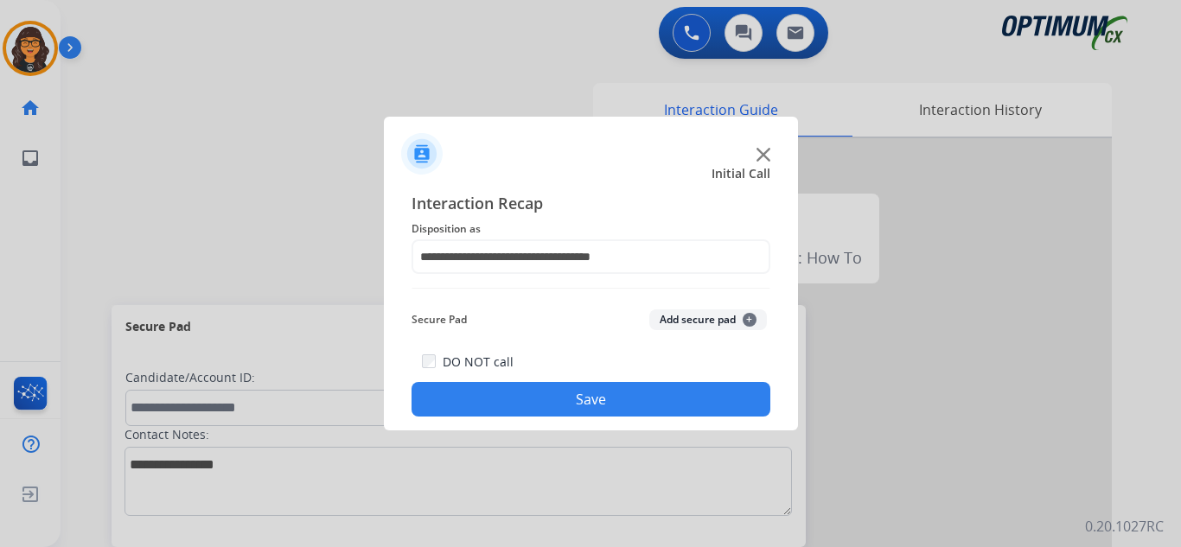
click at [590, 405] on button "Save" at bounding box center [590, 399] width 359 height 35
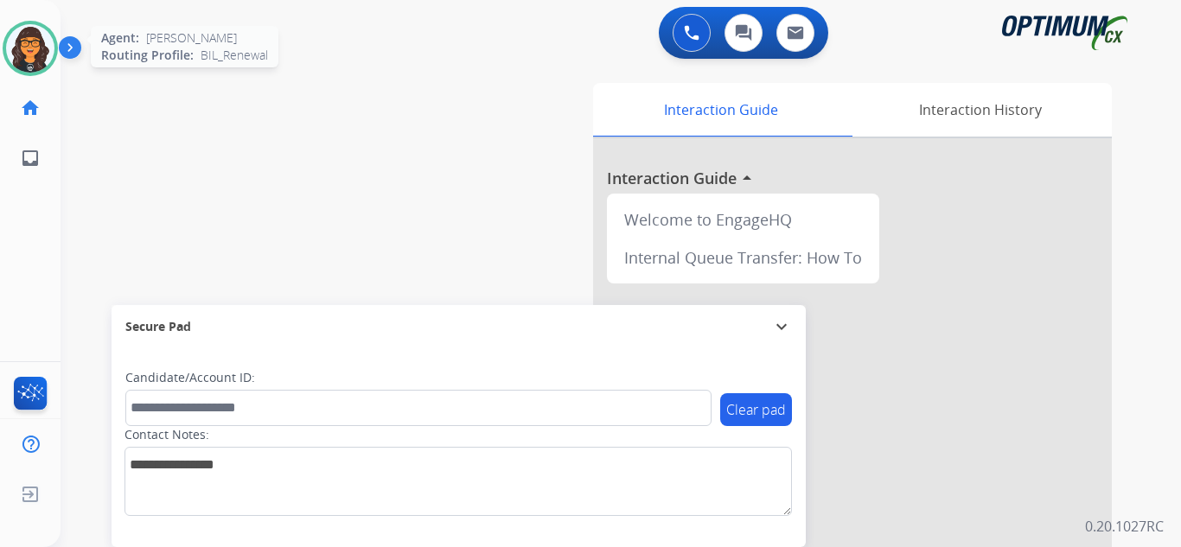
click at [39, 57] on img at bounding box center [30, 48] width 48 height 48
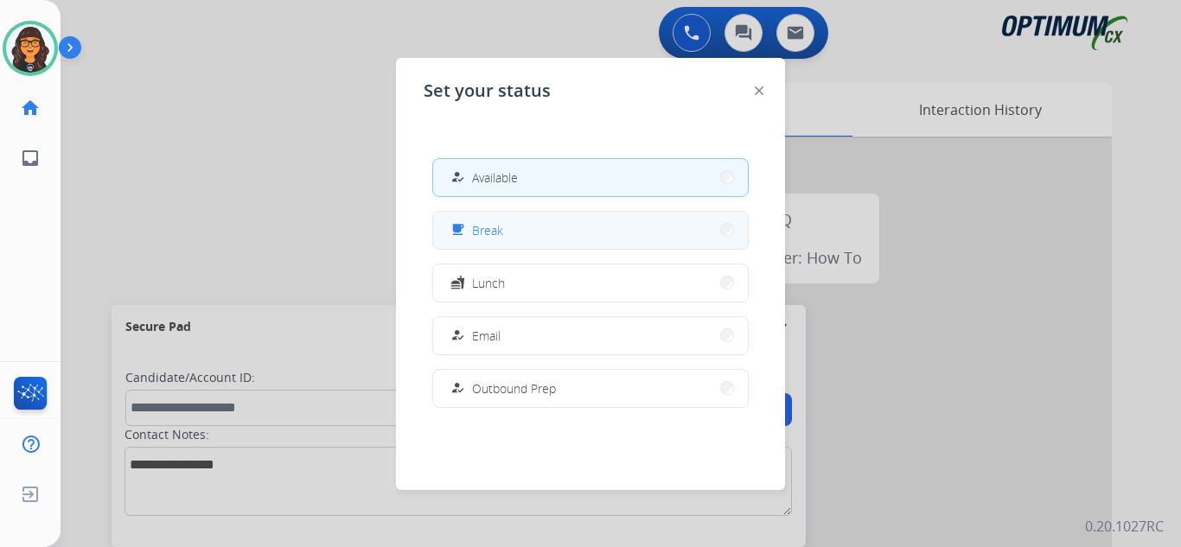
click at [481, 231] on span "Break" at bounding box center [487, 230] width 31 height 18
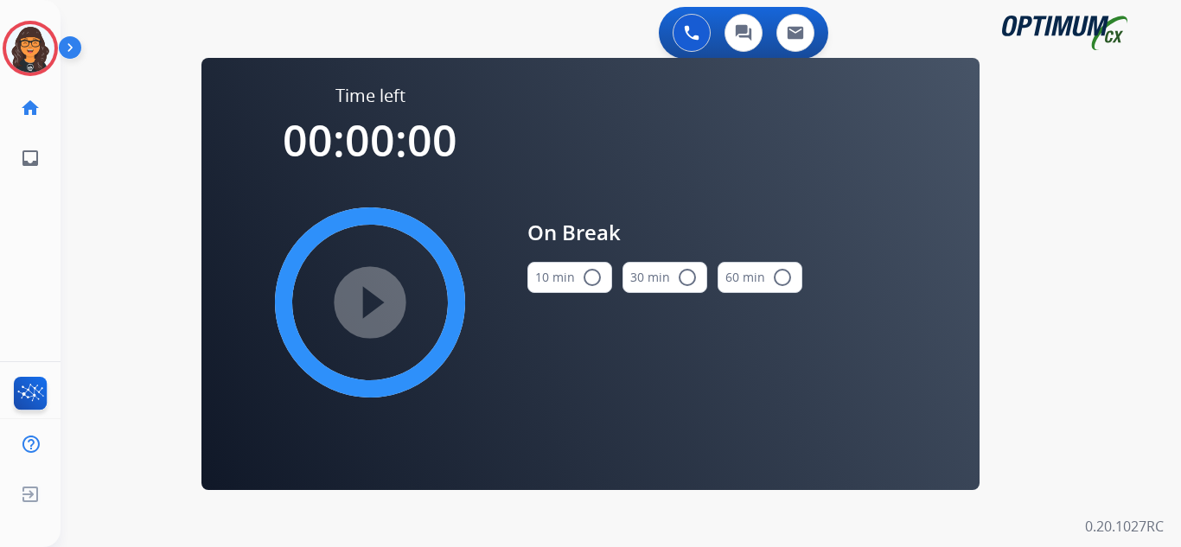
drag, startPoint x: 566, startPoint y: 271, endPoint x: 555, endPoint y: 273, distance: 11.5
click at [565, 271] on button "10 min radio_button_unchecked" at bounding box center [569, 277] width 85 height 31
click at [371, 298] on mat-icon "play_circle_filled" at bounding box center [370, 302] width 21 height 21
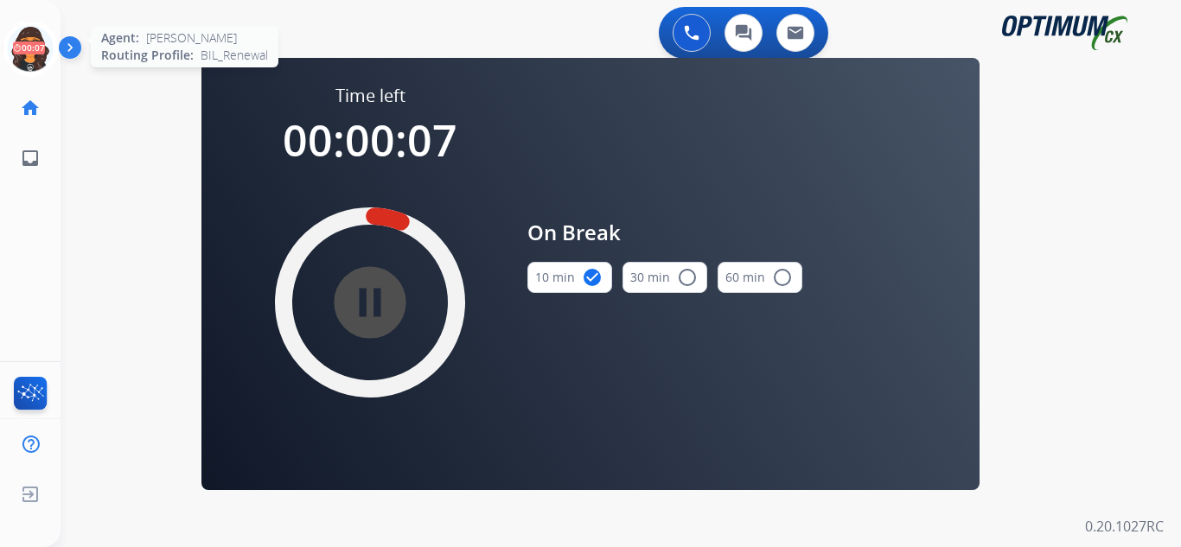
click at [25, 48] on icon at bounding box center [31, 49] width 56 height 56
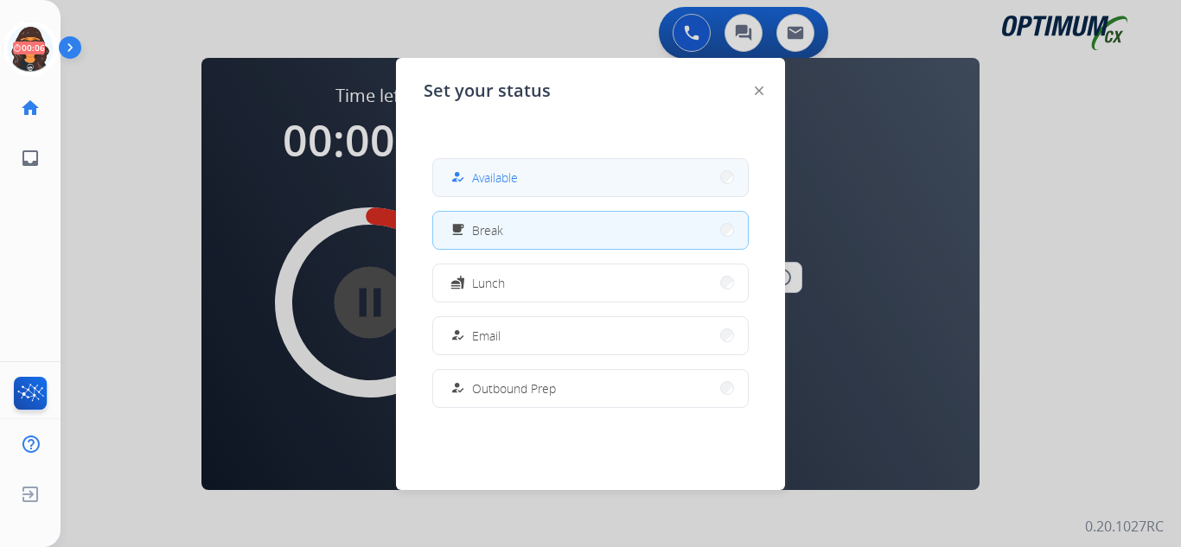
click at [483, 170] on span "Available" at bounding box center [495, 178] width 46 height 18
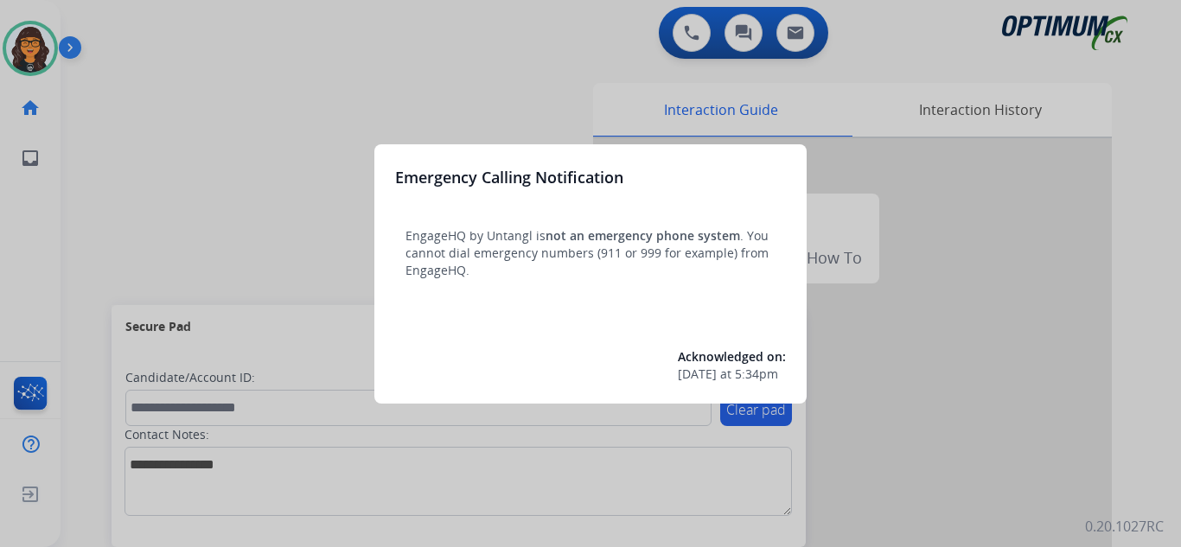
click at [108, 38] on div at bounding box center [590, 273] width 1181 height 547
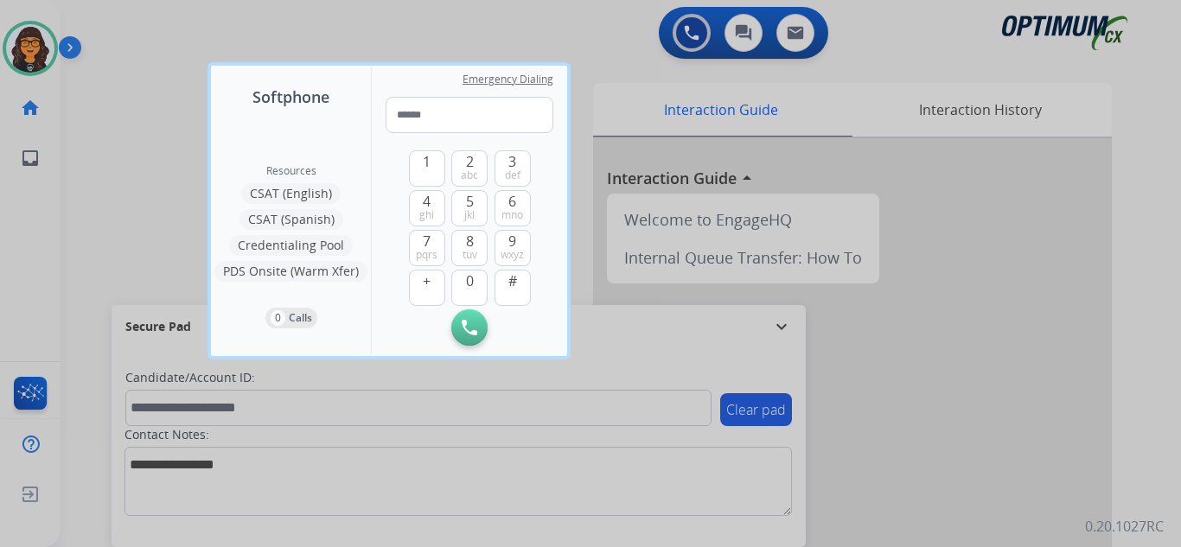
click at [112, 35] on div at bounding box center [590, 273] width 1181 height 547
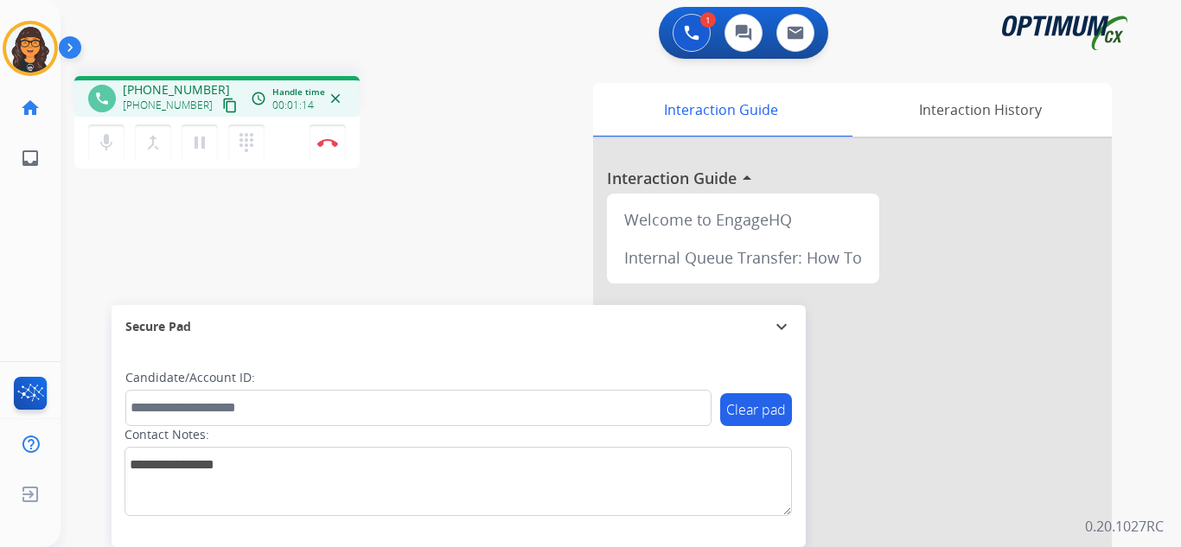
click at [222, 104] on mat-icon "content_copy" at bounding box center [230, 106] width 16 height 16
click at [337, 137] on button "Disconnect" at bounding box center [327, 142] width 36 height 36
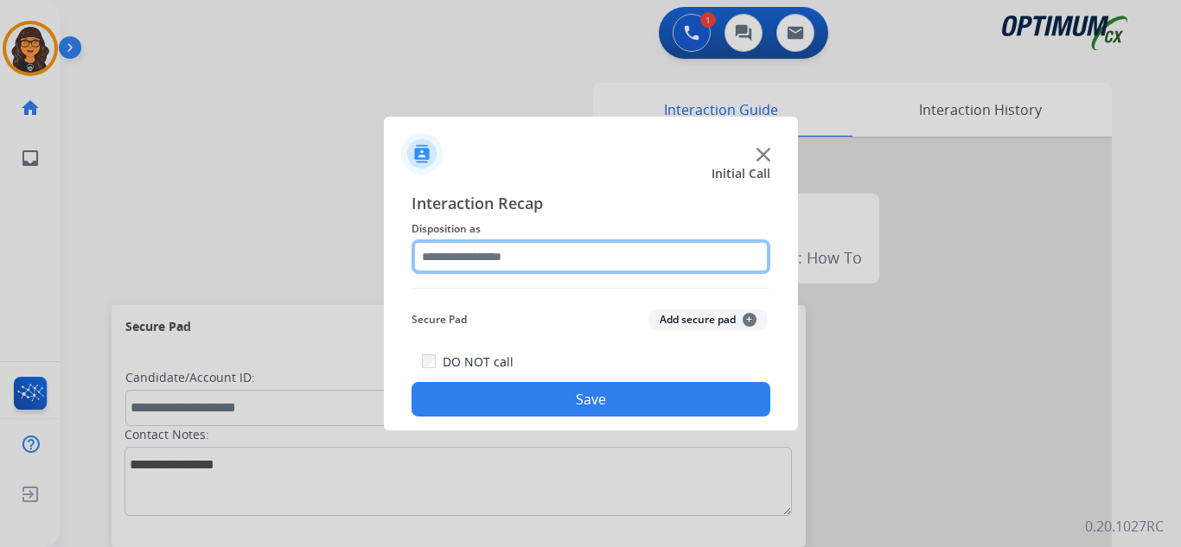
click at [508, 258] on input "text" at bounding box center [590, 256] width 359 height 35
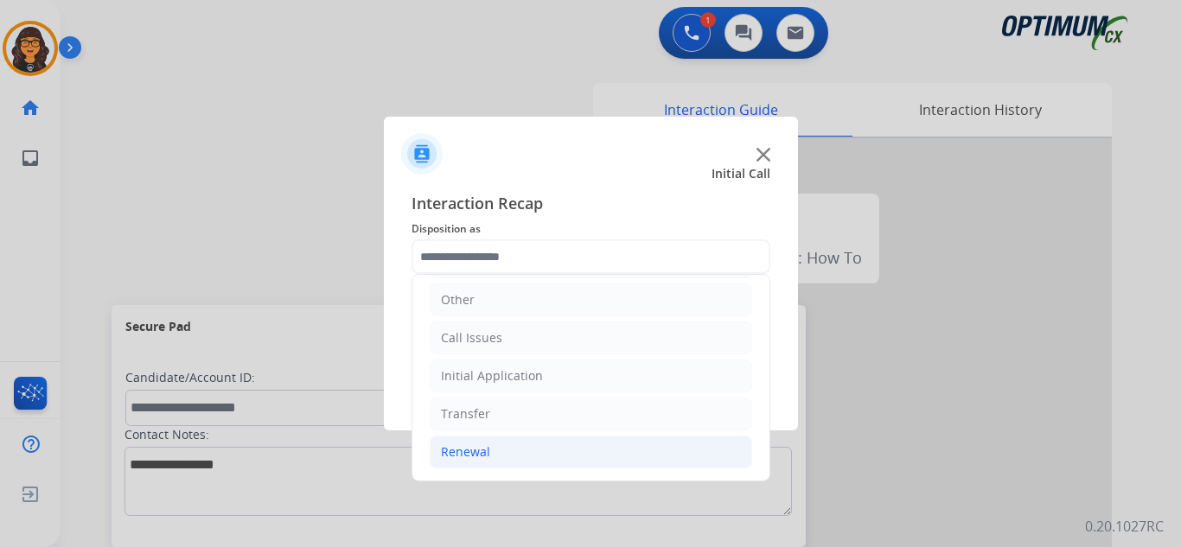
click at [473, 445] on div "Renewal" at bounding box center [465, 451] width 49 height 17
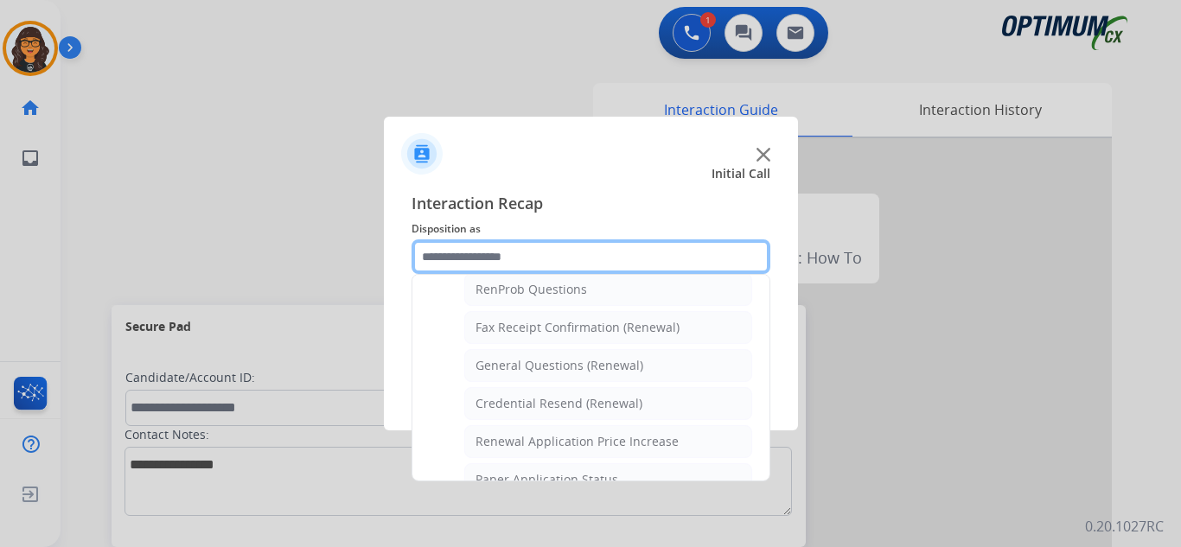
scroll to position [463, 0]
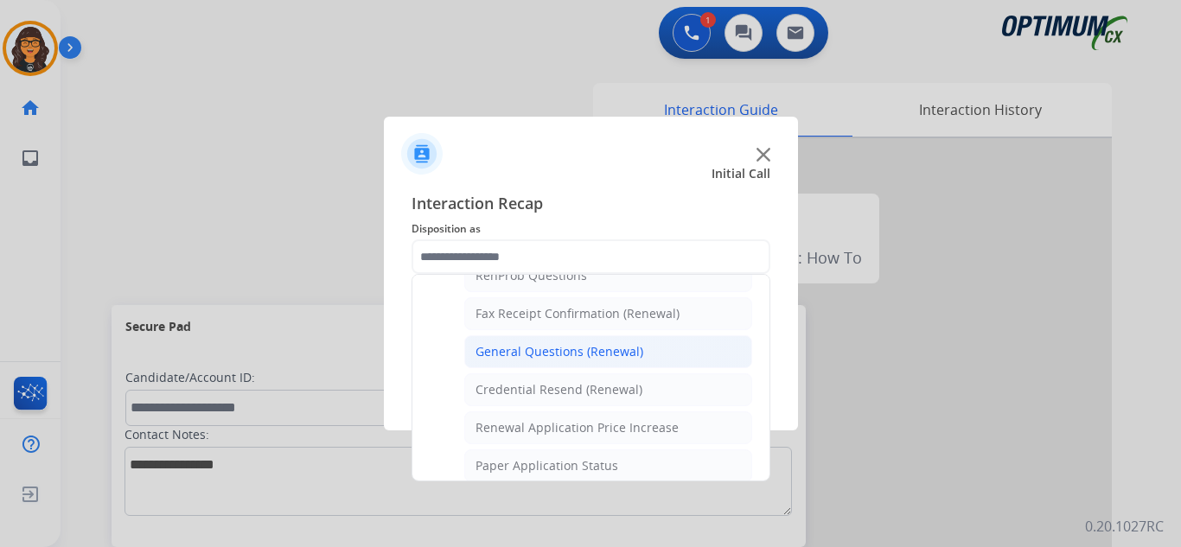
click at [551, 341] on li "General Questions (Renewal)" at bounding box center [608, 351] width 288 height 33
type input "**********"
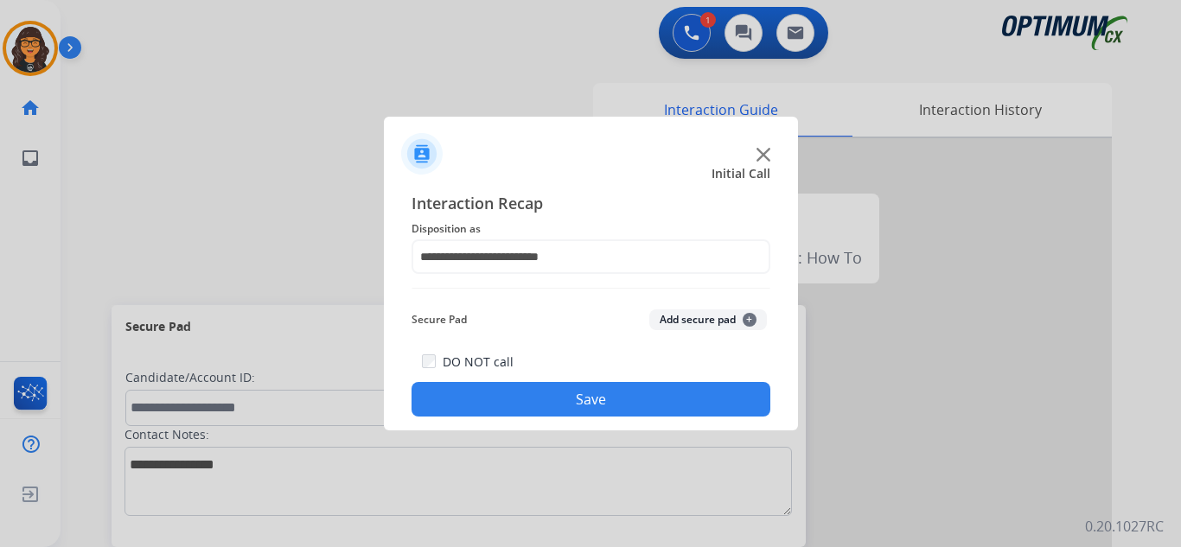
click at [556, 386] on button "Save" at bounding box center [590, 399] width 359 height 35
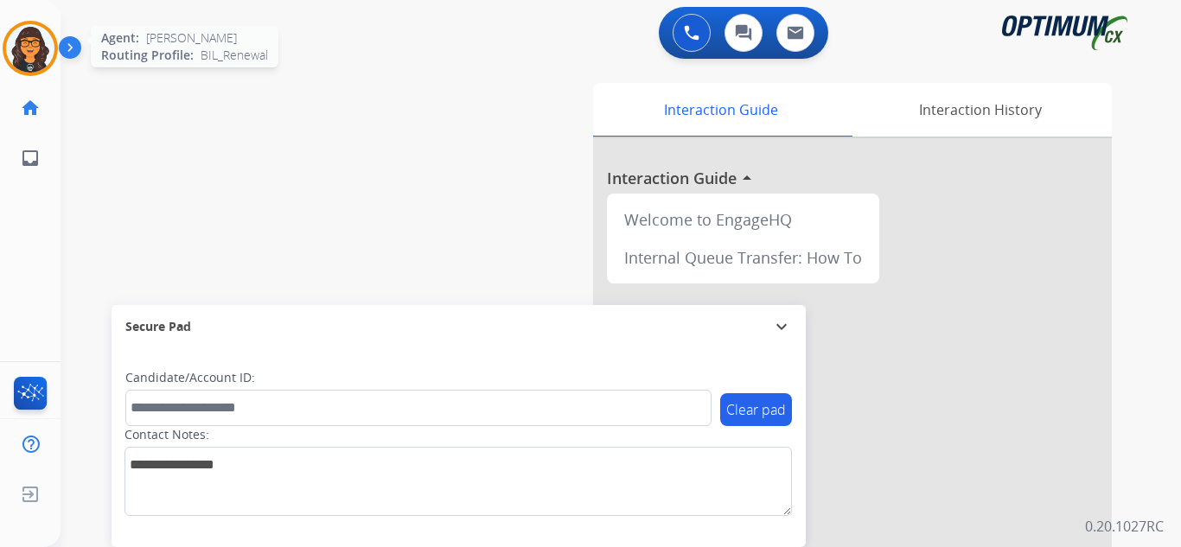
click at [23, 44] on img at bounding box center [30, 48] width 48 height 48
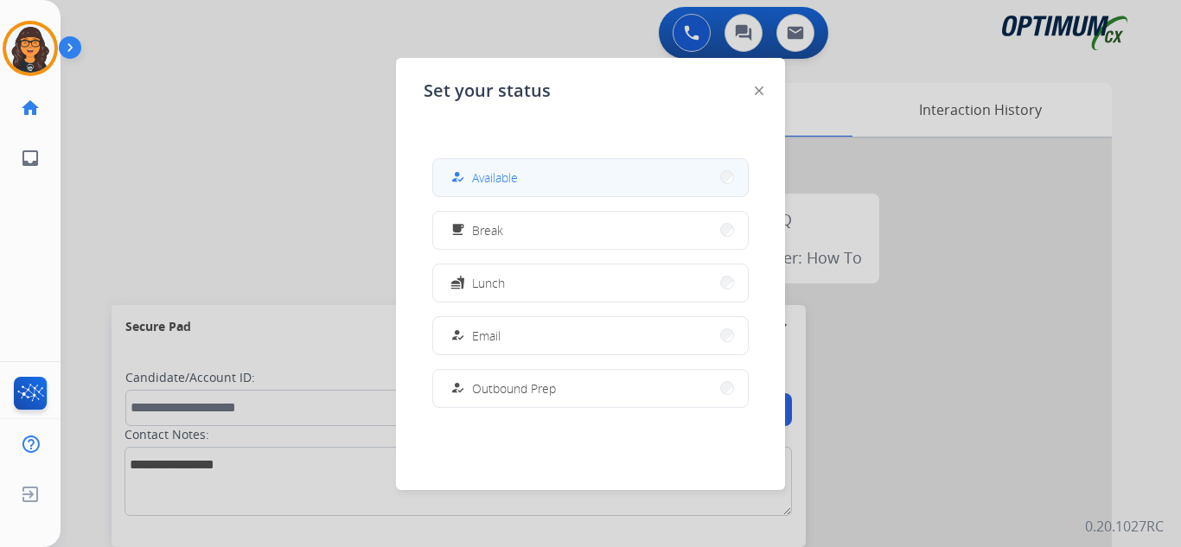
click at [480, 164] on button "how_to_reg Available" at bounding box center [590, 177] width 315 height 37
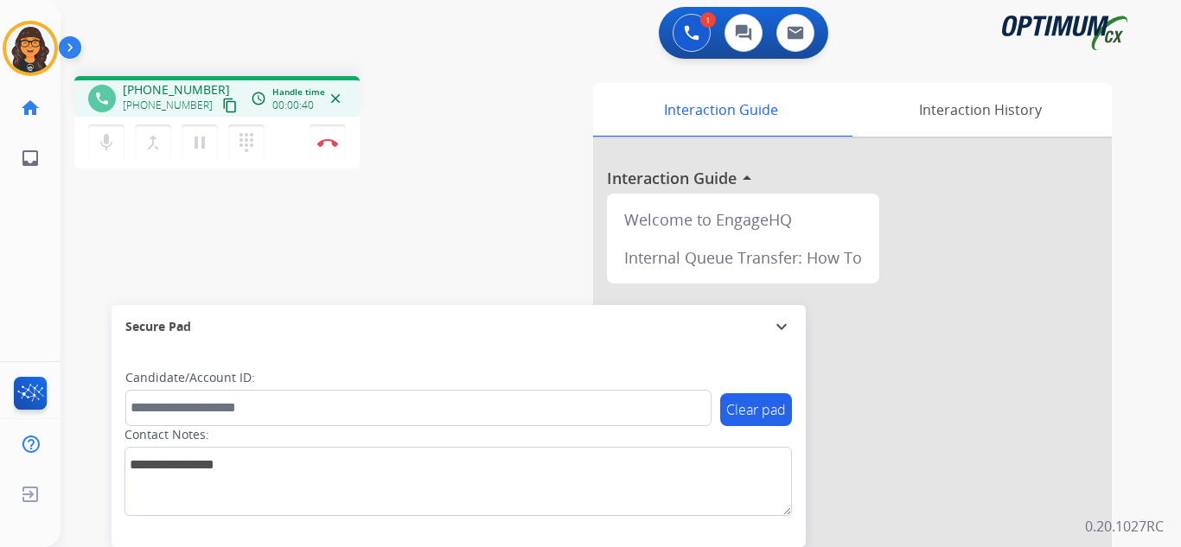
drag, startPoint x: 211, startPoint y: 101, endPoint x: 220, endPoint y: 86, distance: 17.0
click at [222, 101] on mat-icon "content_copy" at bounding box center [230, 106] width 16 height 16
click at [324, 140] on img at bounding box center [327, 142] width 21 height 9
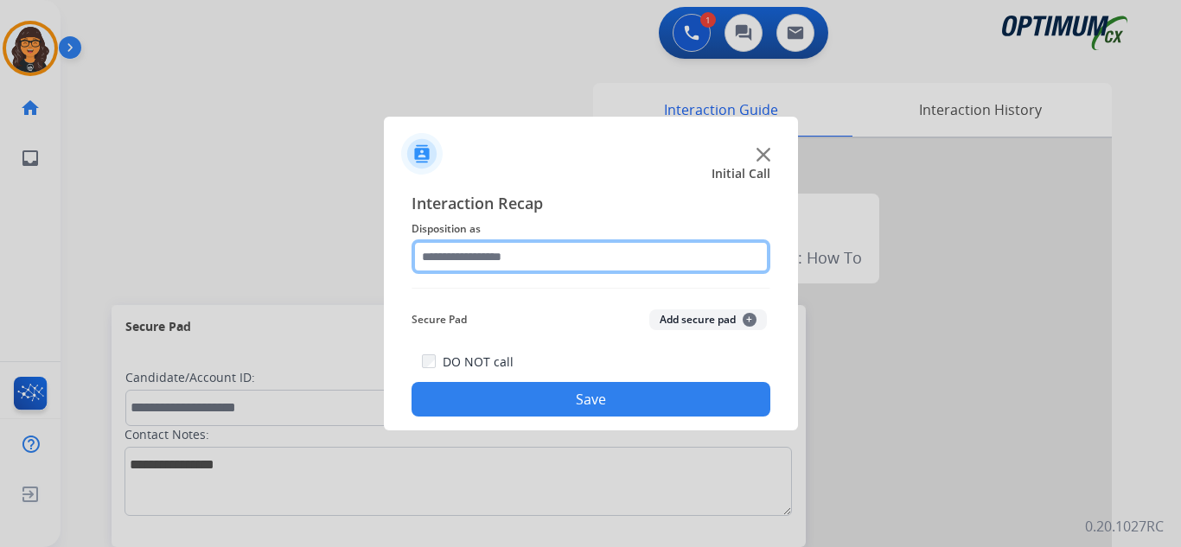
click at [446, 251] on input "text" at bounding box center [590, 256] width 359 height 35
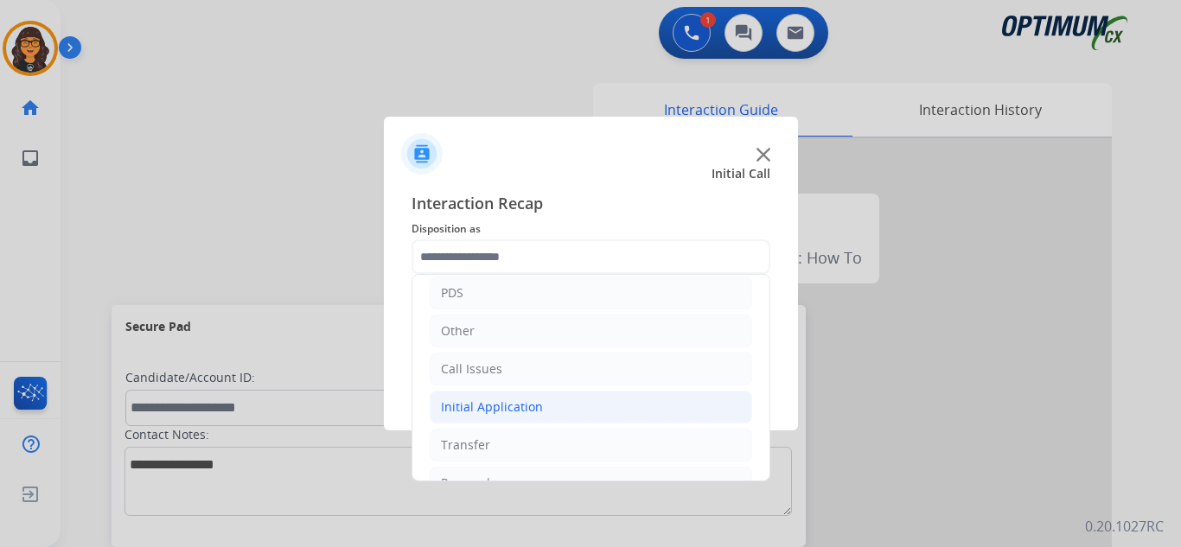
click at [503, 401] on div "Initial Application" at bounding box center [492, 407] width 102 height 17
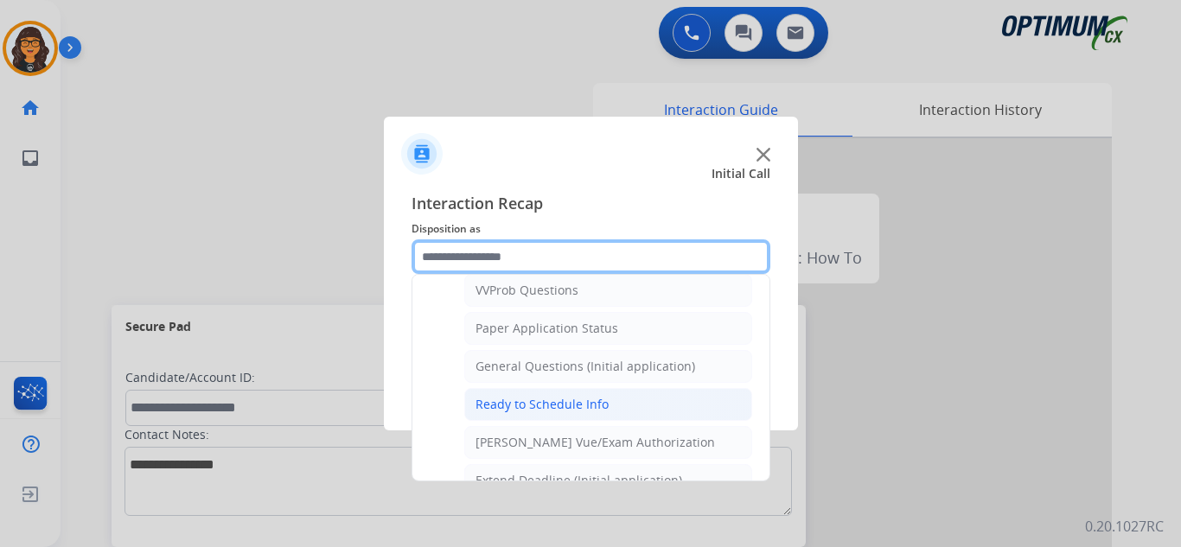
scroll to position [951, 0]
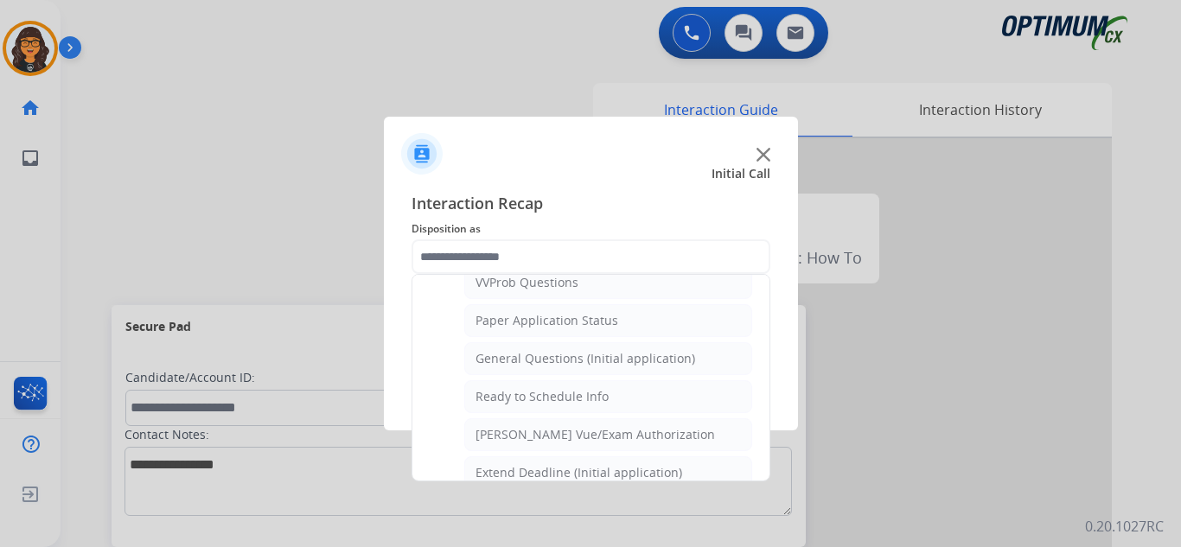
click at [583, 356] on div "General Questions (Initial application)" at bounding box center [585, 358] width 220 height 17
type input "**********"
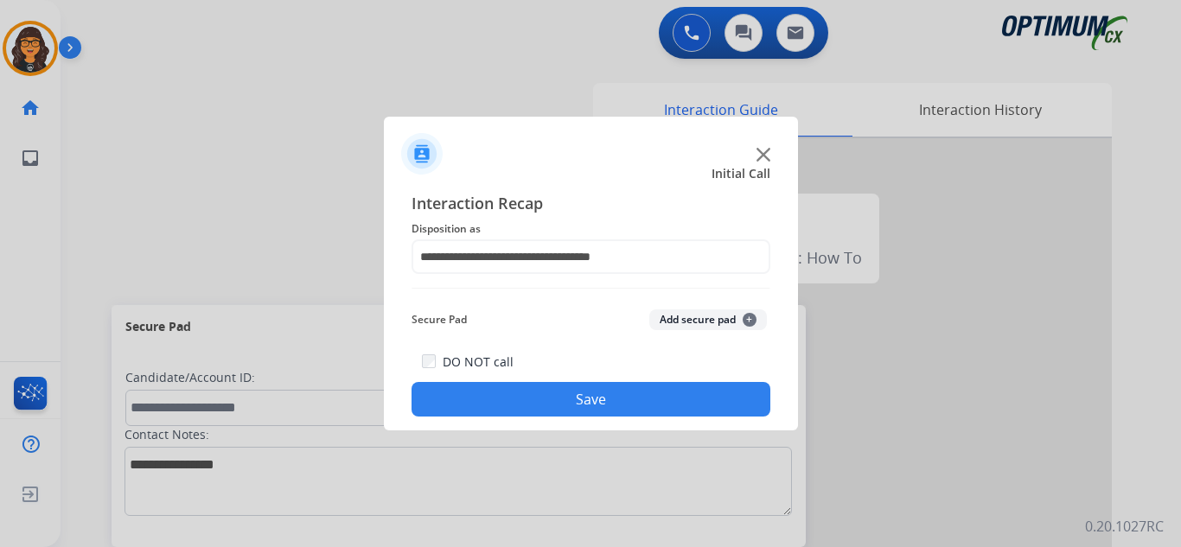
click at [584, 411] on button "Save" at bounding box center [590, 399] width 359 height 35
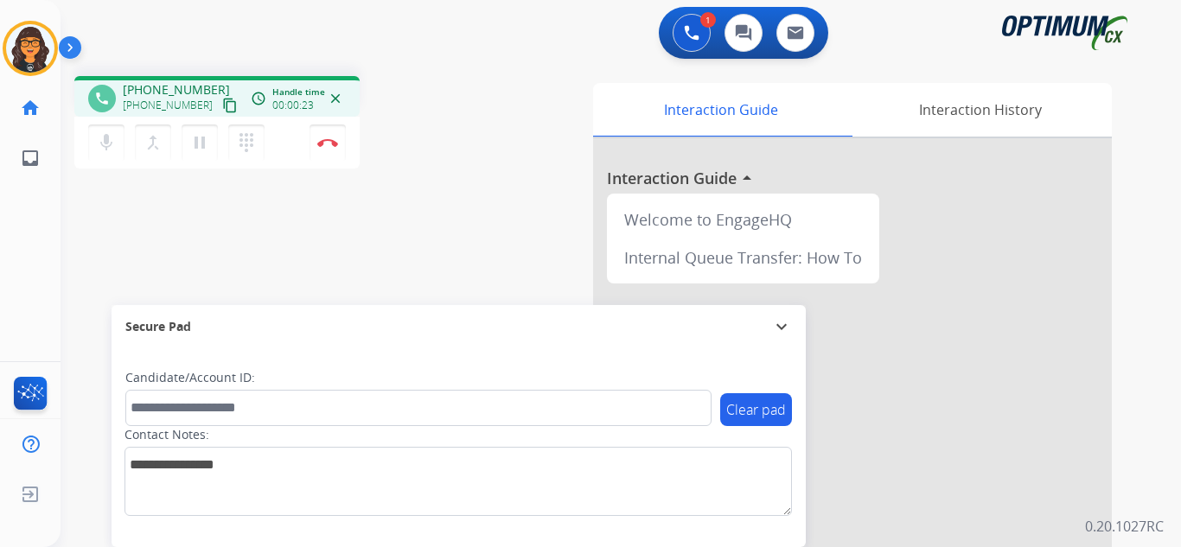
click at [222, 108] on mat-icon "content_copy" at bounding box center [230, 106] width 16 height 16
click at [328, 135] on button "Disconnect" at bounding box center [327, 142] width 36 height 36
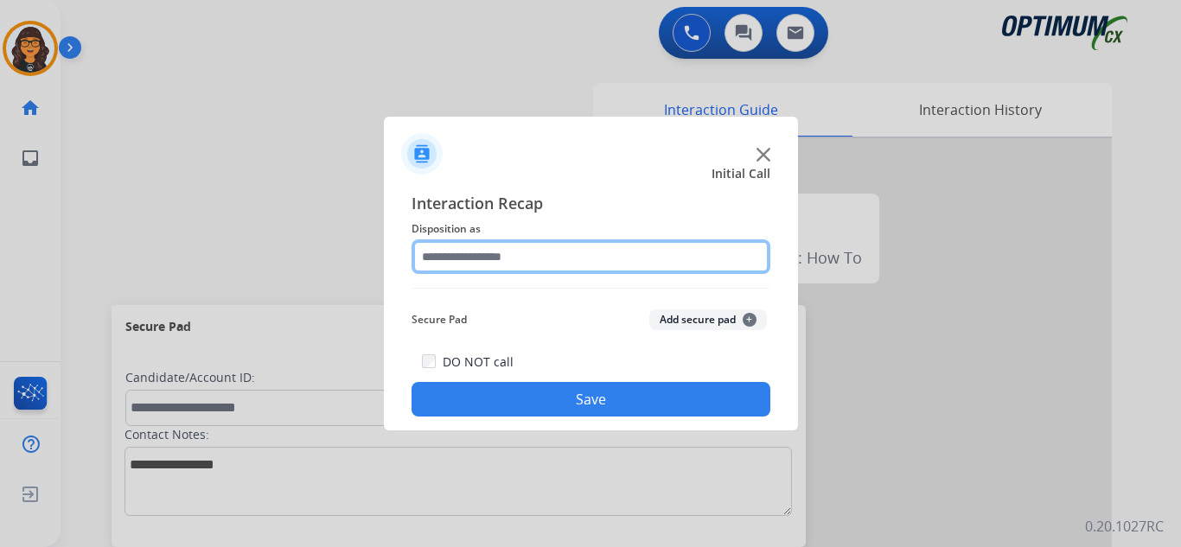
click at [468, 254] on input "text" at bounding box center [590, 256] width 359 height 35
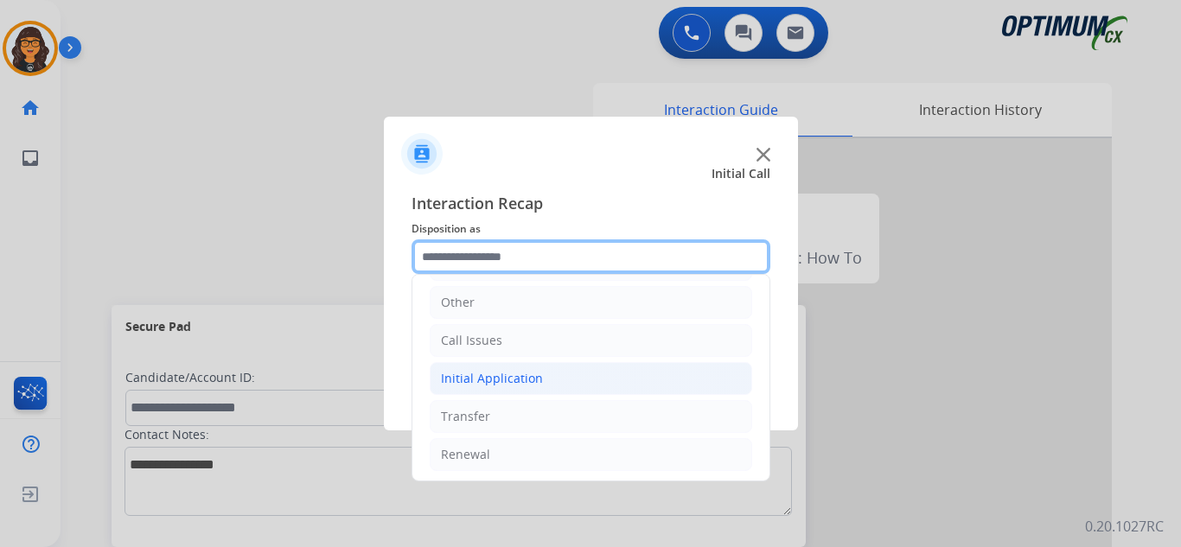
scroll to position [118, 0]
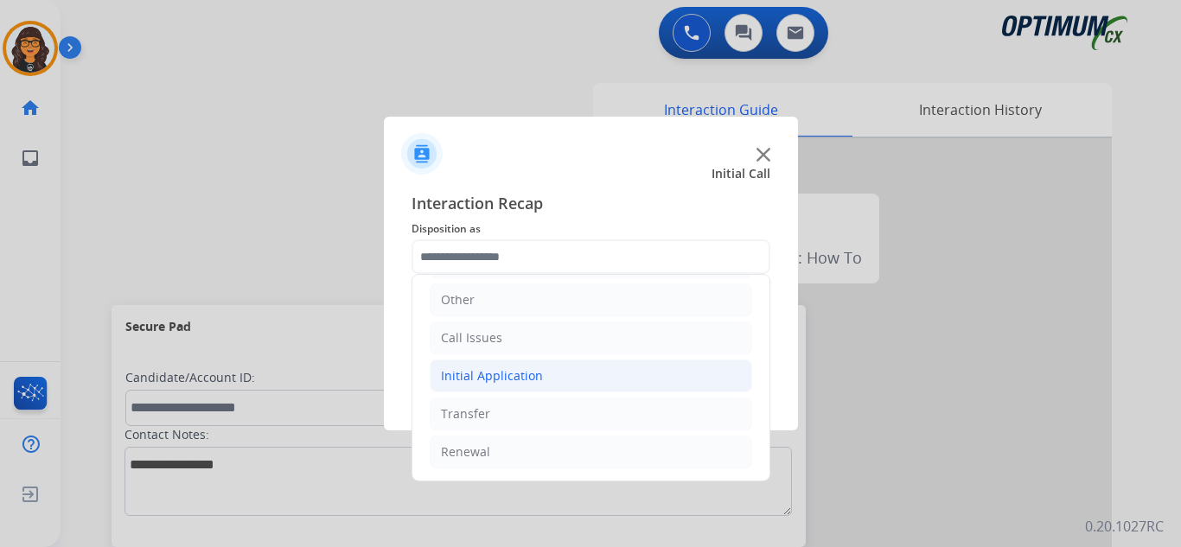
click at [507, 373] on div "Initial Application" at bounding box center [492, 375] width 102 height 17
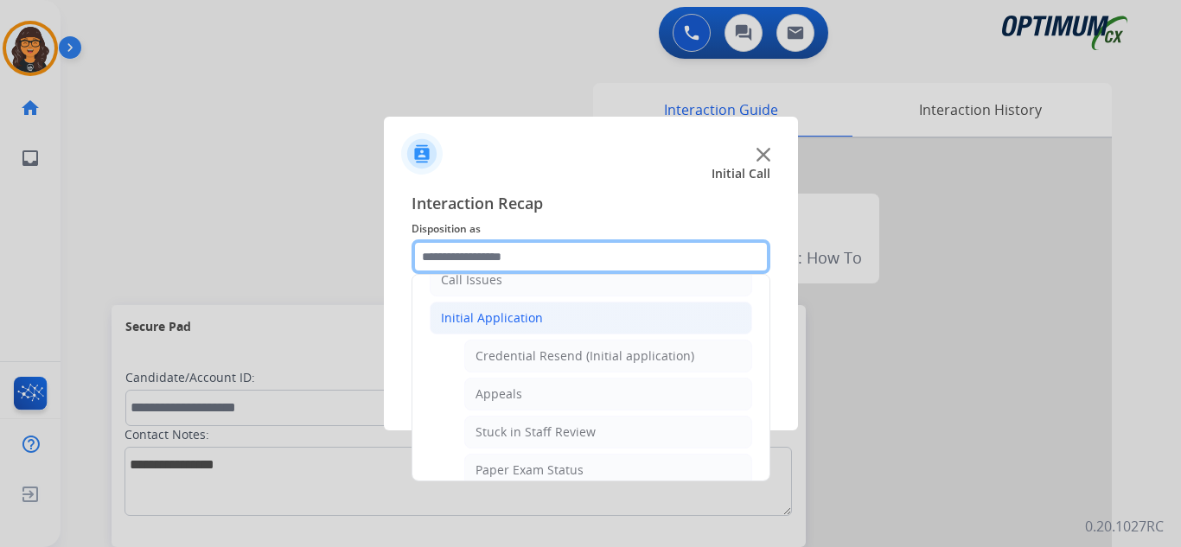
scroll to position [204, 0]
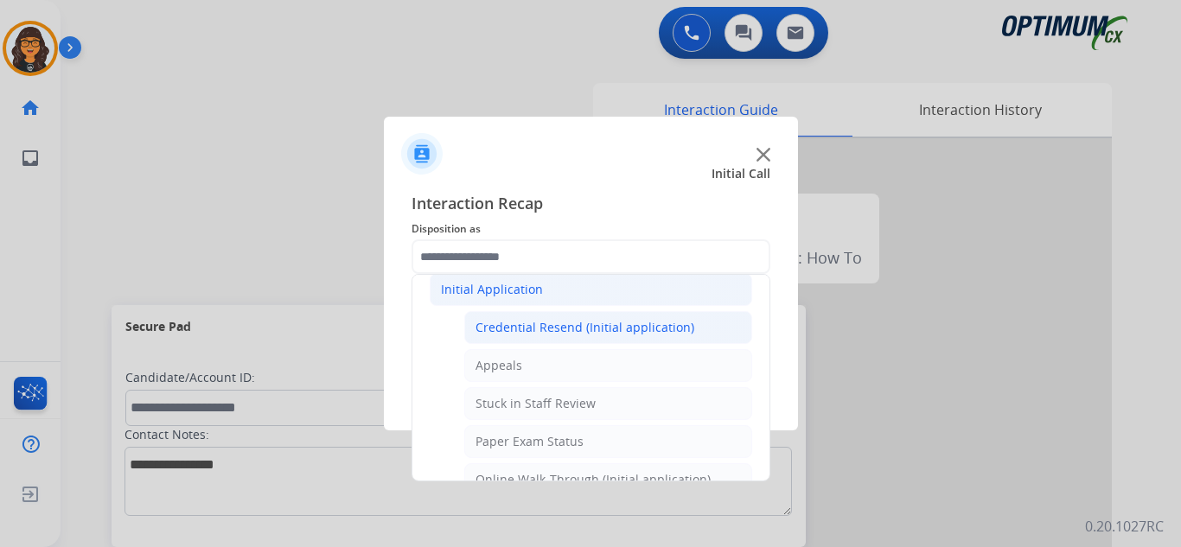
click at [580, 314] on li "Credential Resend (Initial application)" at bounding box center [608, 327] width 288 height 33
type input "**********"
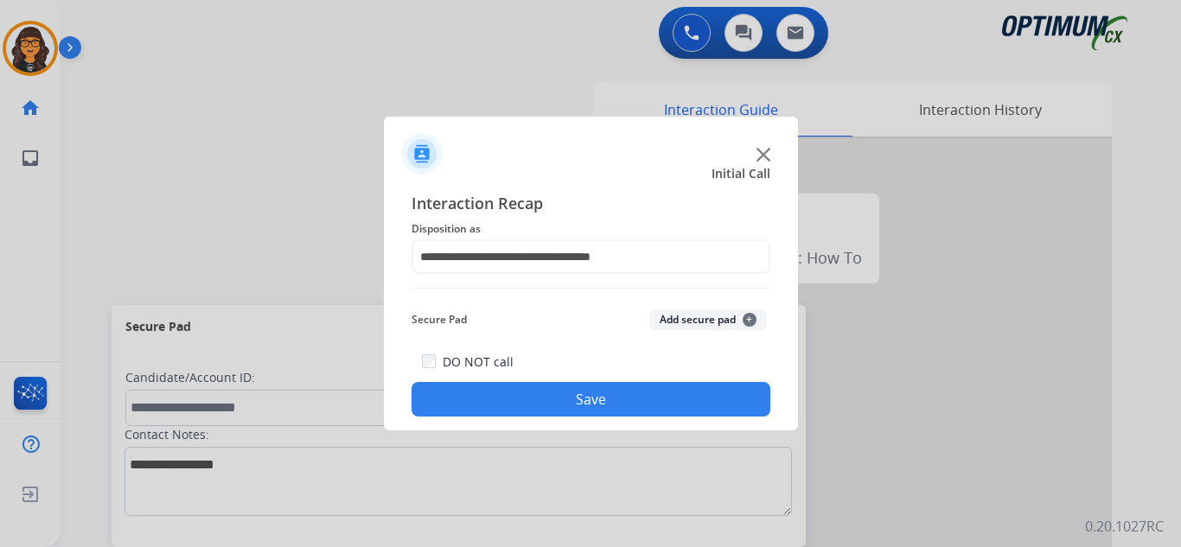
click at [555, 399] on button "Save" at bounding box center [590, 399] width 359 height 35
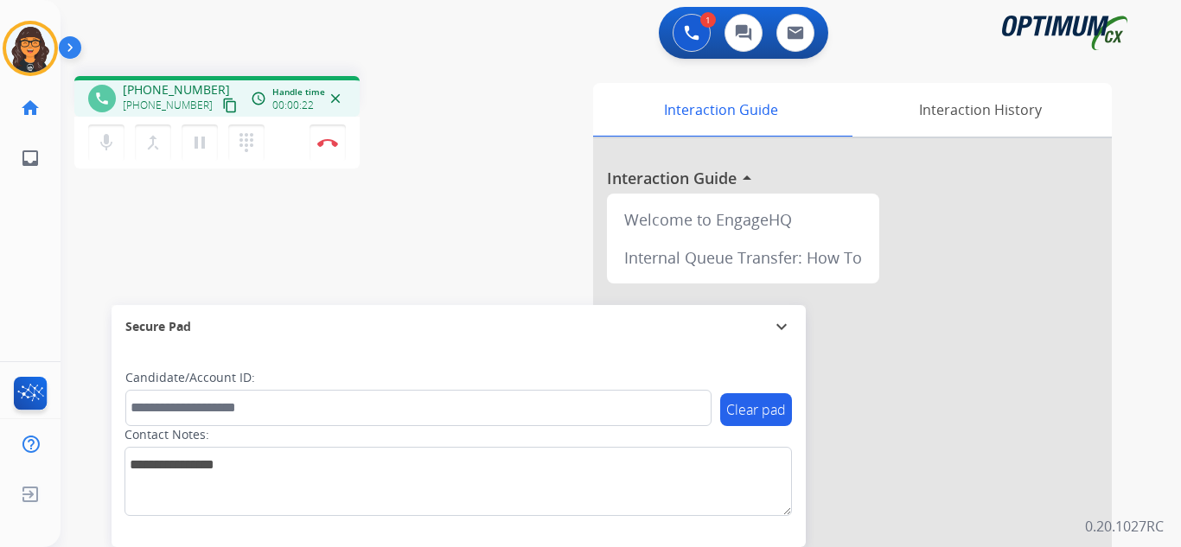
click at [222, 106] on mat-icon "content_copy" at bounding box center [230, 106] width 16 height 16
click at [334, 138] on img at bounding box center [327, 142] width 21 height 9
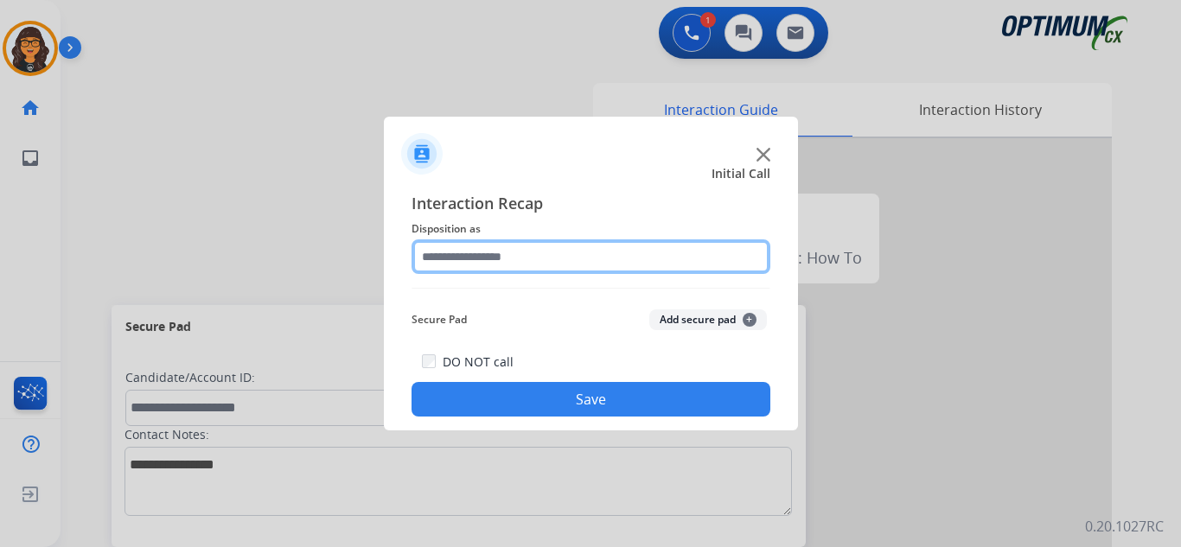
click at [463, 245] on input "text" at bounding box center [590, 256] width 359 height 35
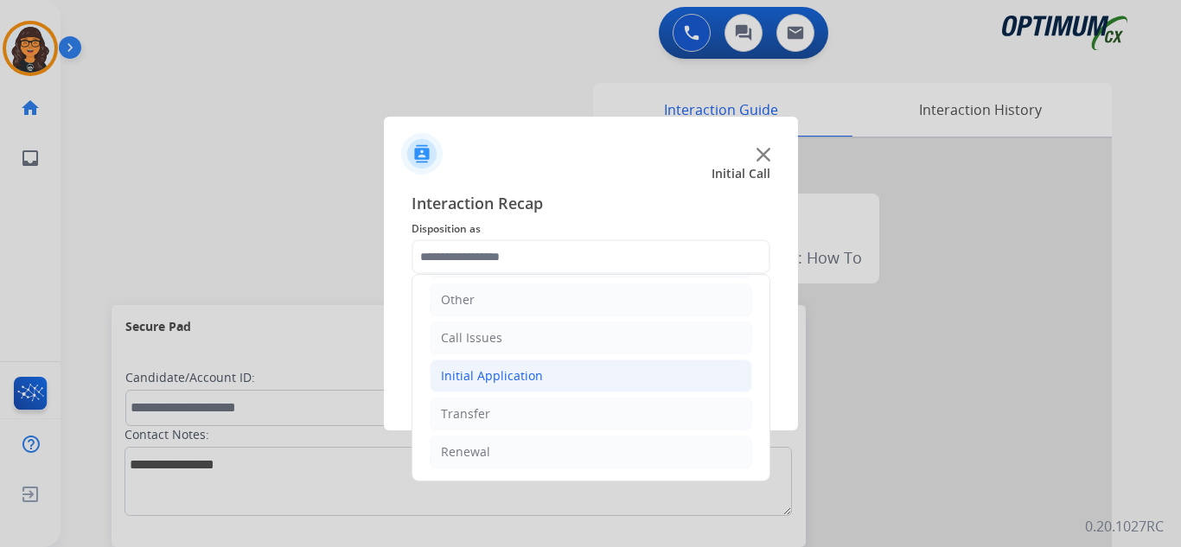
click at [492, 370] on div "Initial Application" at bounding box center [492, 375] width 102 height 17
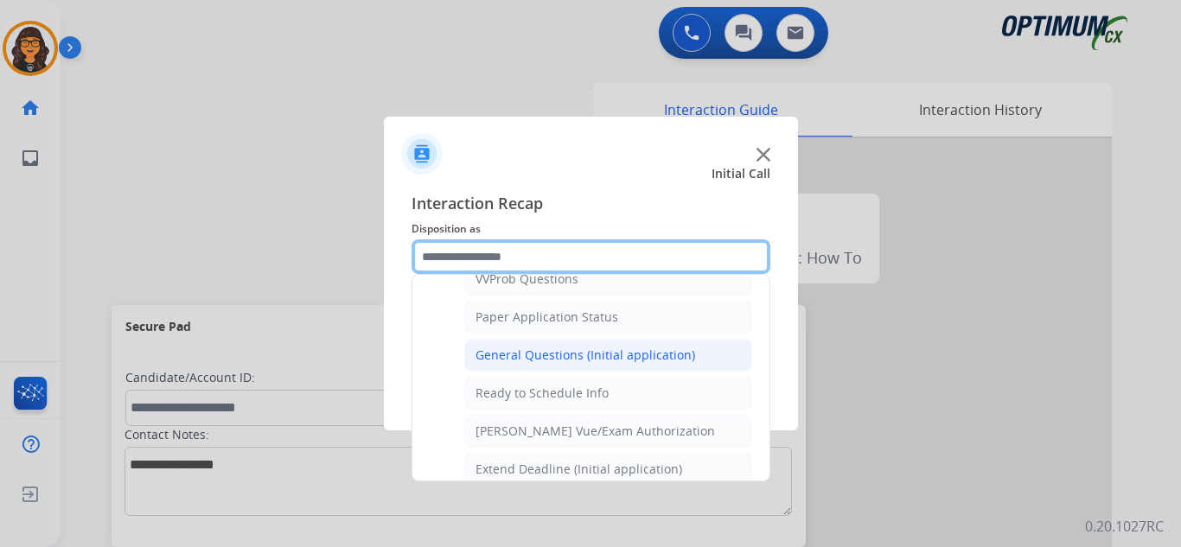
scroll to position [982, 0]
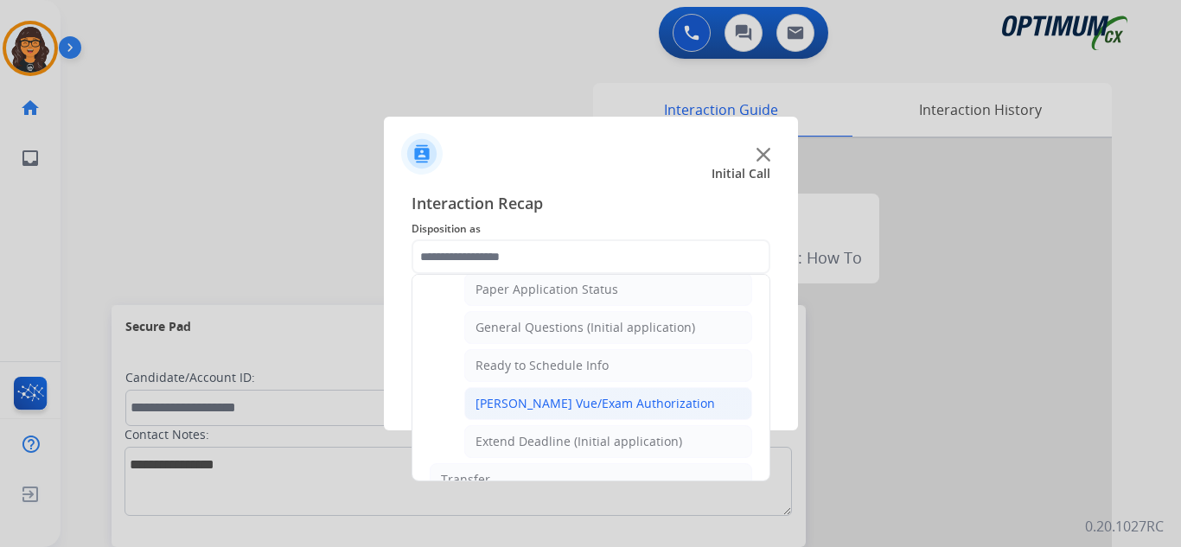
click at [558, 402] on div "Pearson Vue/Exam Authorization" at bounding box center [594, 403] width 239 height 17
type input "**********"
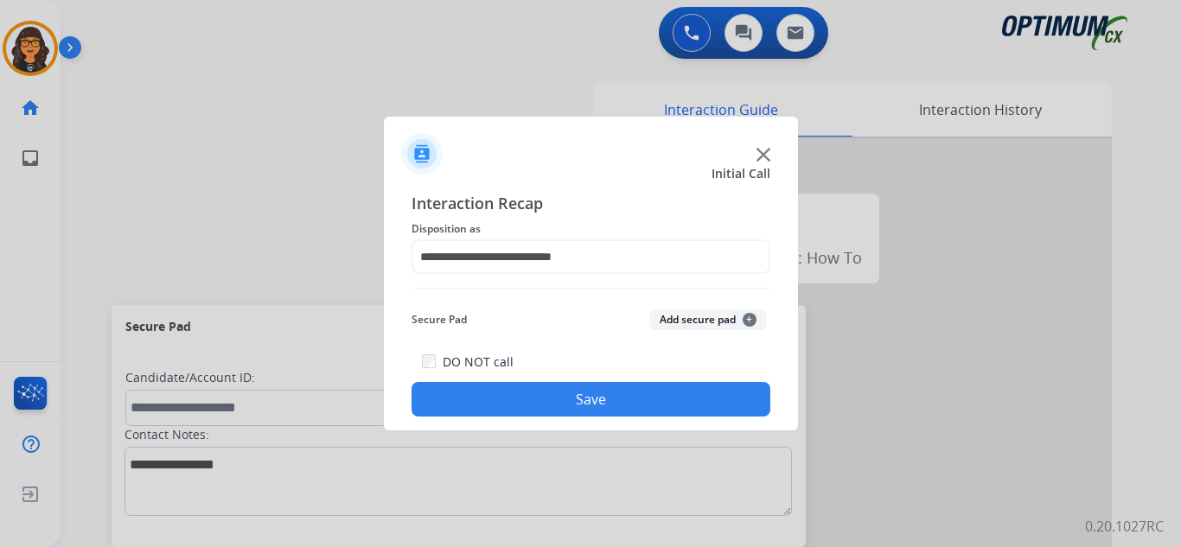
click at [559, 399] on button "Save" at bounding box center [590, 399] width 359 height 35
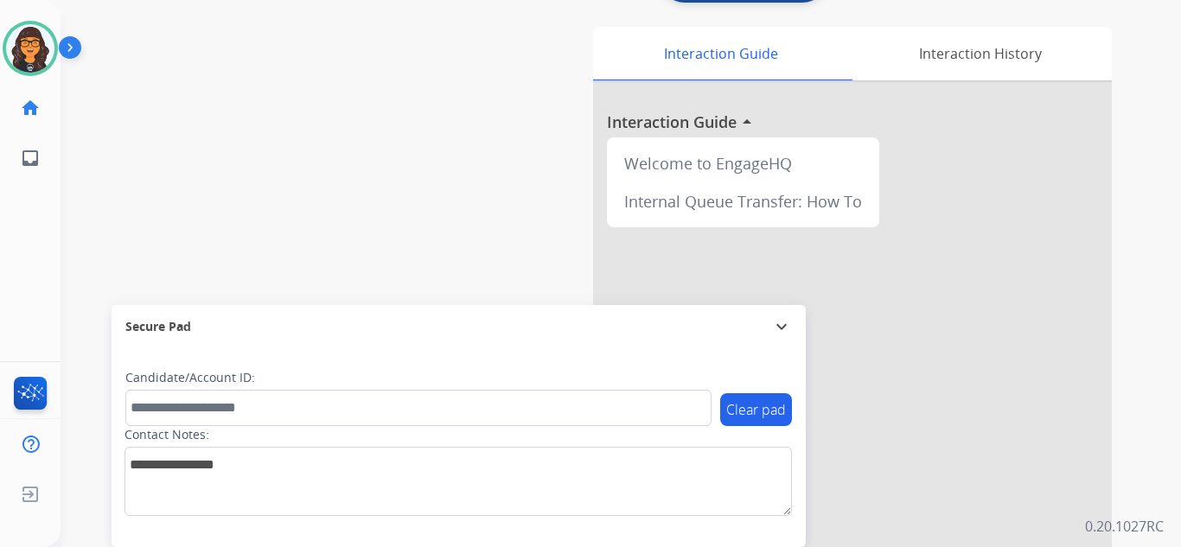
scroll to position [86, 0]
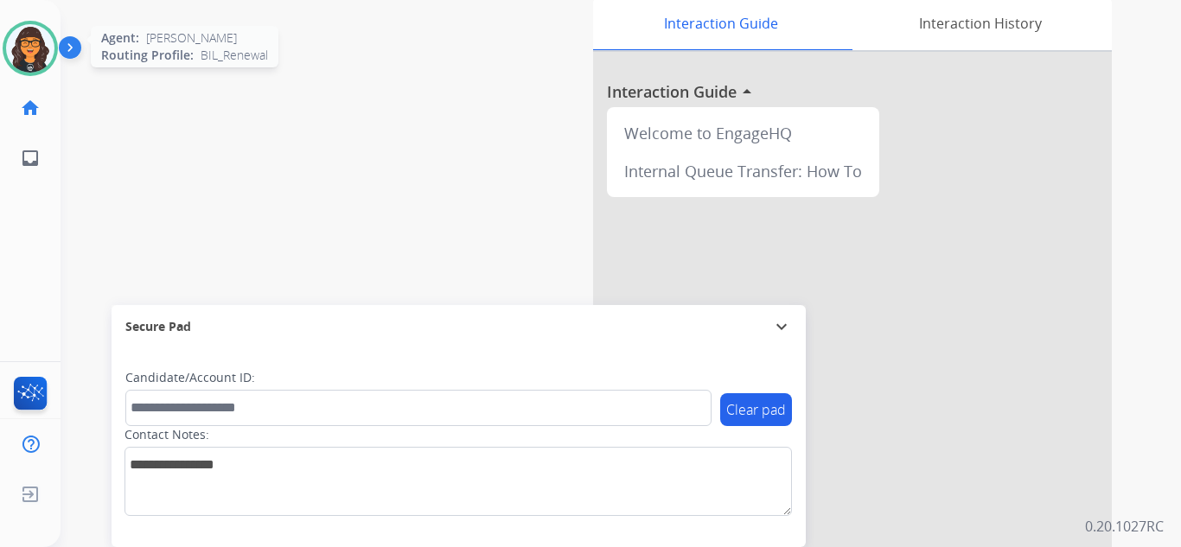
click at [23, 51] on img at bounding box center [30, 48] width 48 height 48
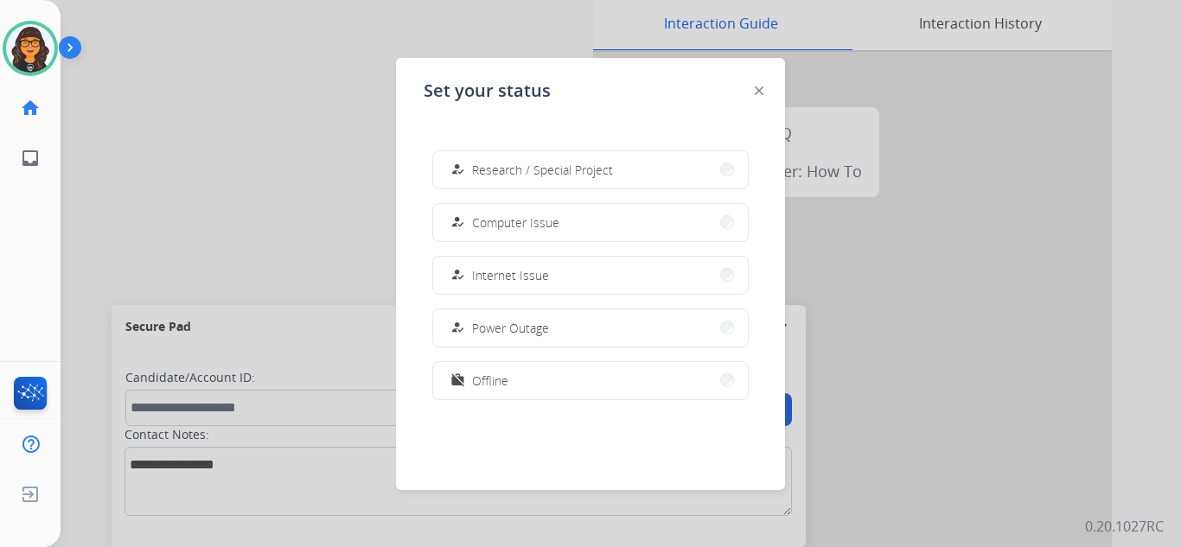
scroll to position [431, 0]
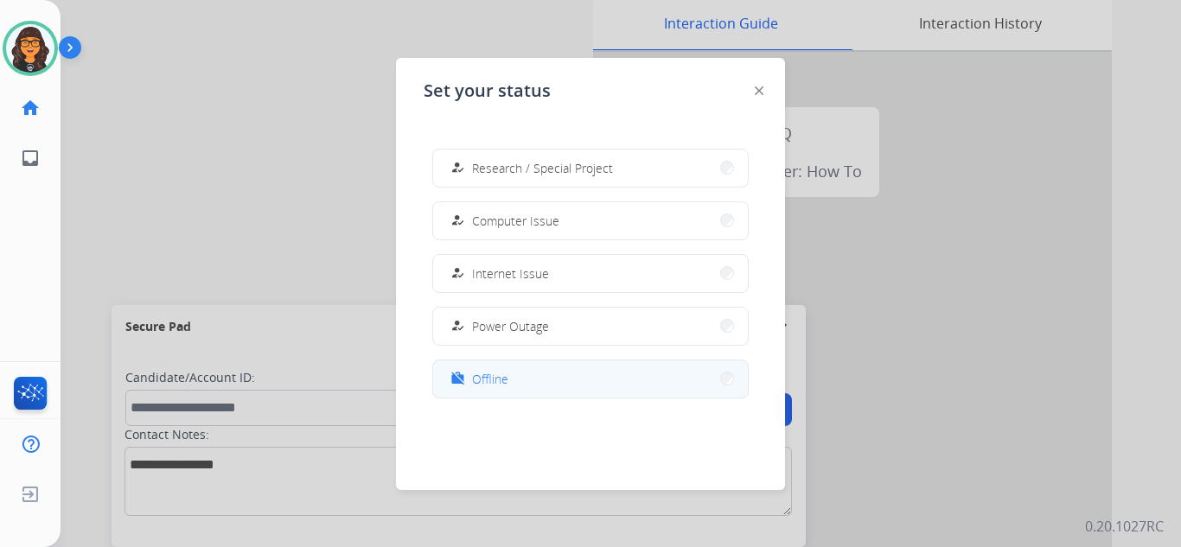
click at [494, 364] on button "work_off Offline" at bounding box center [590, 378] width 315 height 37
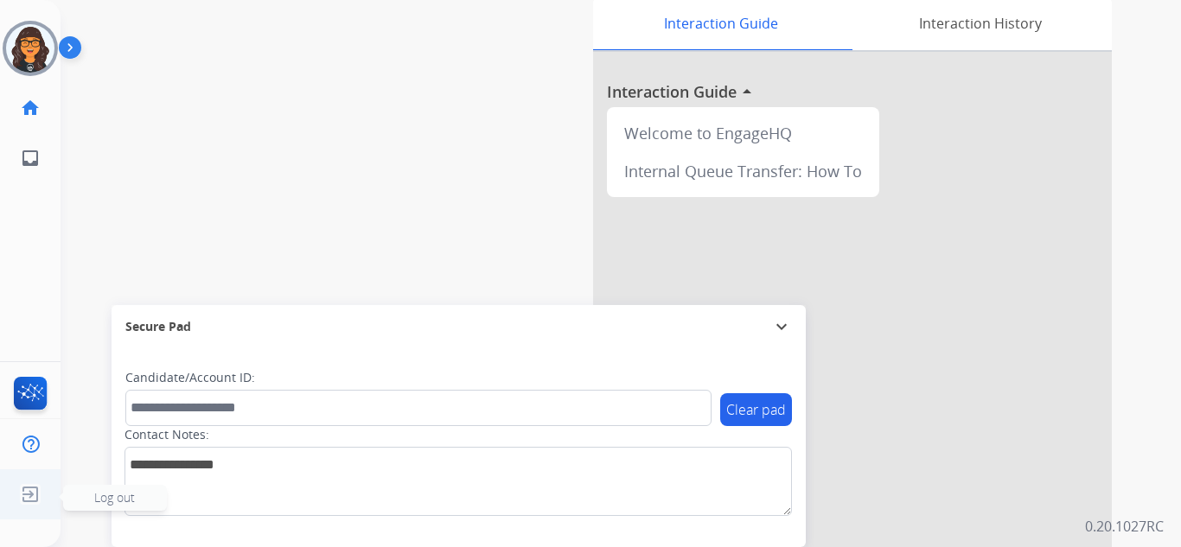
click at [26, 481] on img at bounding box center [30, 494] width 31 height 33
click at [23, 496] on img at bounding box center [30, 494] width 31 height 33
